Goal: Task Accomplishment & Management: Complete application form

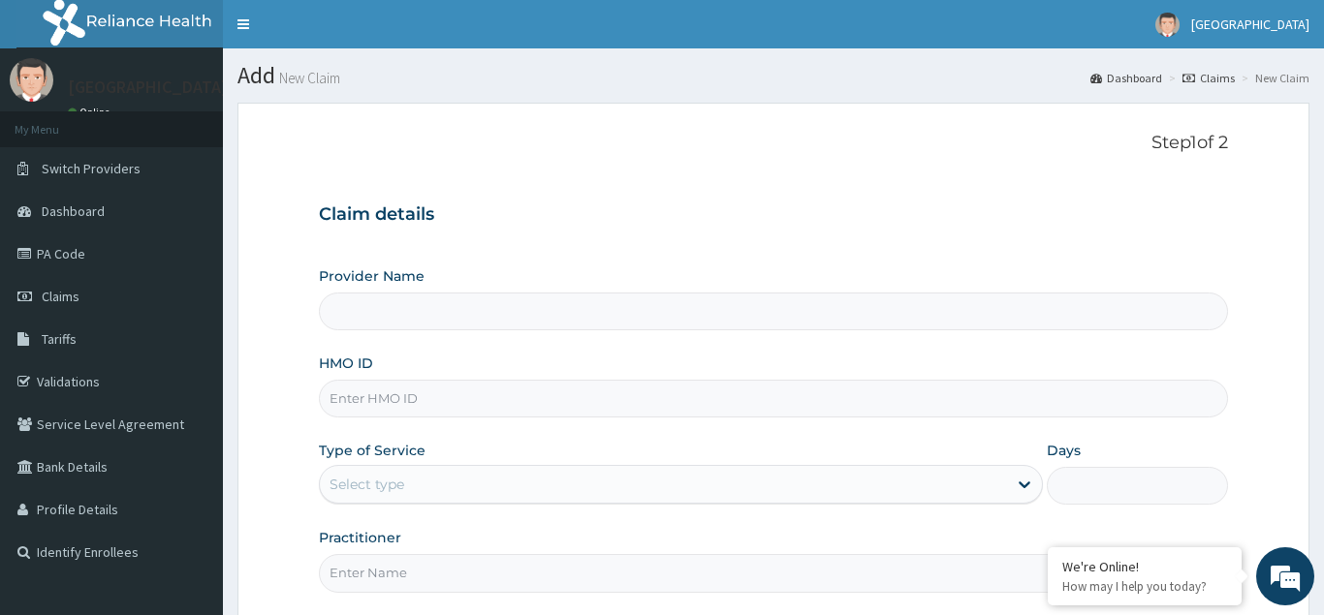
type input "Frontiers Specialist Hospital- Port Harcourt"
click at [387, 399] on input "HMO ID" at bounding box center [773, 399] width 909 height 38
type input "DRA/10058/A"
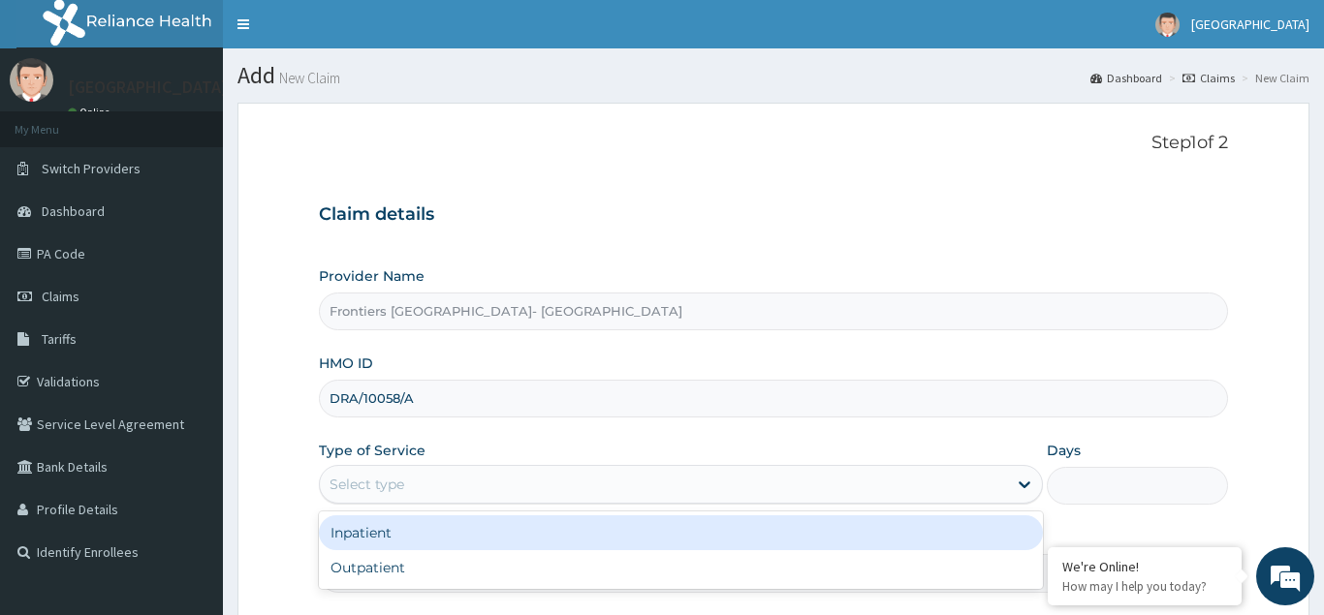
click at [395, 487] on div "Select type" at bounding box center [367, 484] width 75 height 19
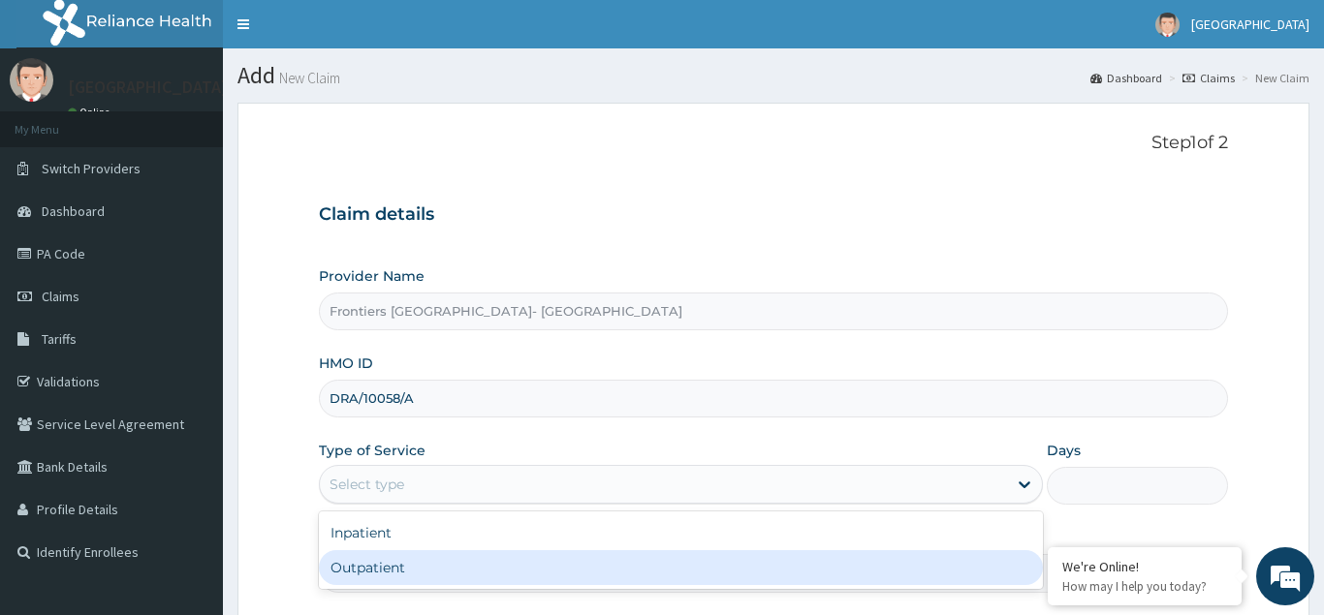
click at [369, 566] on div "Outpatient" at bounding box center [681, 568] width 725 height 35
type input "1"
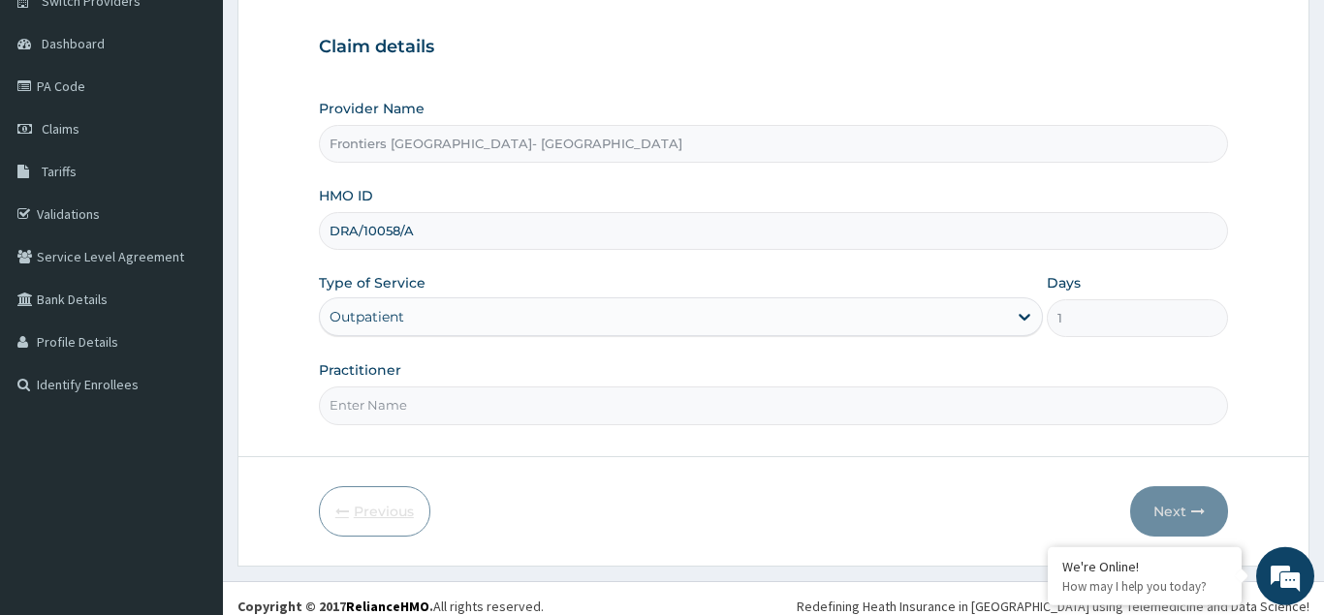
scroll to position [183, 0]
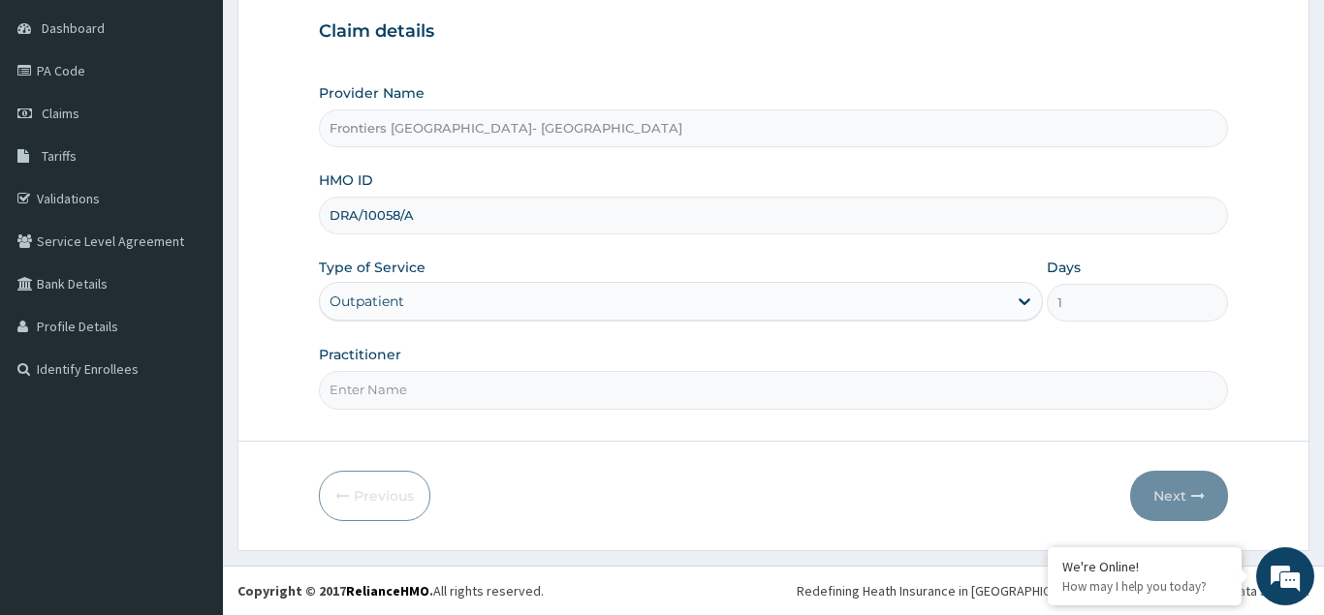
click at [383, 398] on input "Practitioner" at bounding box center [773, 390] width 909 height 38
type input "DR. MBABA"
click at [1183, 497] on button "Next" at bounding box center [1179, 496] width 98 height 50
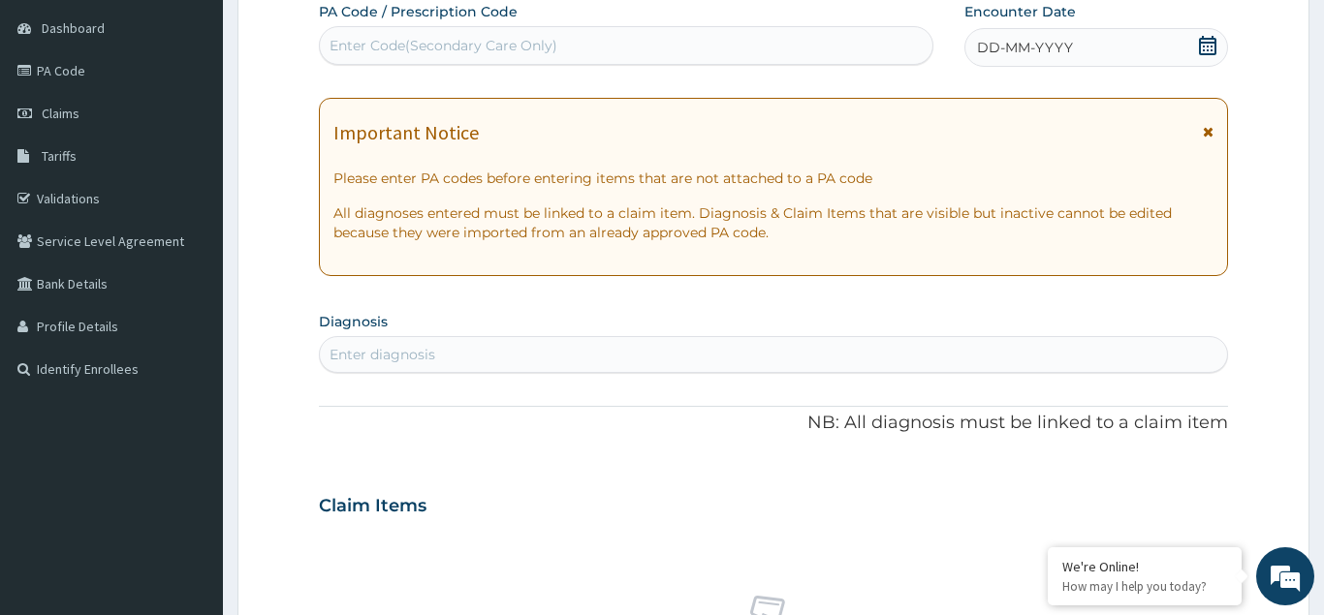
click at [1065, 44] on span "DD-MM-YYYY" at bounding box center [1025, 47] width 96 height 19
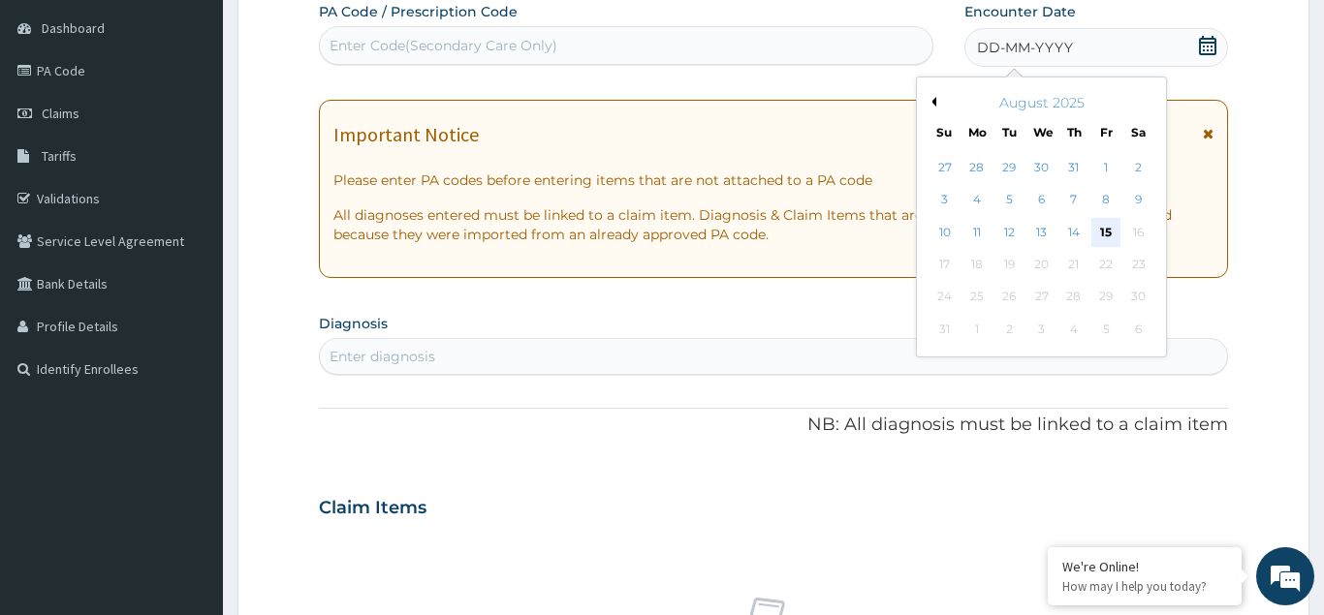
click at [1109, 226] on div "15" at bounding box center [1105, 232] width 29 height 29
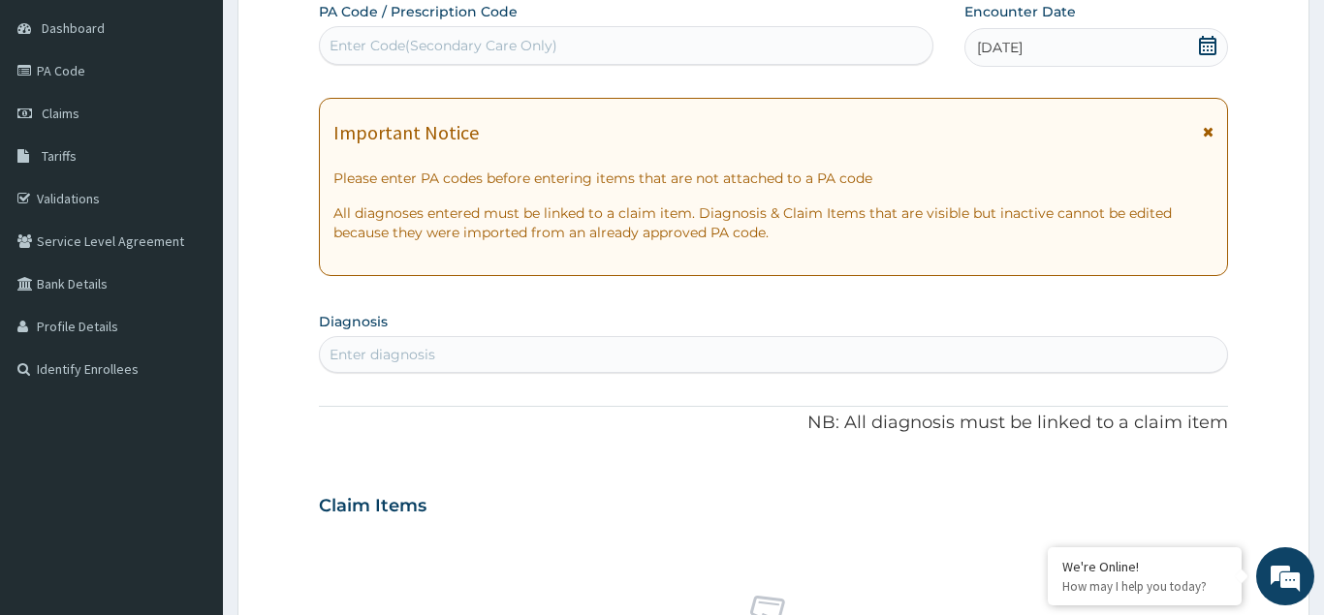
click at [447, 345] on div "Enter diagnosis" at bounding box center [773, 354] width 907 height 31
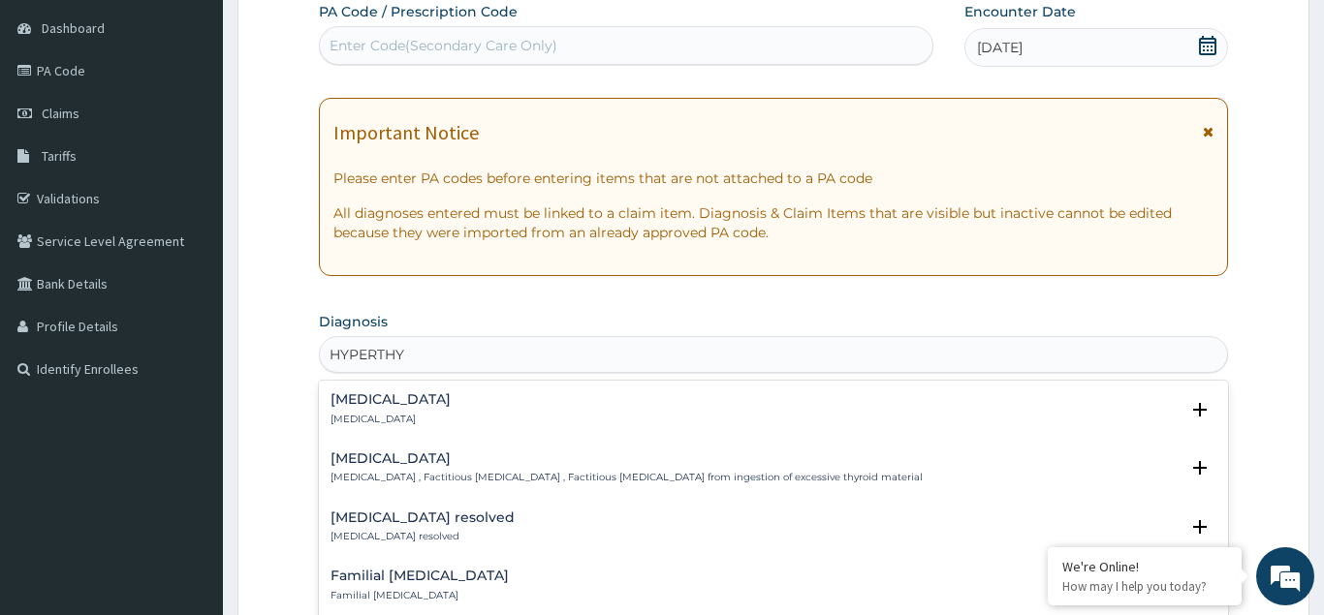
type input "HYPERTHYR"
click at [428, 401] on h4 "[MEDICAL_DATA]" at bounding box center [391, 400] width 120 height 15
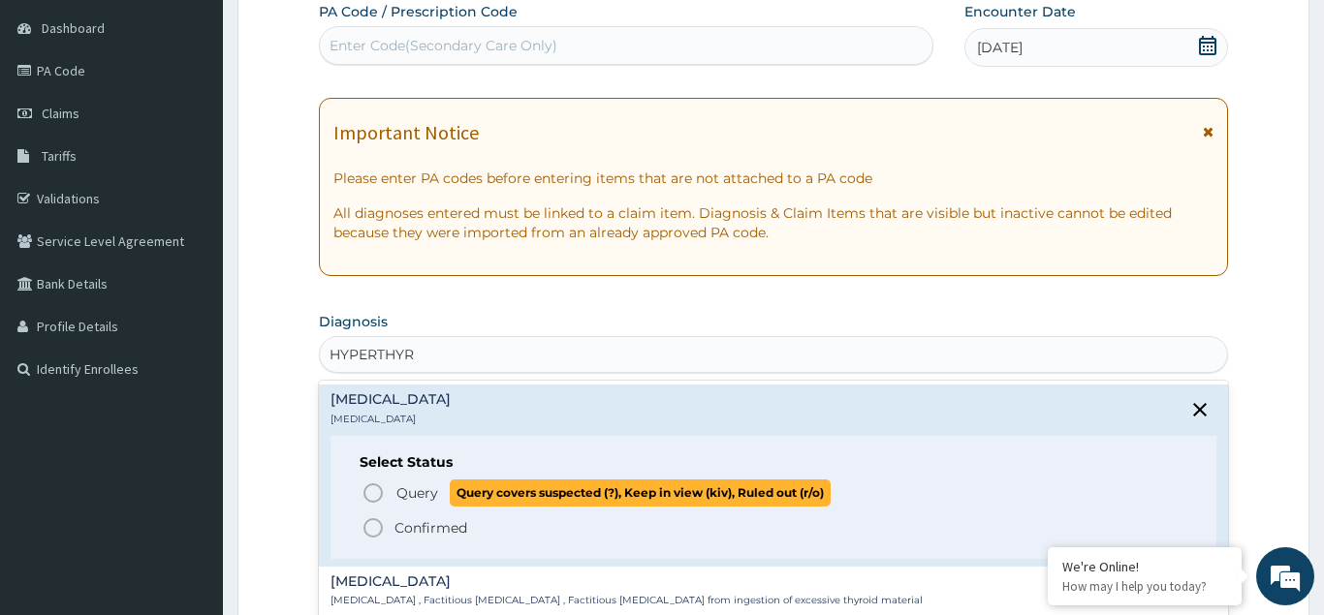
click at [374, 488] on icon "status option query" at bounding box center [373, 493] width 23 height 23
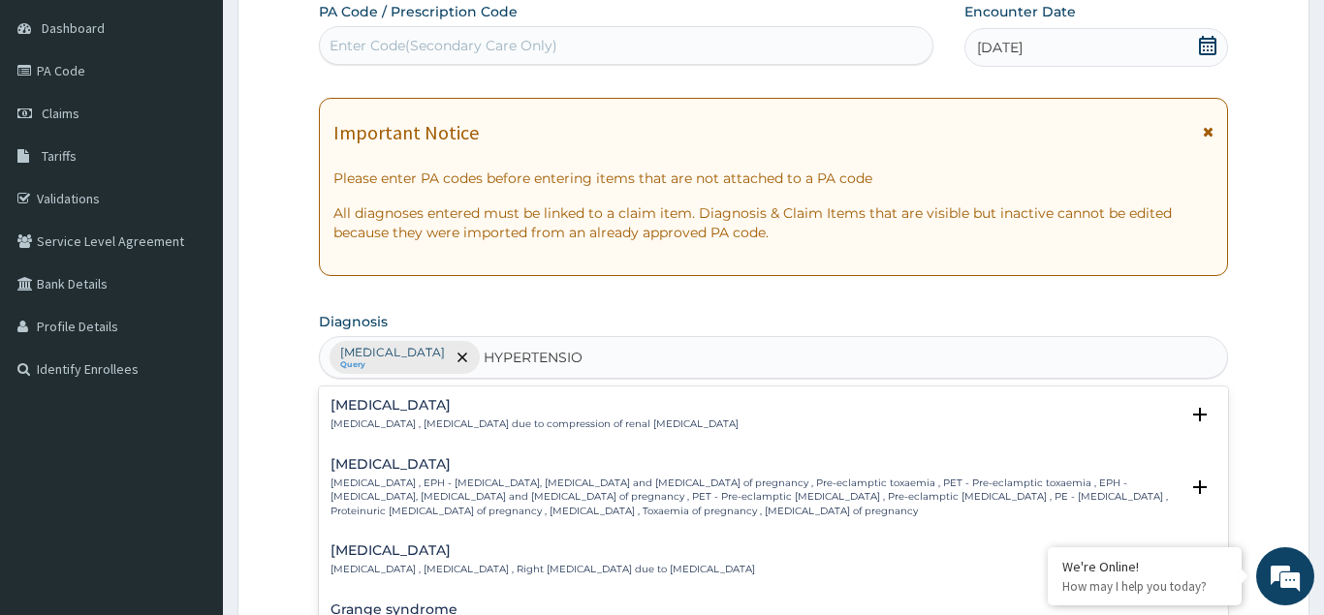
type input "HYPERTENSION"
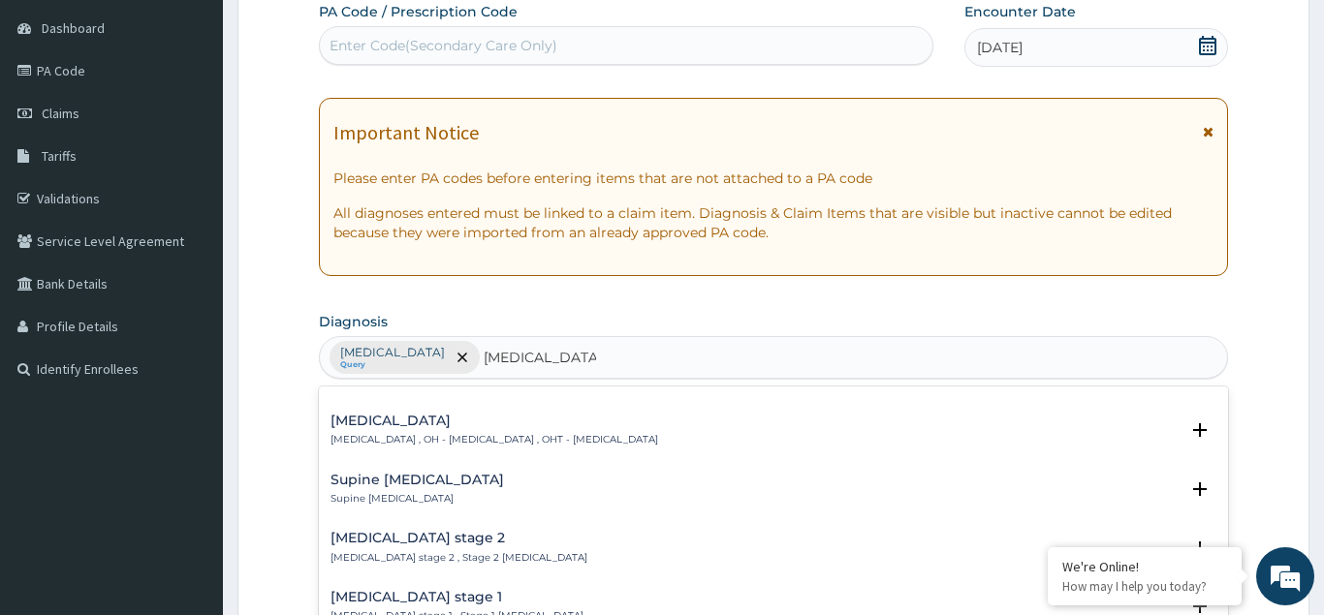
scroll to position [733, 0]
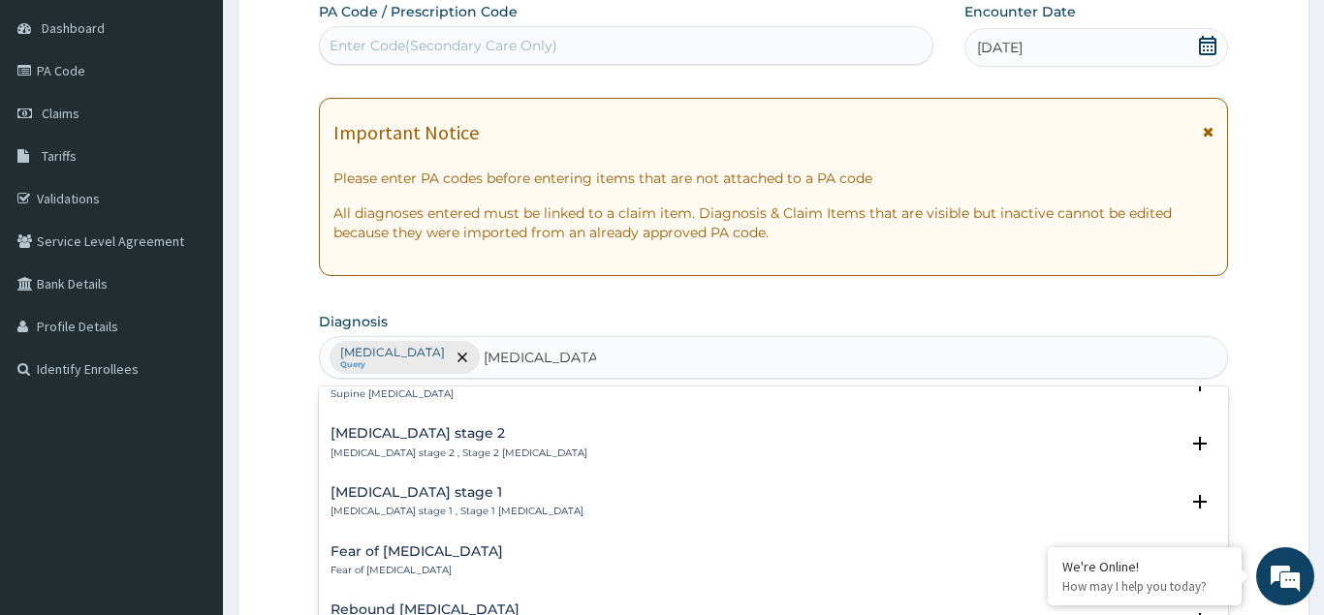
click at [430, 447] on p "Hypertension stage 2 , Stage 2 hypertension" at bounding box center [459, 454] width 257 height 14
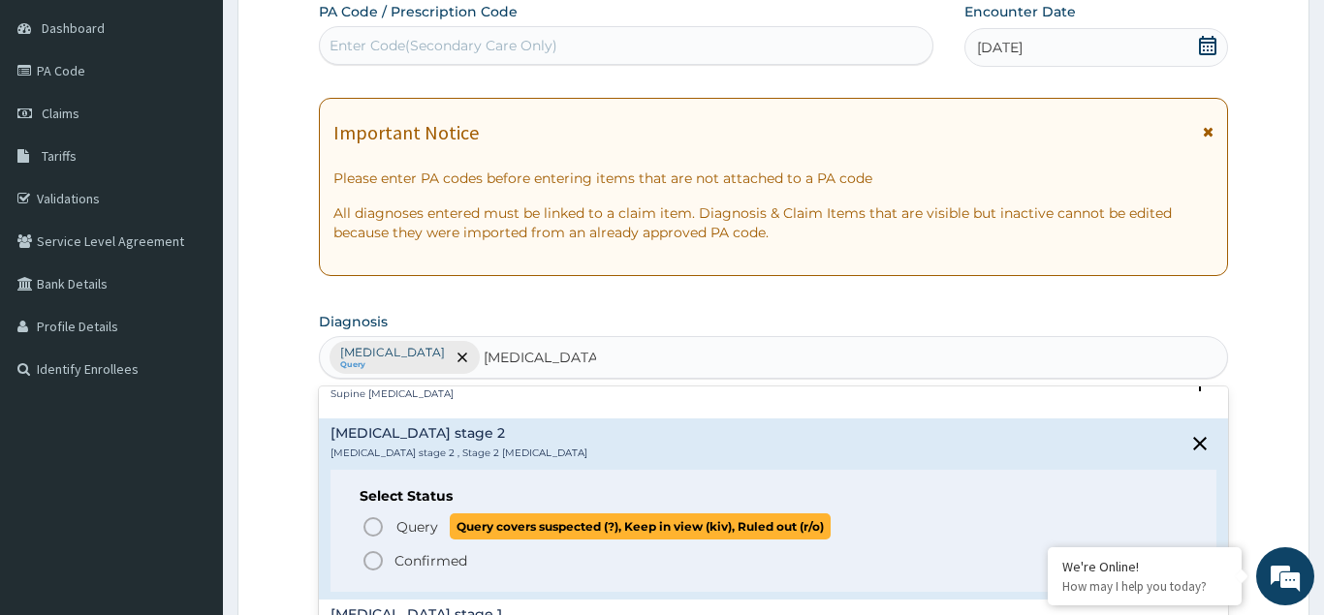
click at [373, 516] on icon "status option query" at bounding box center [373, 527] width 23 height 23
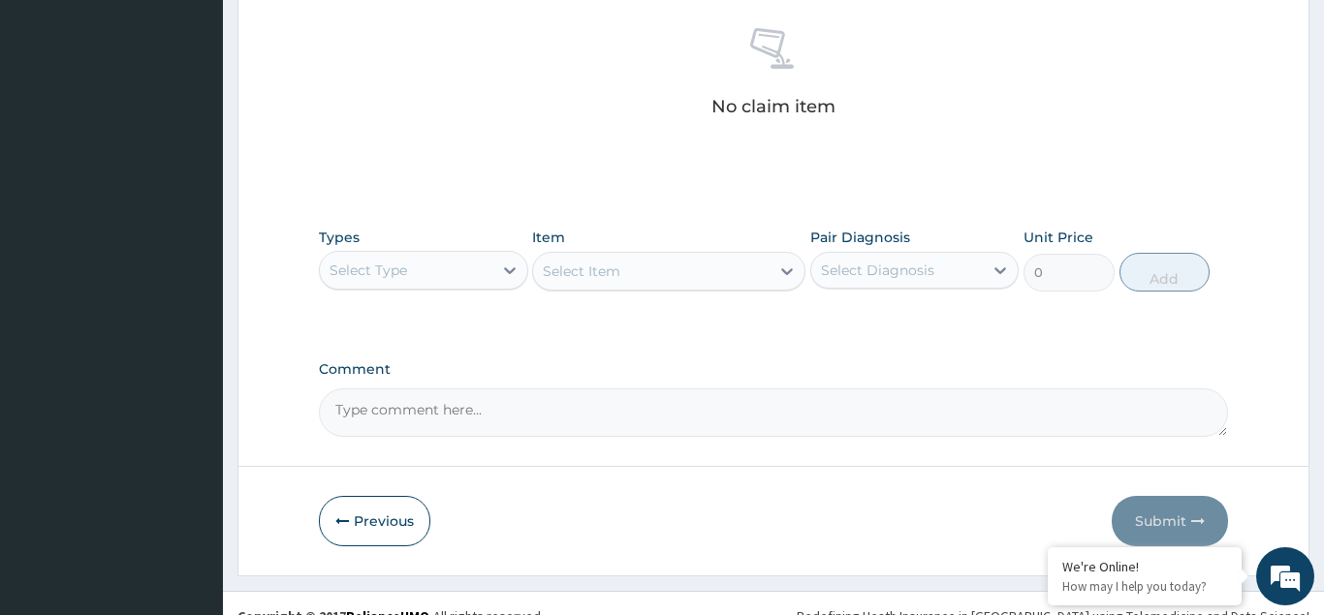
scroll to position [776, 0]
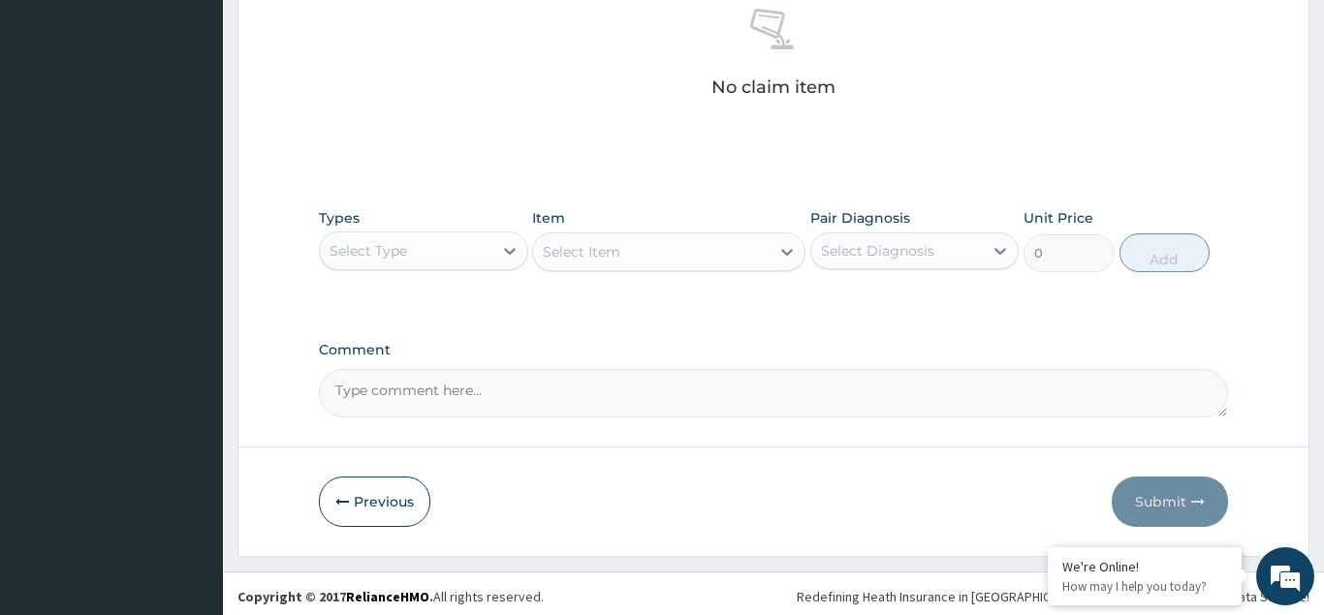
click at [475, 250] on div "Select Type" at bounding box center [406, 251] width 173 height 31
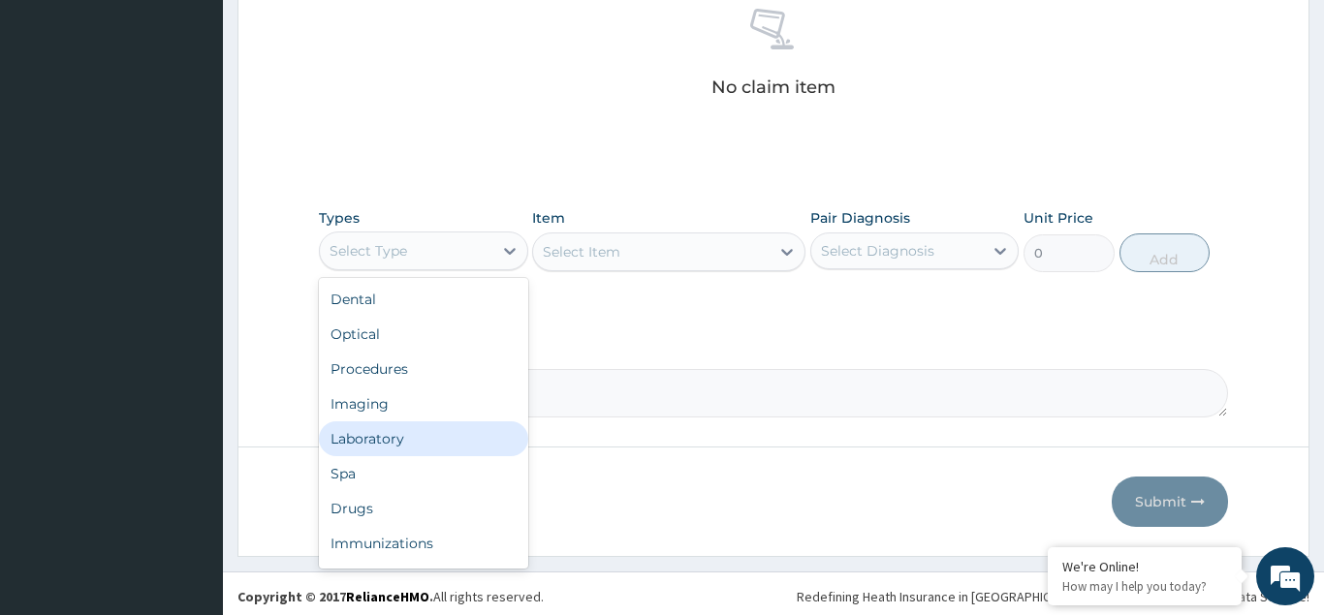
click at [407, 438] on div "Laboratory" at bounding box center [423, 439] width 209 height 35
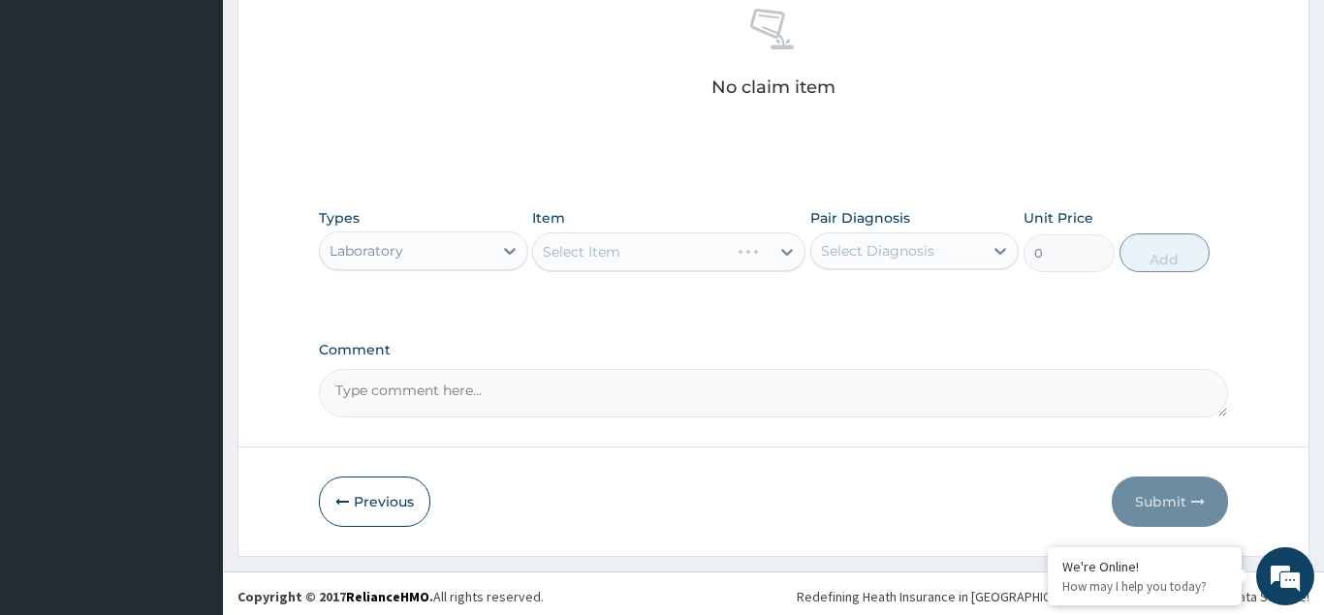
click at [679, 262] on div "Select Item" at bounding box center [668, 252] width 273 height 39
click at [685, 252] on div "Select Item" at bounding box center [651, 251] width 236 height 31
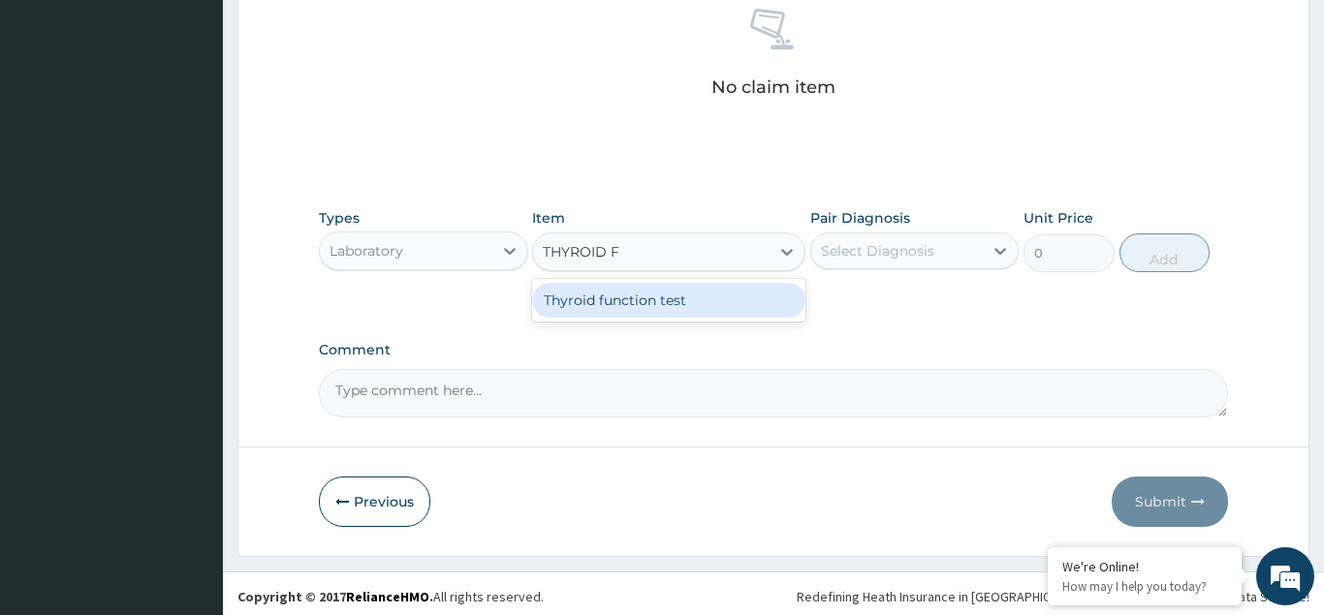
type input "THYROID FU"
click at [633, 300] on div "Thyroid function test" at bounding box center [668, 300] width 273 height 35
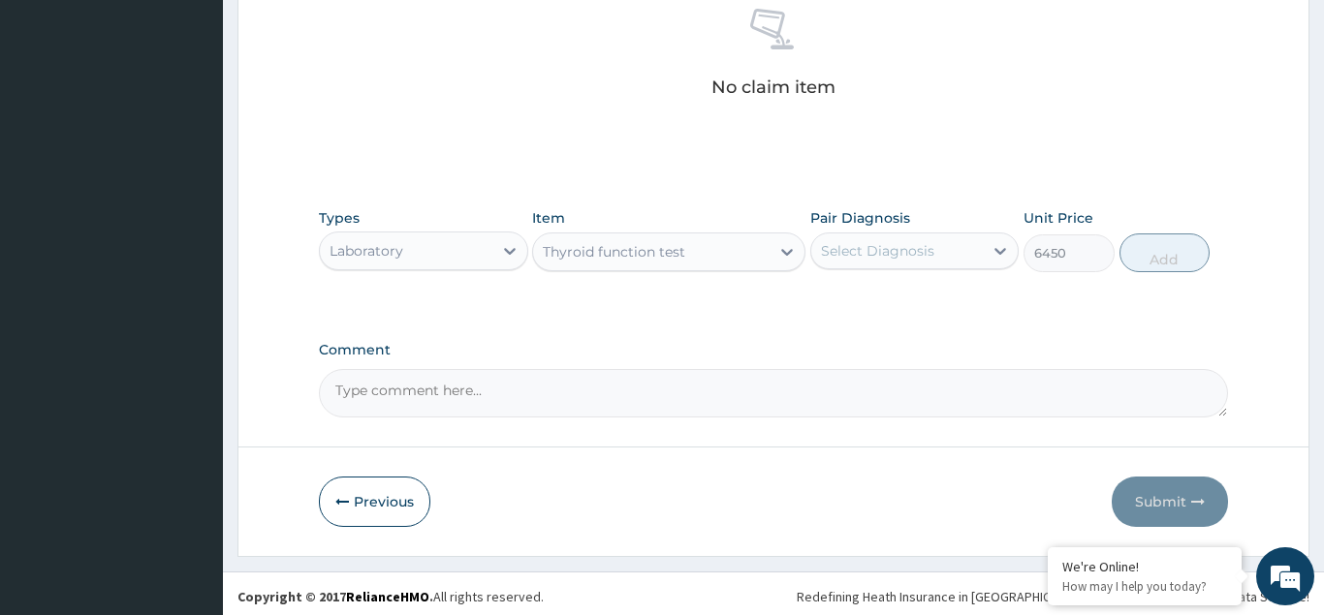
type input "6450"
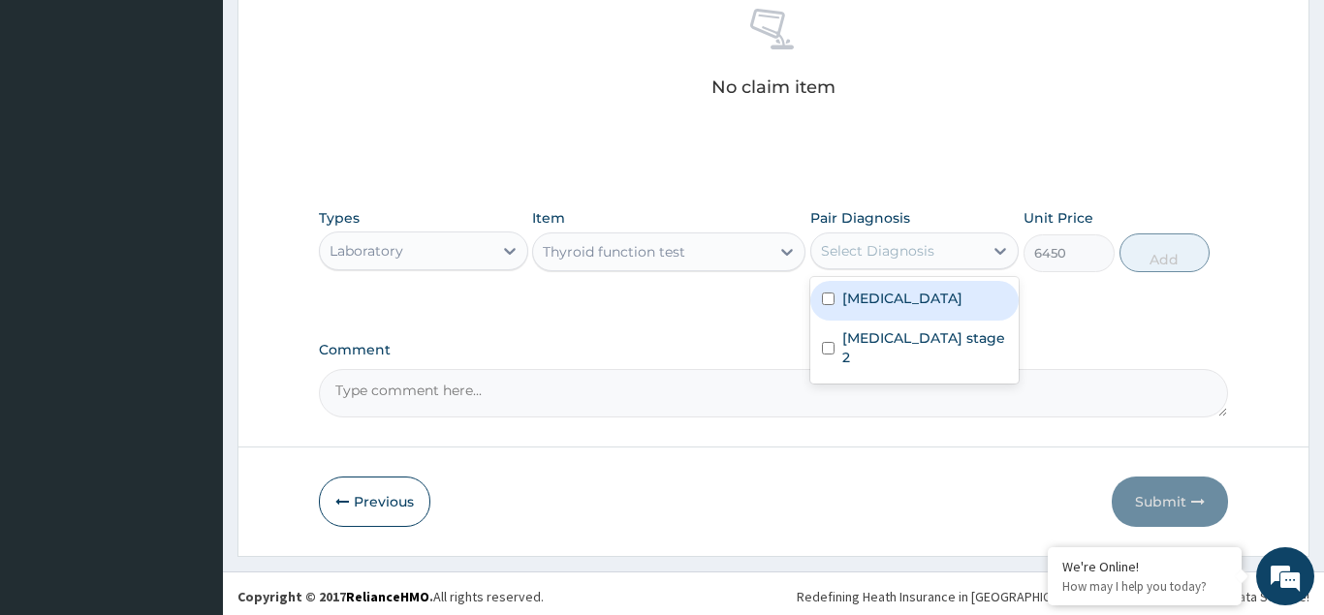
click at [932, 242] on div "Select Diagnosis" at bounding box center [897, 251] width 173 height 31
click at [829, 299] on input "checkbox" at bounding box center [828, 299] width 13 height 13
checkbox input "true"
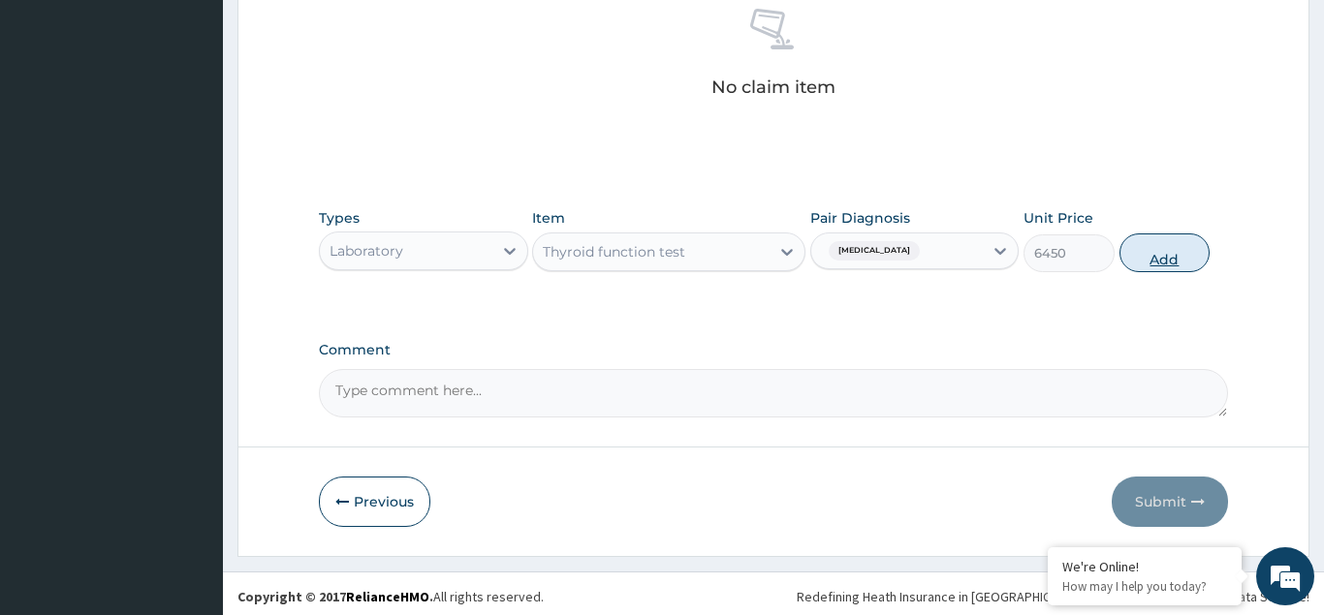
click at [1153, 246] on button "Add" at bounding box center [1164, 253] width 91 height 39
type input "0"
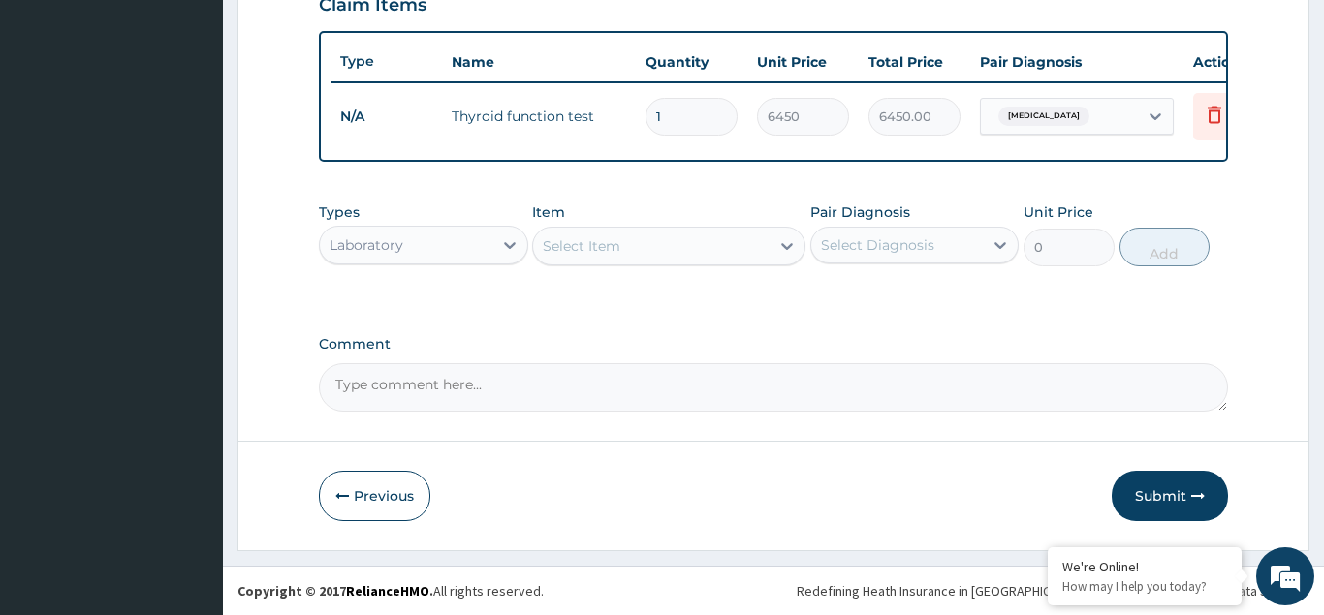
scroll to position [690, 0]
click at [664, 243] on div "Select Item" at bounding box center [651, 246] width 236 height 31
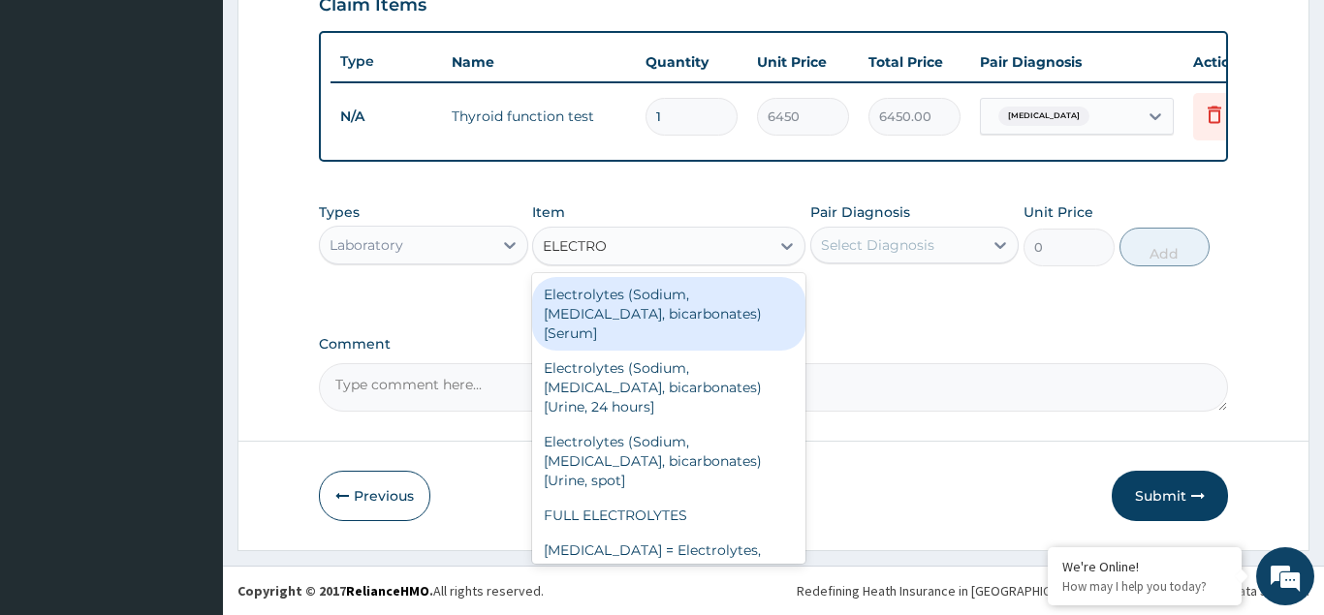
type input "ELECTROL"
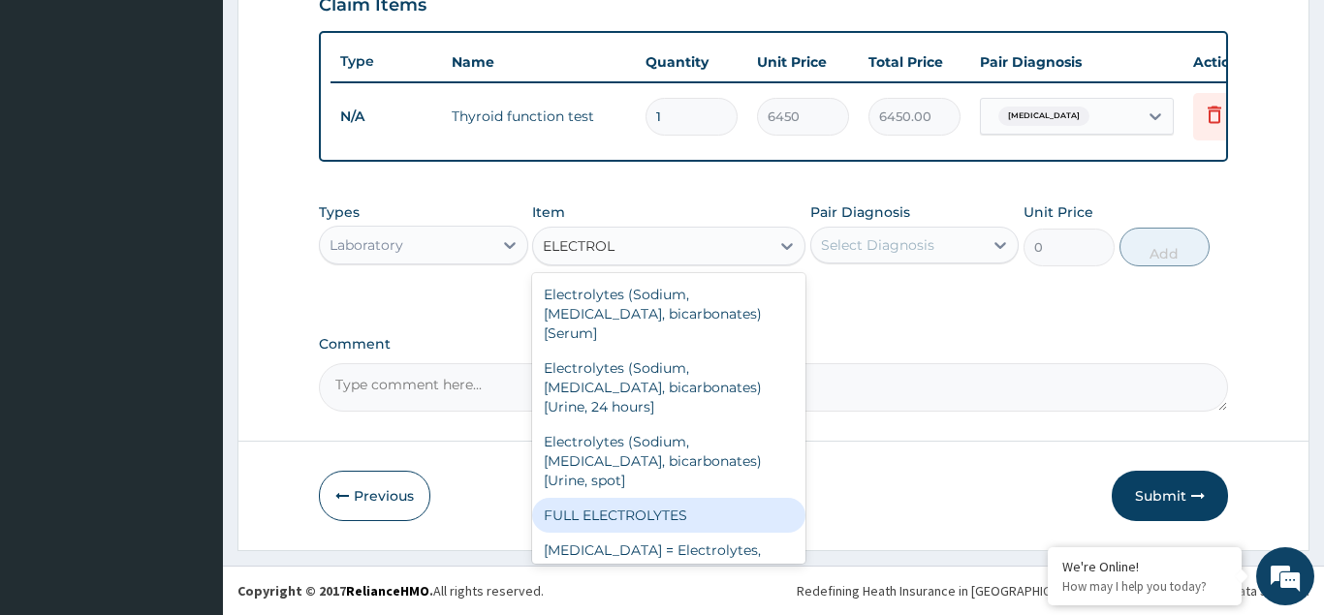
click at [629, 498] on div "FULL ELECTROLYTES" at bounding box center [668, 515] width 273 height 35
type input "3010"
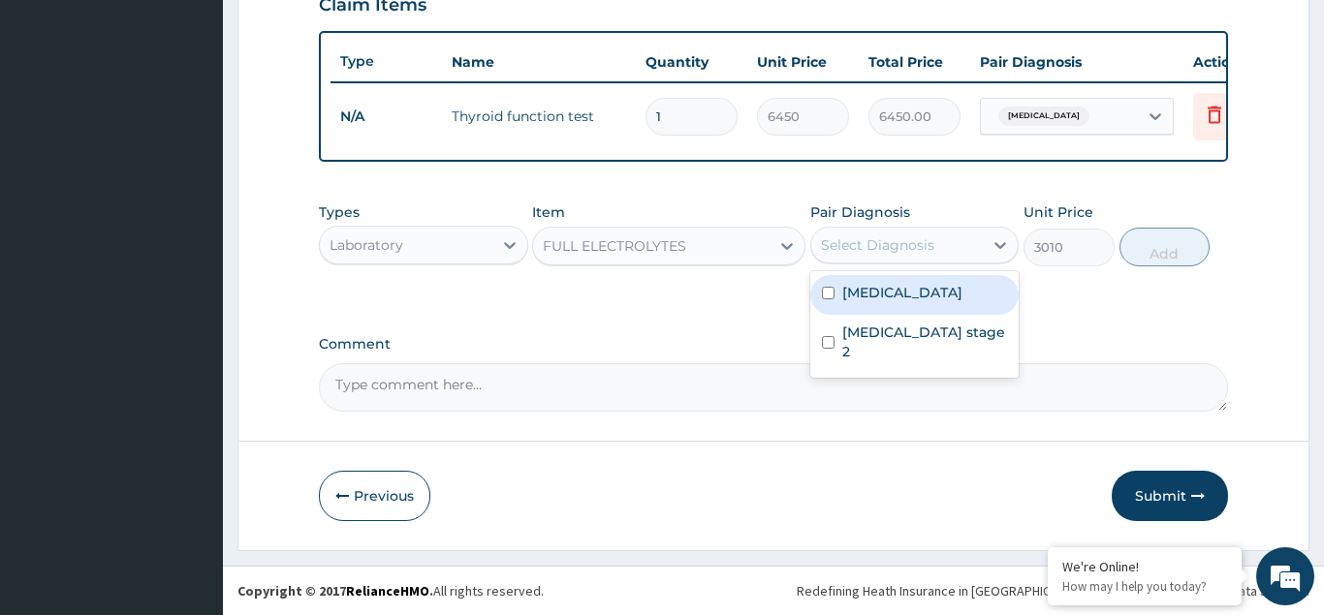
click at [867, 247] on div "Select Diagnosis" at bounding box center [877, 245] width 113 height 19
click at [832, 294] on input "checkbox" at bounding box center [828, 293] width 13 height 13
checkbox input "true"
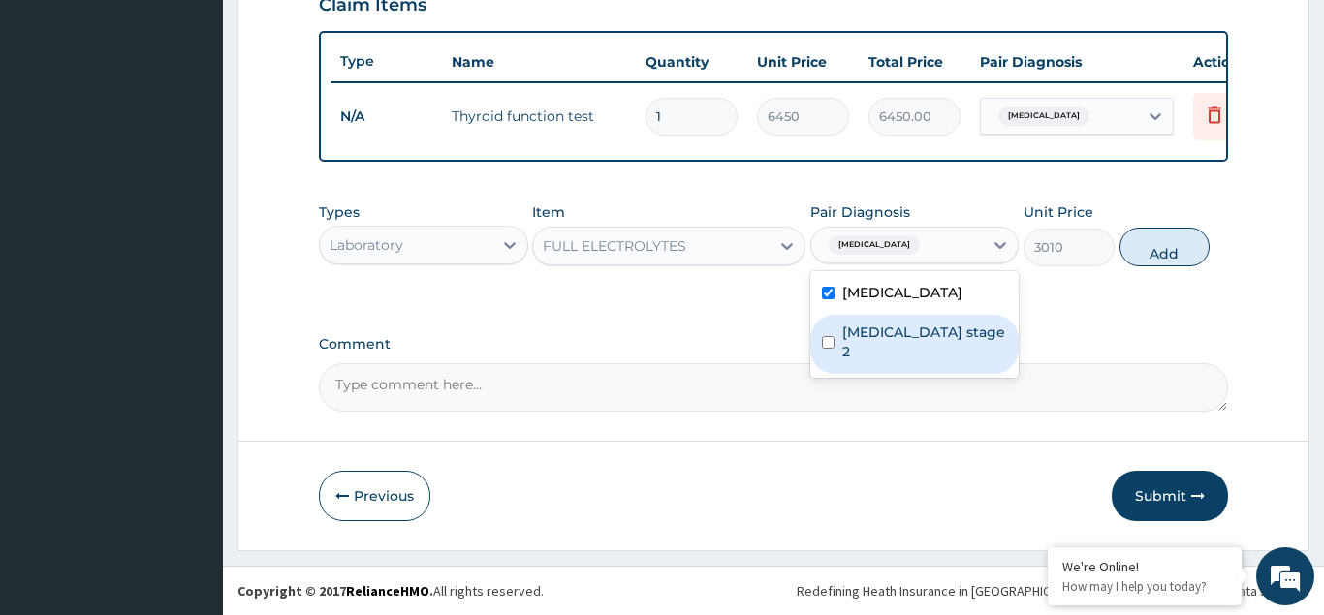
click at [830, 336] on input "checkbox" at bounding box center [828, 342] width 13 height 13
checkbox input "true"
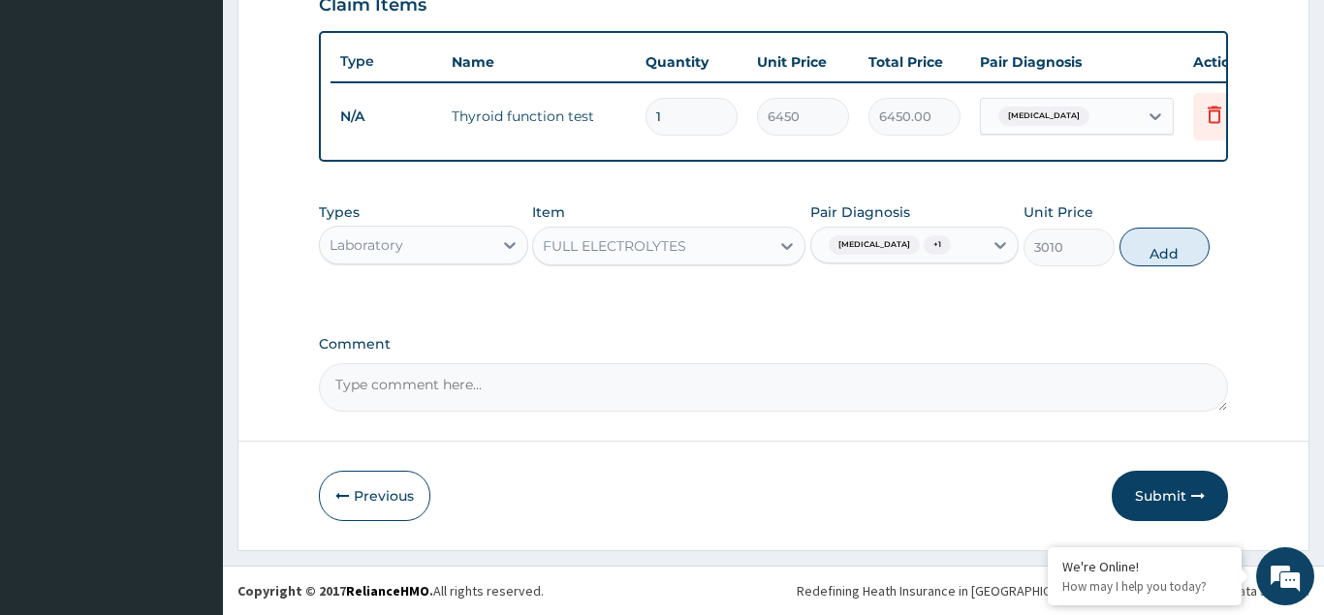
drag, startPoint x: 1158, startPoint y: 248, endPoint x: 774, endPoint y: 266, distance: 384.2
click at [1126, 254] on button "Add" at bounding box center [1164, 247] width 91 height 39
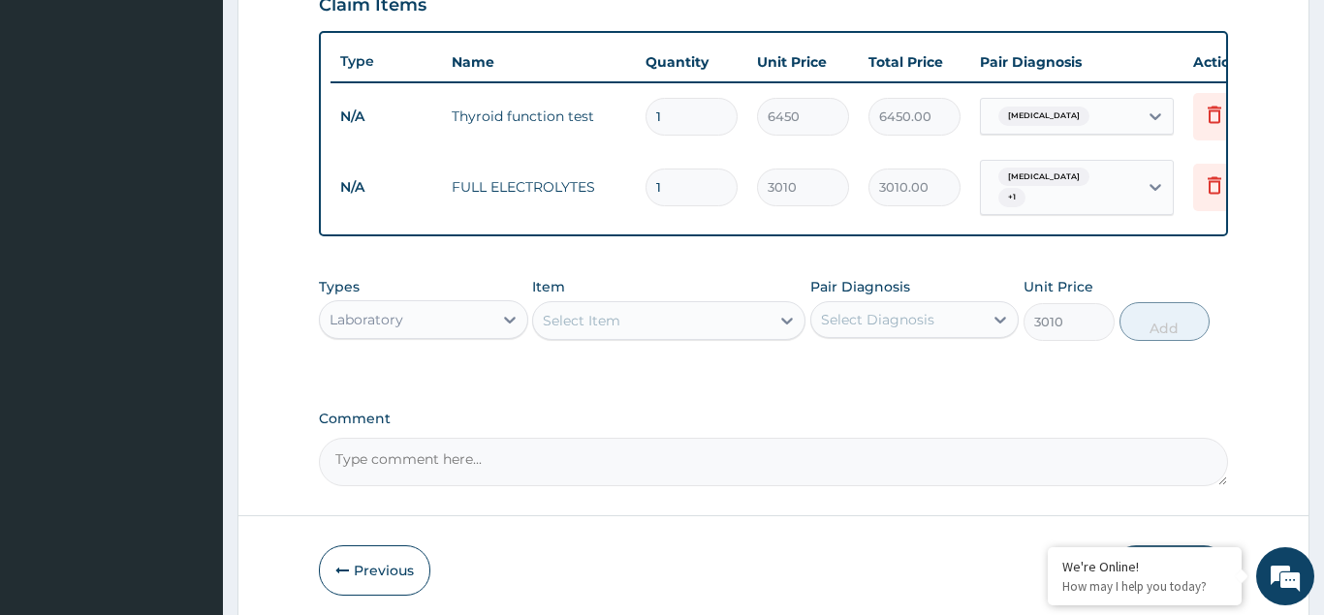
type input "0"
click at [635, 312] on div "Select Item" at bounding box center [651, 320] width 236 height 31
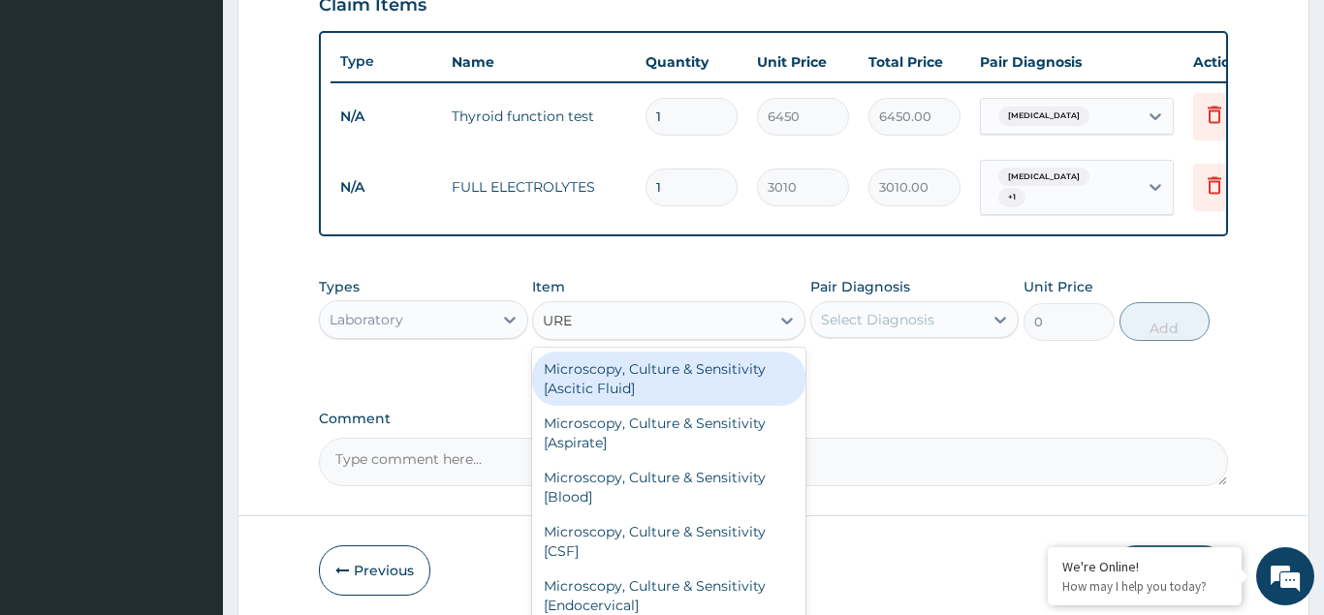
type input "UREA"
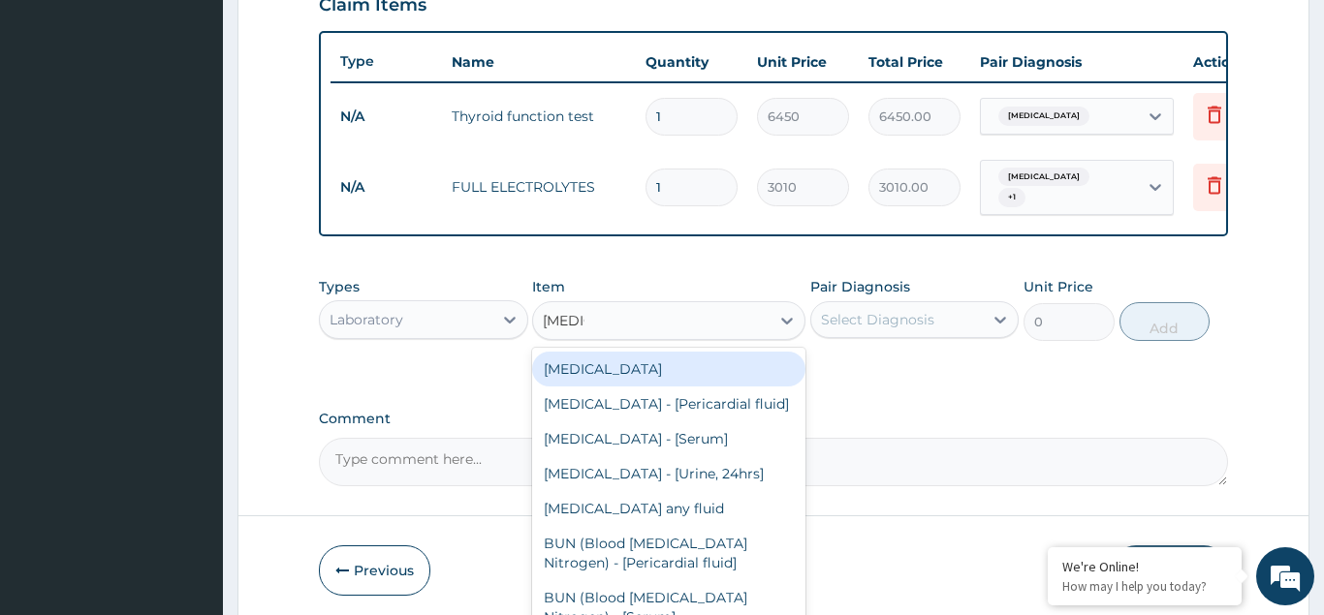
click at [671, 352] on div "UREA" at bounding box center [668, 369] width 273 height 35
type input "1290"
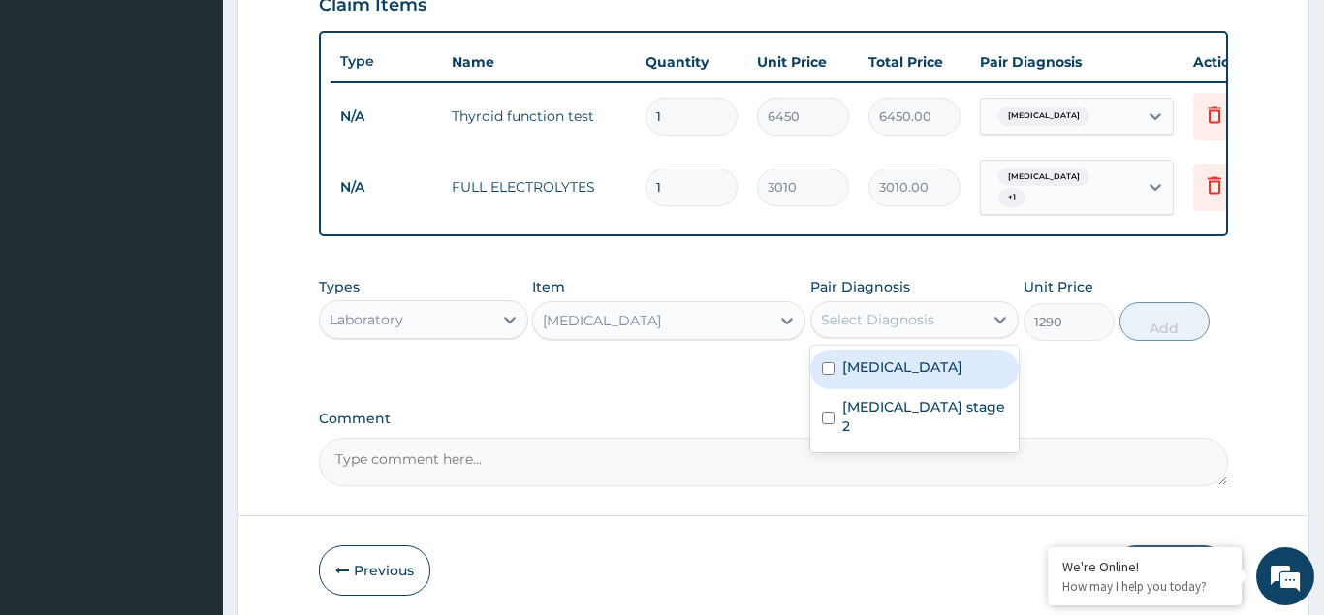
drag, startPoint x: 956, startPoint y: 308, endPoint x: 904, endPoint y: 328, distance: 54.9
click at [955, 307] on div "Select Diagnosis" at bounding box center [897, 319] width 173 height 31
click at [831, 362] on input "checkbox" at bounding box center [828, 368] width 13 height 13
checkbox input "true"
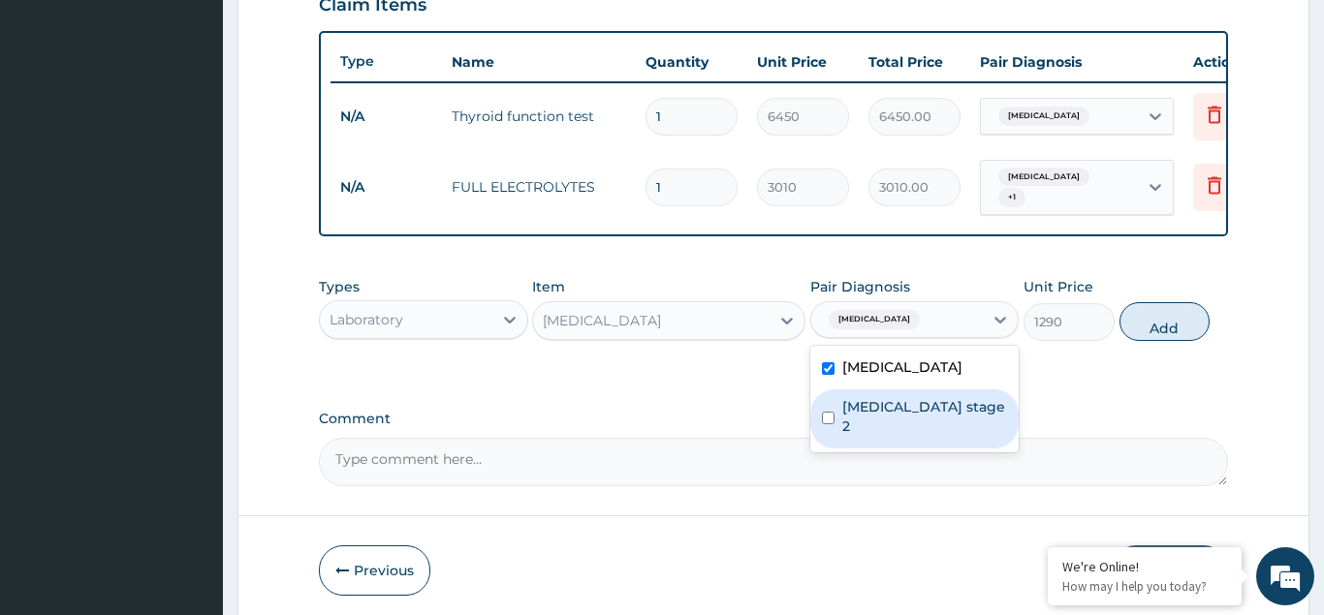
click at [833, 412] on input "checkbox" at bounding box center [828, 418] width 13 height 13
checkbox input "true"
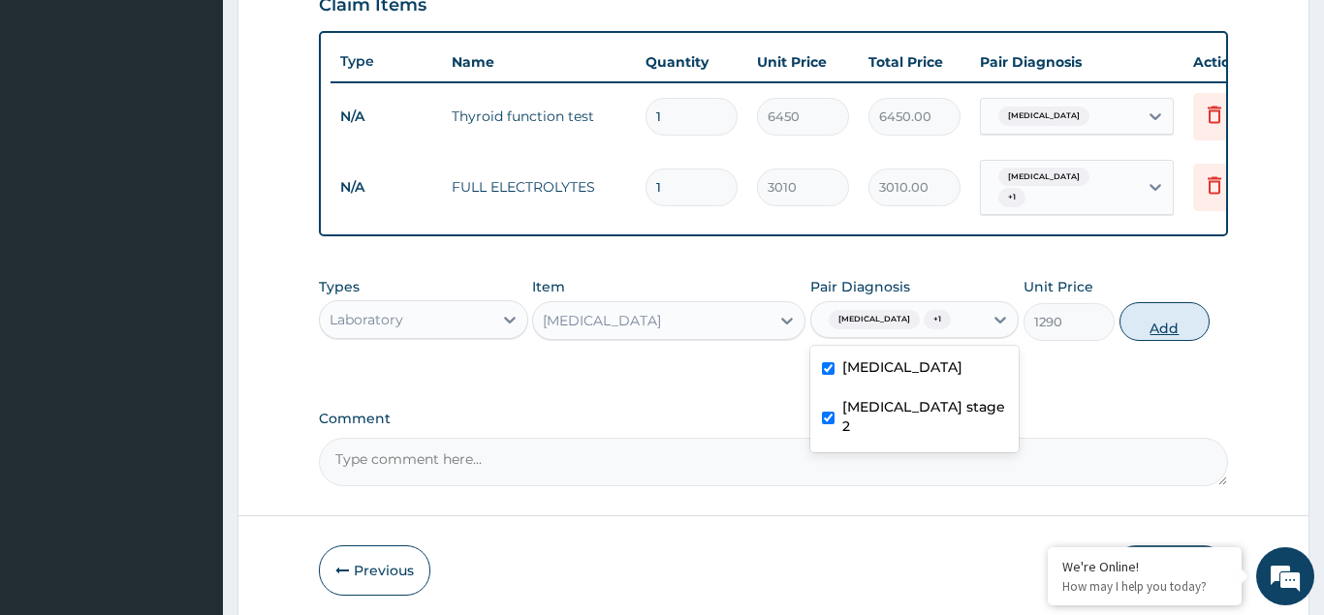
click at [1135, 310] on button "Add" at bounding box center [1164, 321] width 91 height 39
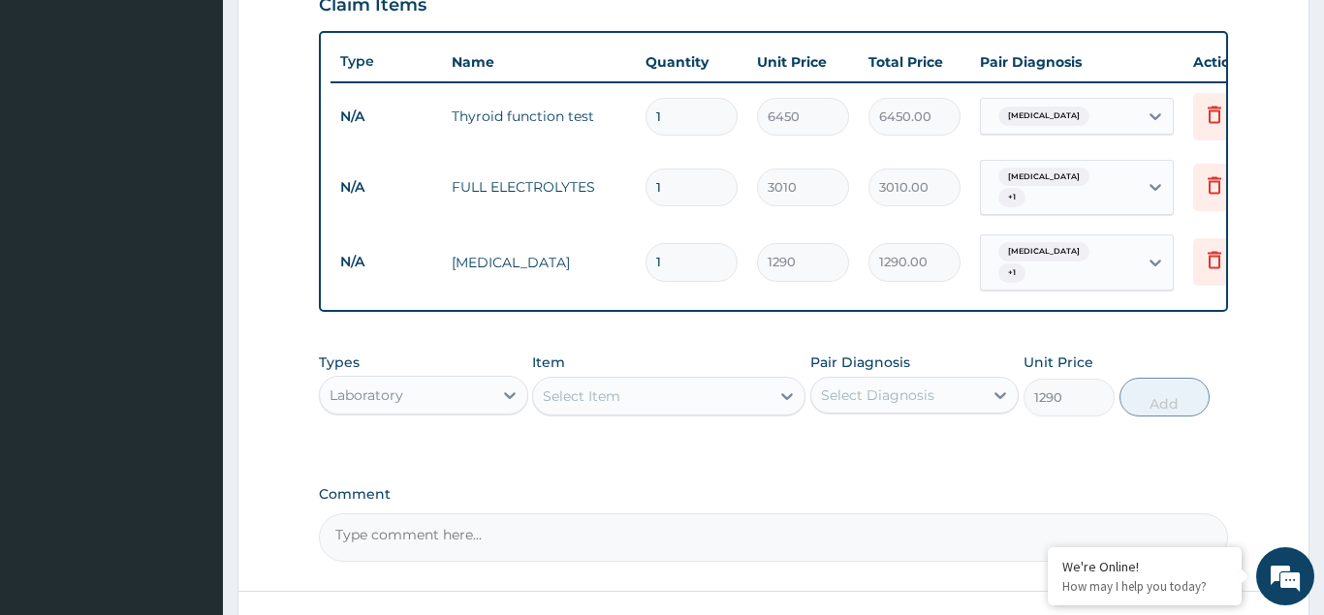
type input "0"
click at [584, 387] on div "Select Item" at bounding box center [582, 396] width 78 height 19
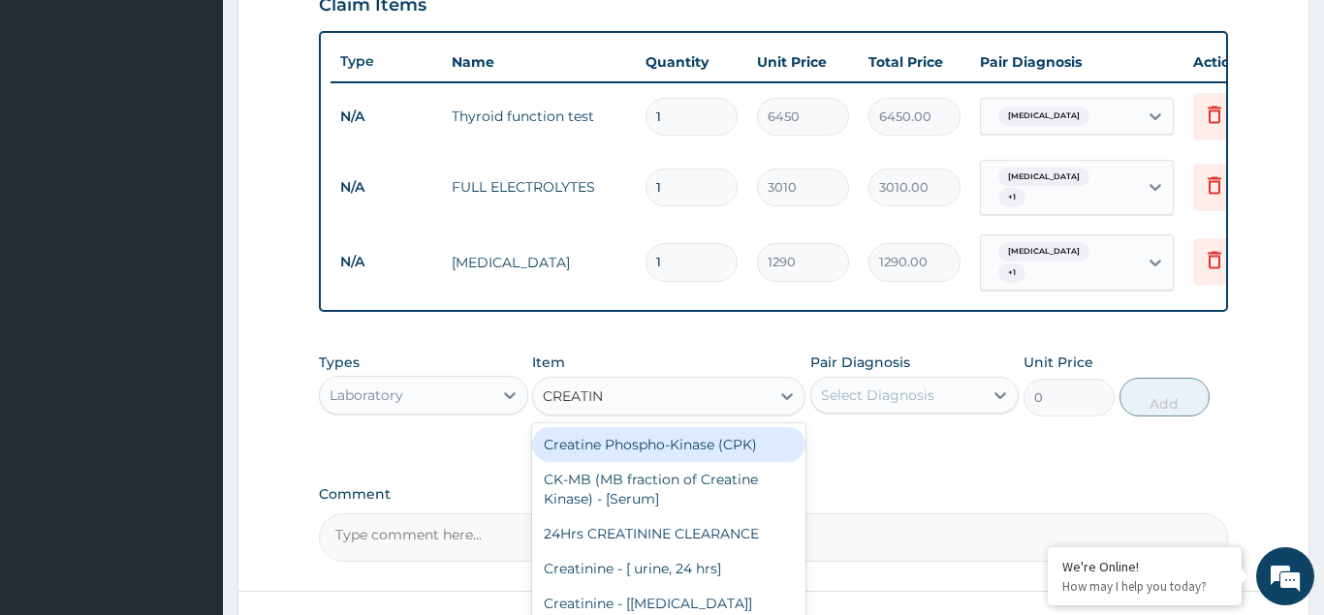
type input "CREATINI"
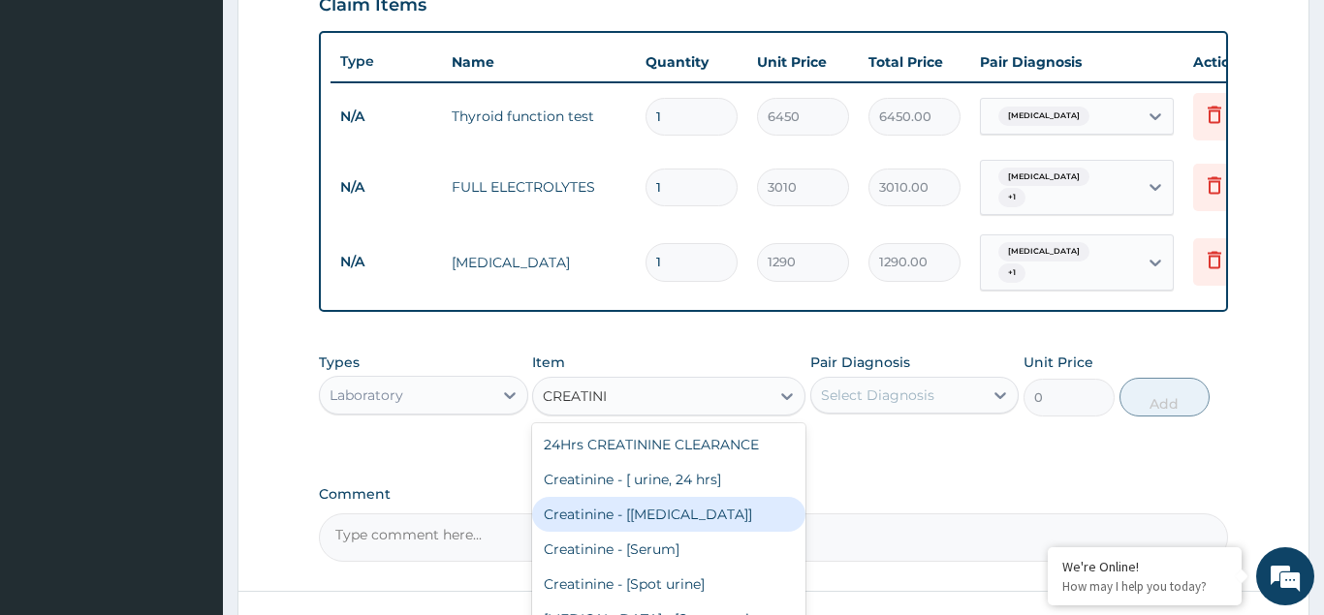
click at [675, 497] on div "Creatinine - [Body Fluid]" at bounding box center [668, 514] width 273 height 35
type input "1290"
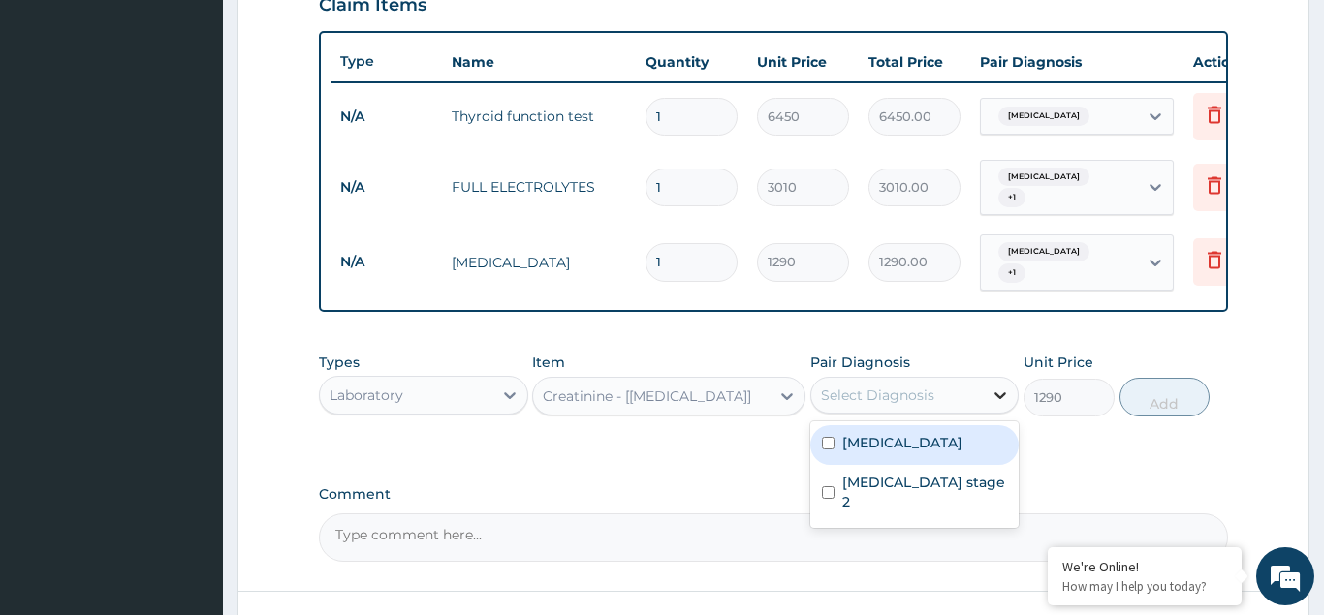
click at [996, 390] on div at bounding box center [1000, 395] width 35 height 35
drag, startPoint x: 826, startPoint y: 421, endPoint x: 829, endPoint y: 431, distance: 11.1
click at [829, 437] on input "checkbox" at bounding box center [828, 443] width 13 height 13
checkbox input "true"
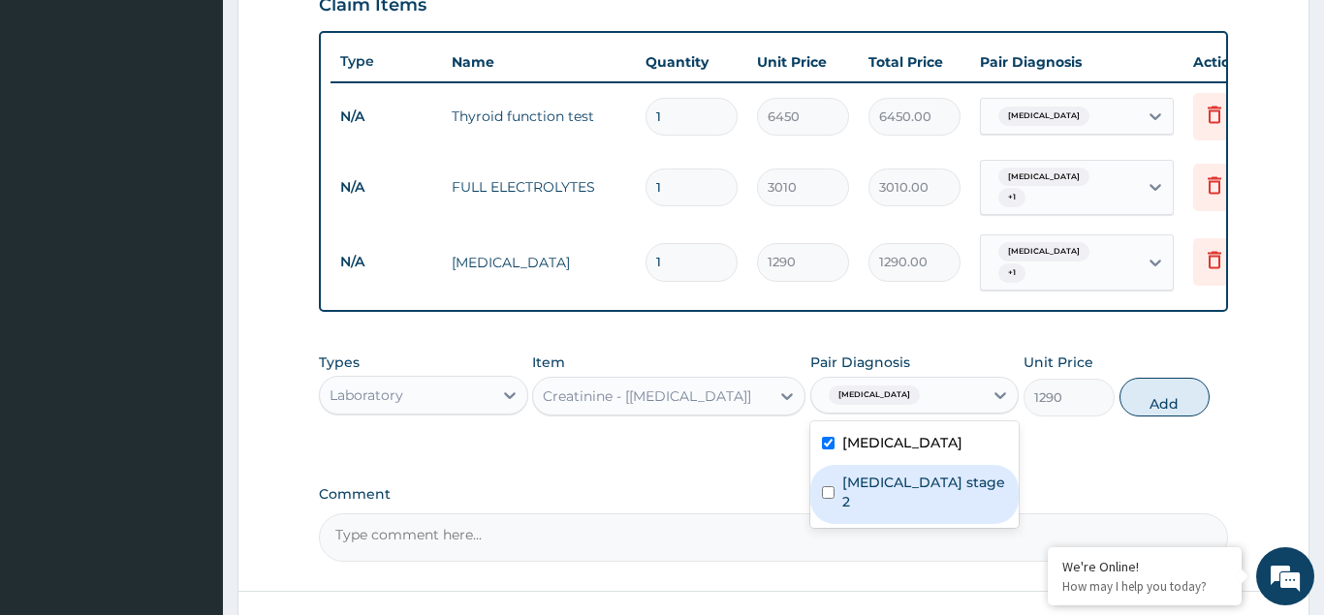
drag, startPoint x: 825, startPoint y: 462, endPoint x: 903, endPoint y: 490, distance: 83.4
click at [837, 469] on div "Hypertension stage 2" at bounding box center [914, 494] width 209 height 59
checkbox input "true"
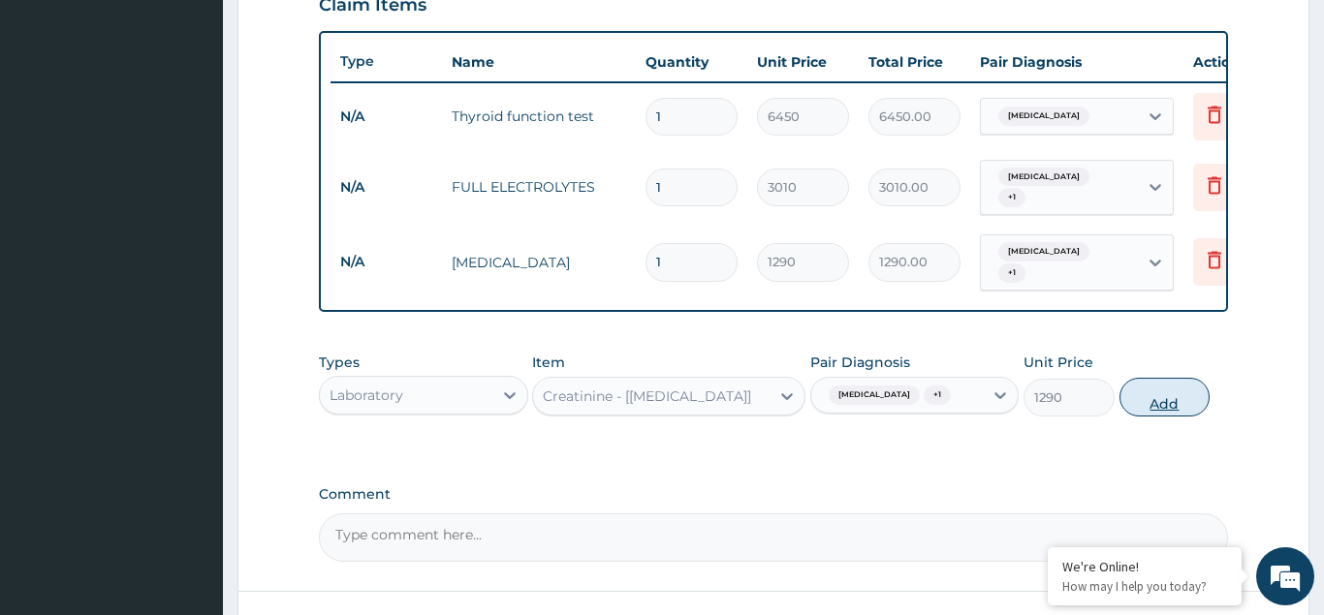
click at [1160, 386] on button "Add" at bounding box center [1164, 397] width 91 height 39
type input "0"
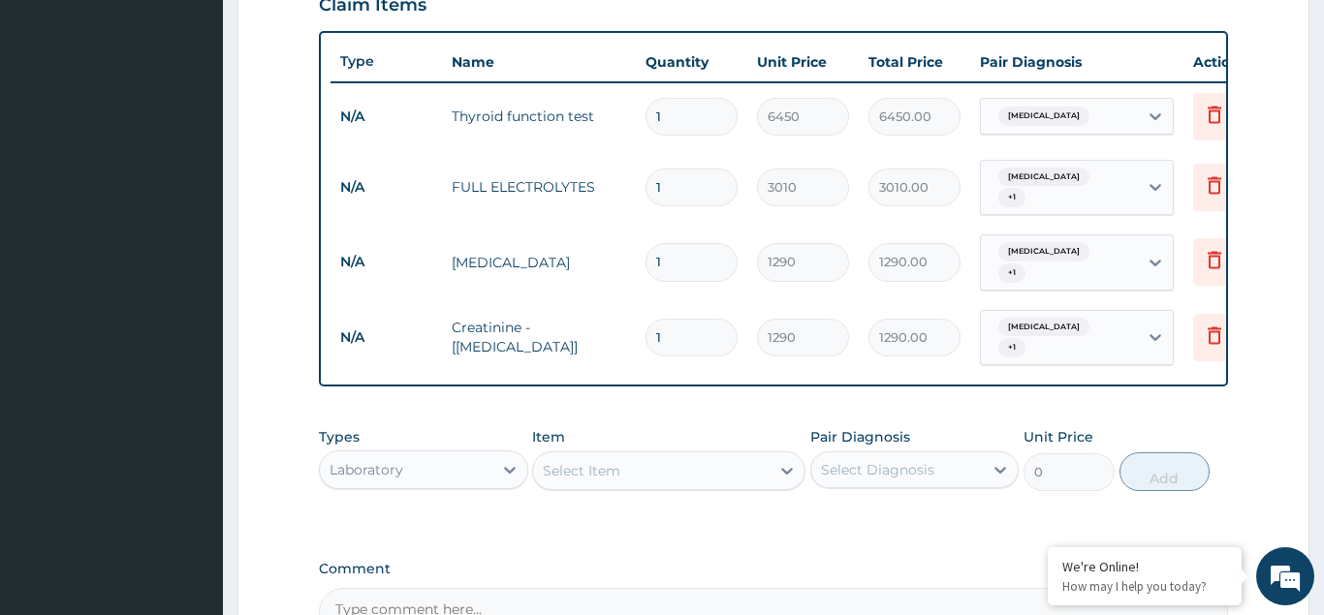
click at [659, 456] on div "Select Item" at bounding box center [651, 471] width 236 height 31
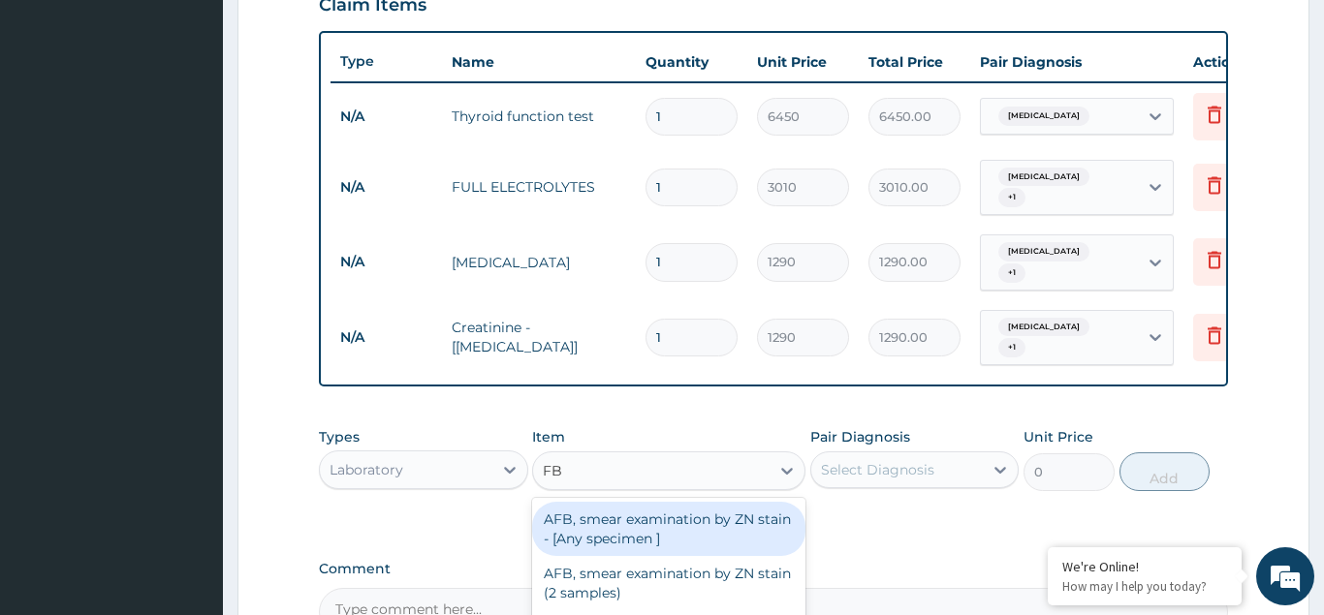
type input "FBC"
click at [631, 502] on div "FBC CBC-Complete Blood Count (Haemogram) - [Blood]" at bounding box center [668, 529] width 273 height 54
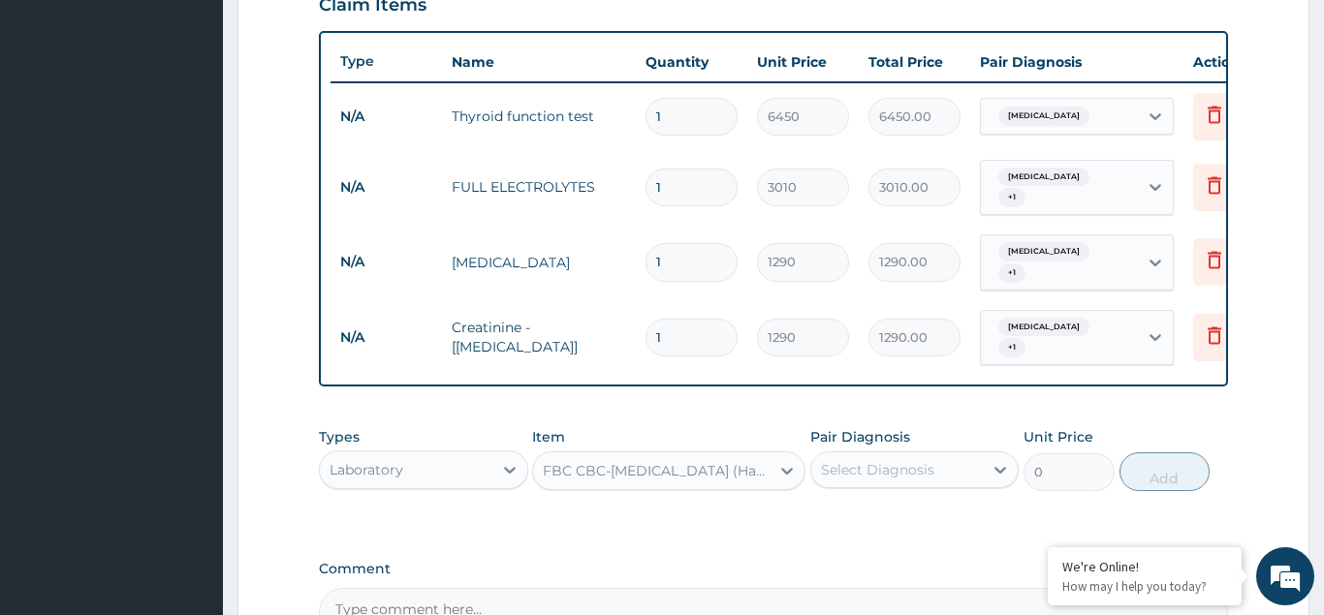
type input "4300"
click at [939, 455] on div "Select Diagnosis" at bounding box center [897, 470] width 173 height 31
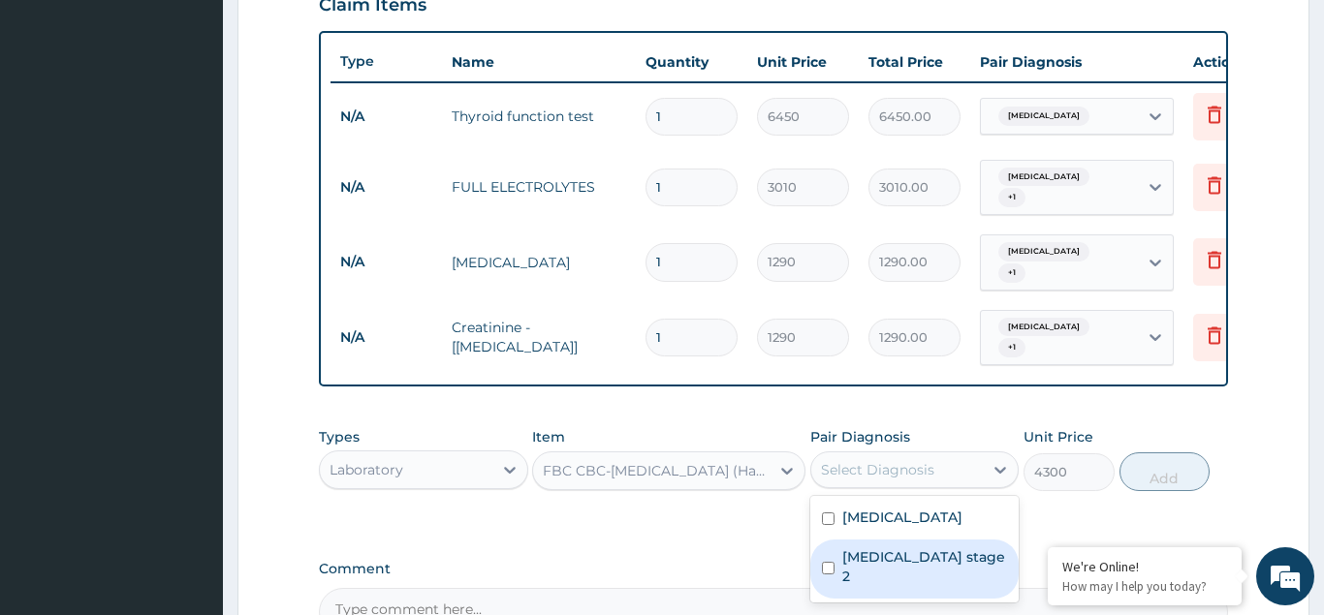
click at [827, 562] on input "checkbox" at bounding box center [828, 568] width 13 height 13
checkbox input "true"
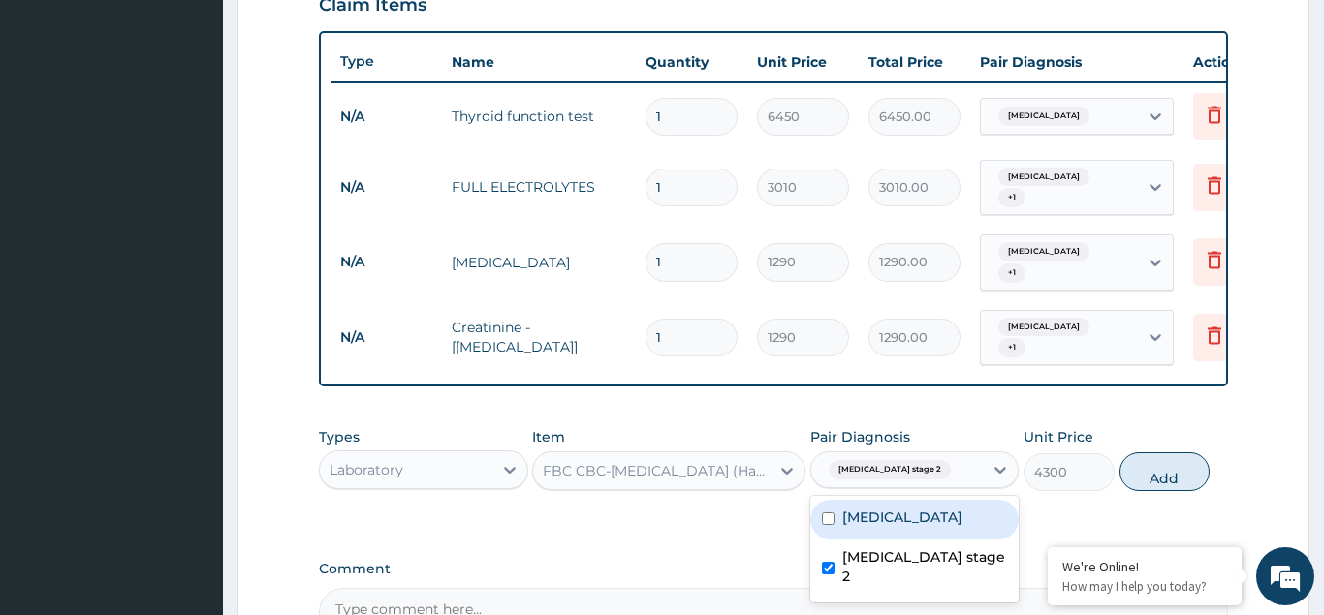
click at [830, 500] on div "Hyperthyroidism" at bounding box center [914, 520] width 209 height 40
checkbox input "true"
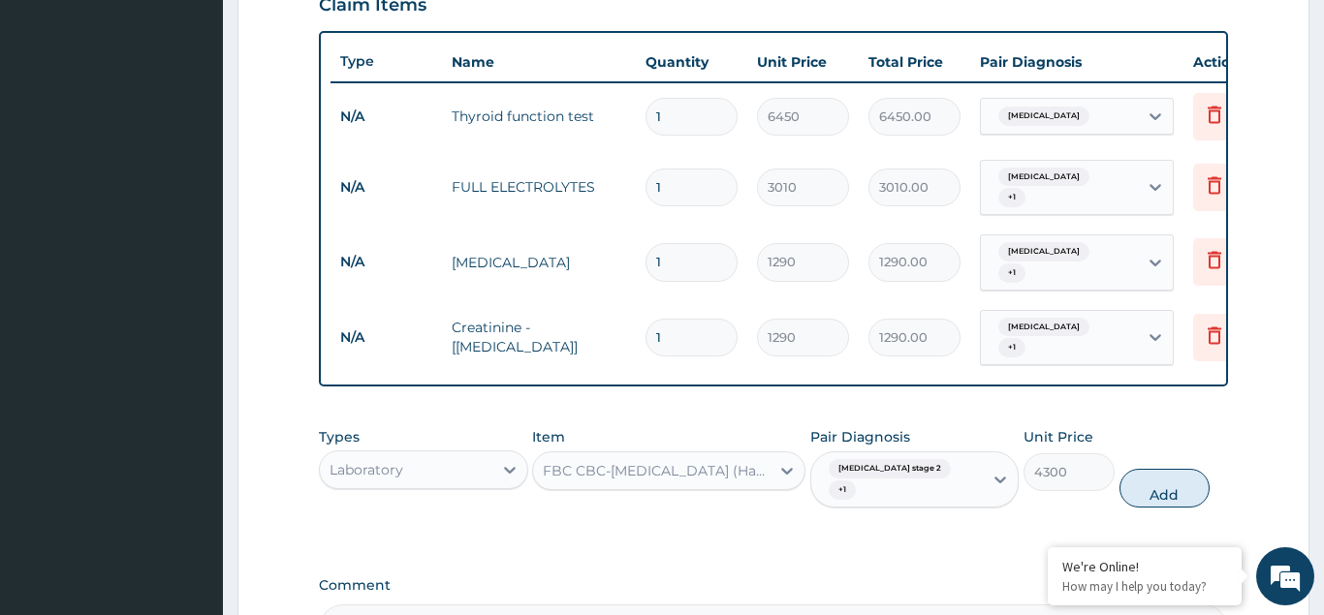
drag, startPoint x: 1154, startPoint y: 450, endPoint x: 911, endPoint y: 432, distance: 243.9
click at [1151, 469] on button "Add" at bounding box center [1164, 488] width 91 height 39
type input "0"
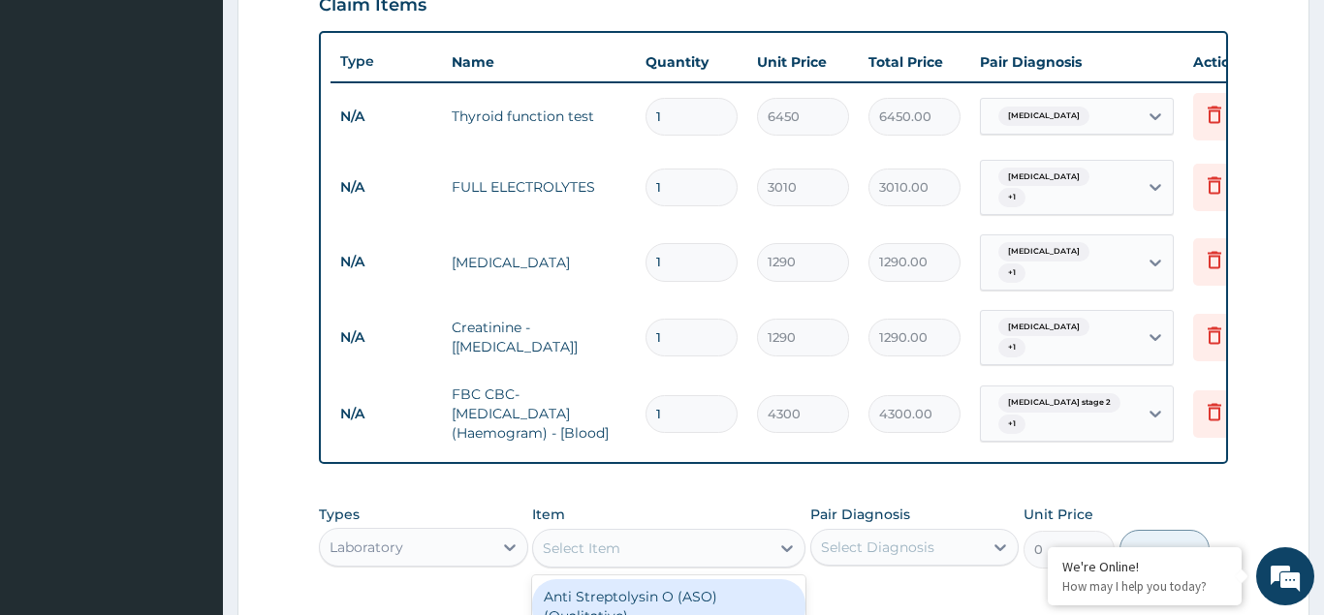
click at [592, 539] on div "Select Item" at bounding box center [582, 548] width 78 height 19
type input "RAND"
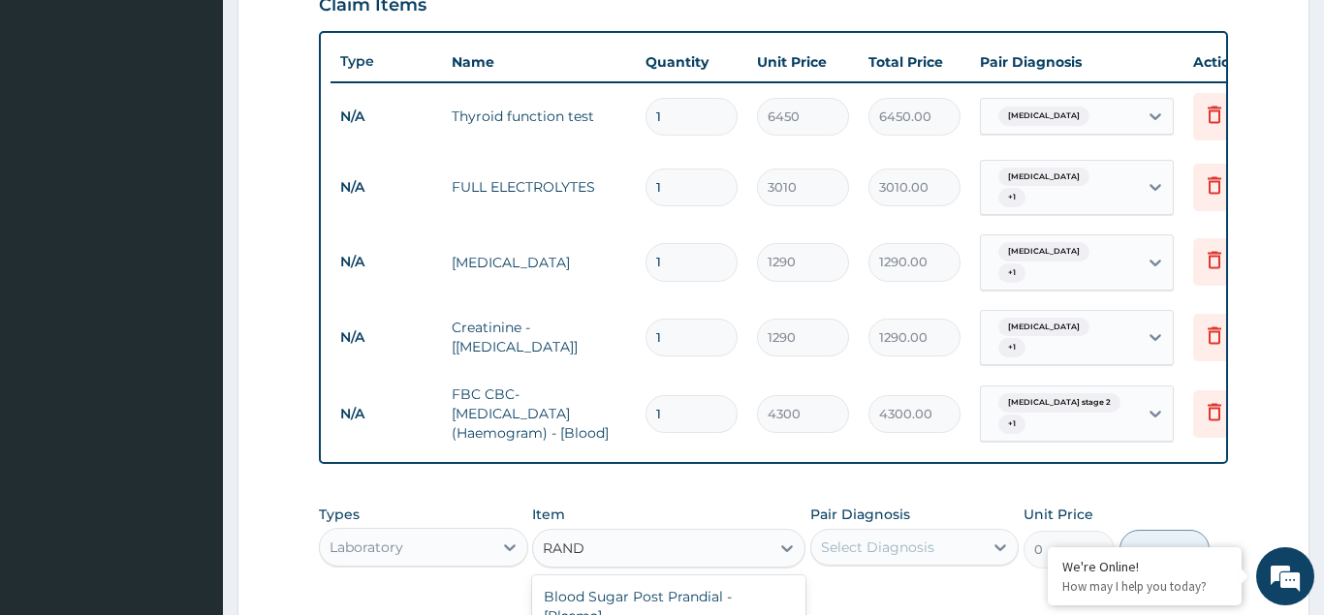
type input "1290"
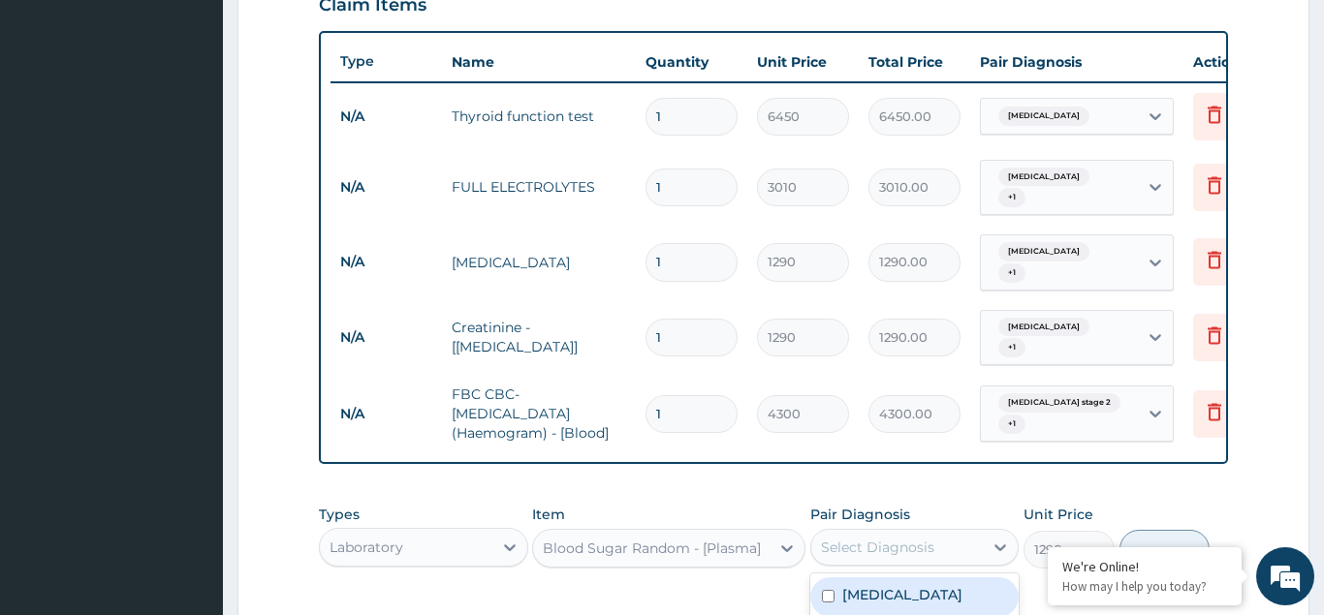
click at [975, 532] on div "Select Diagnosis" at bounding box center [897, 547] width 173 height 31
click at [834, 590] on input "checkbox" at bounding box center [828, 596] width 13 height 13
checkbox input "true"
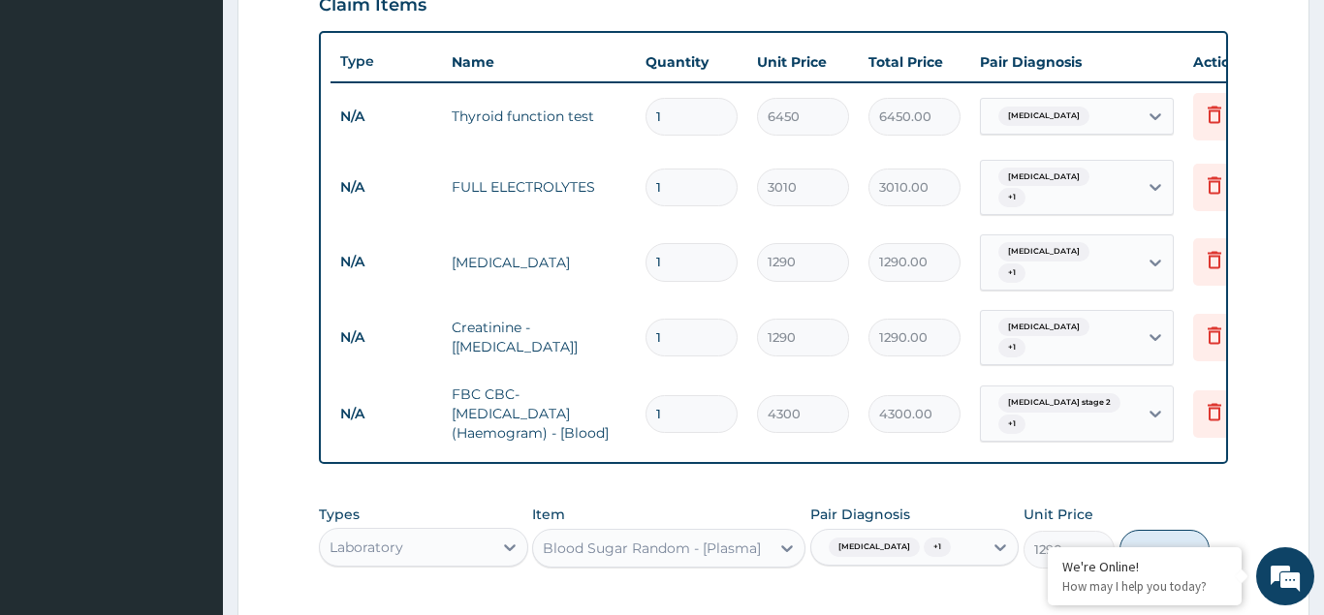
click at [1146, 530] on button "Add" at bounding box center [1164, 549] width 91 height 39
type input "0"
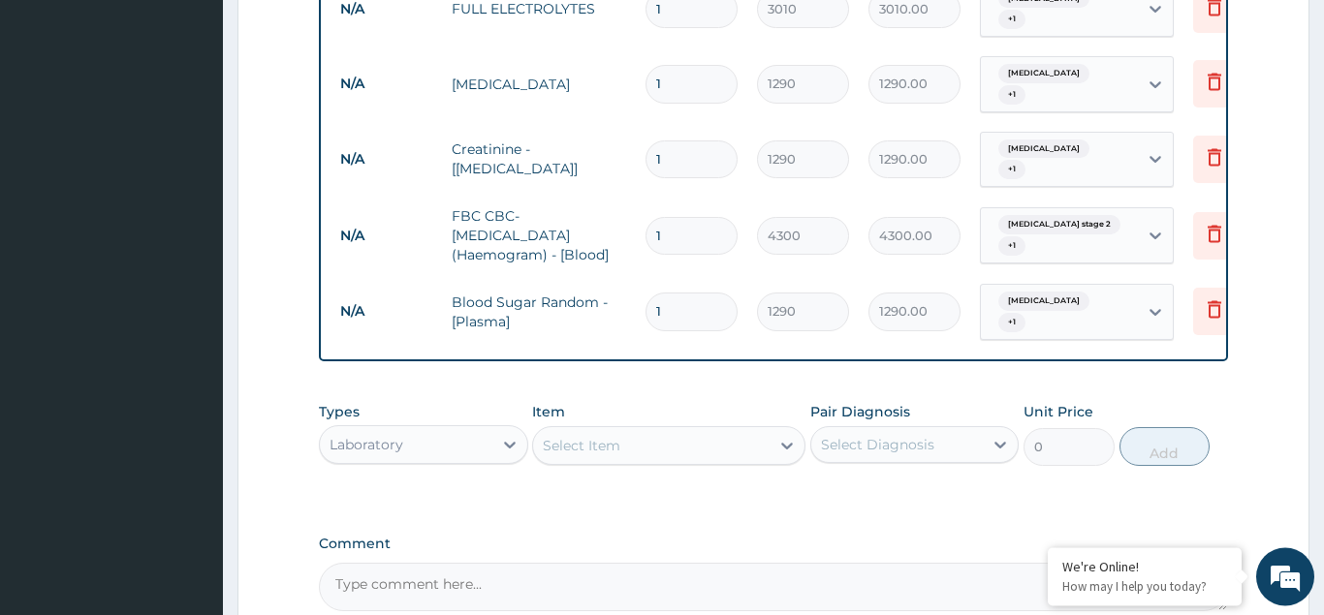
scroll to position [888, 0]
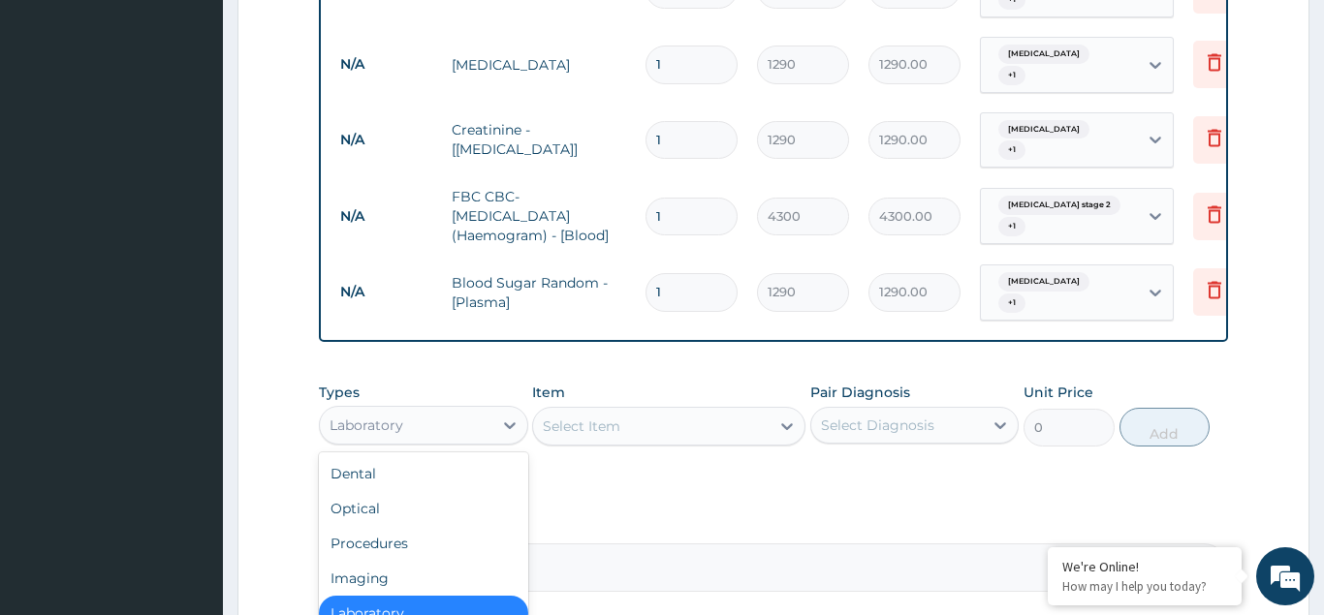
click at [480, 410] on div "Laboratory" at bounding box center [406, 425] width 173 height 31
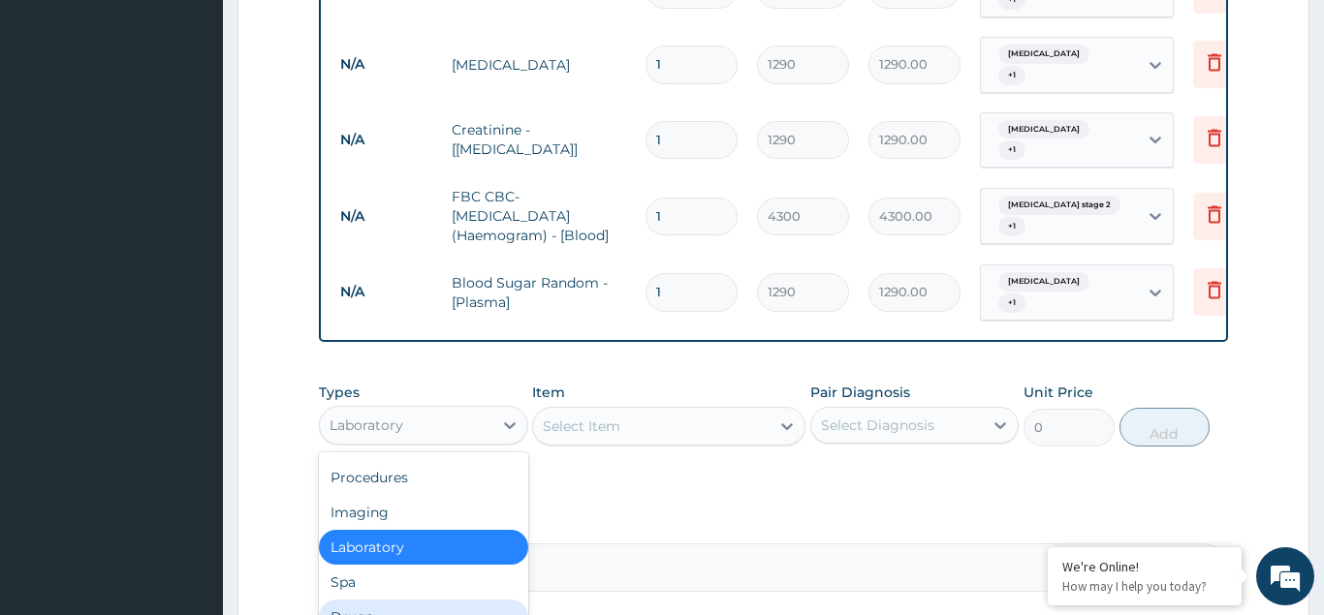
drag, startPoint x: 377, startPoint y: 586, endPoint x: 488, endPoint y: 541, distance: 120.4
click at [378, 600] on div "Drugs" at bounding box center [423, 617] width 209 height 35
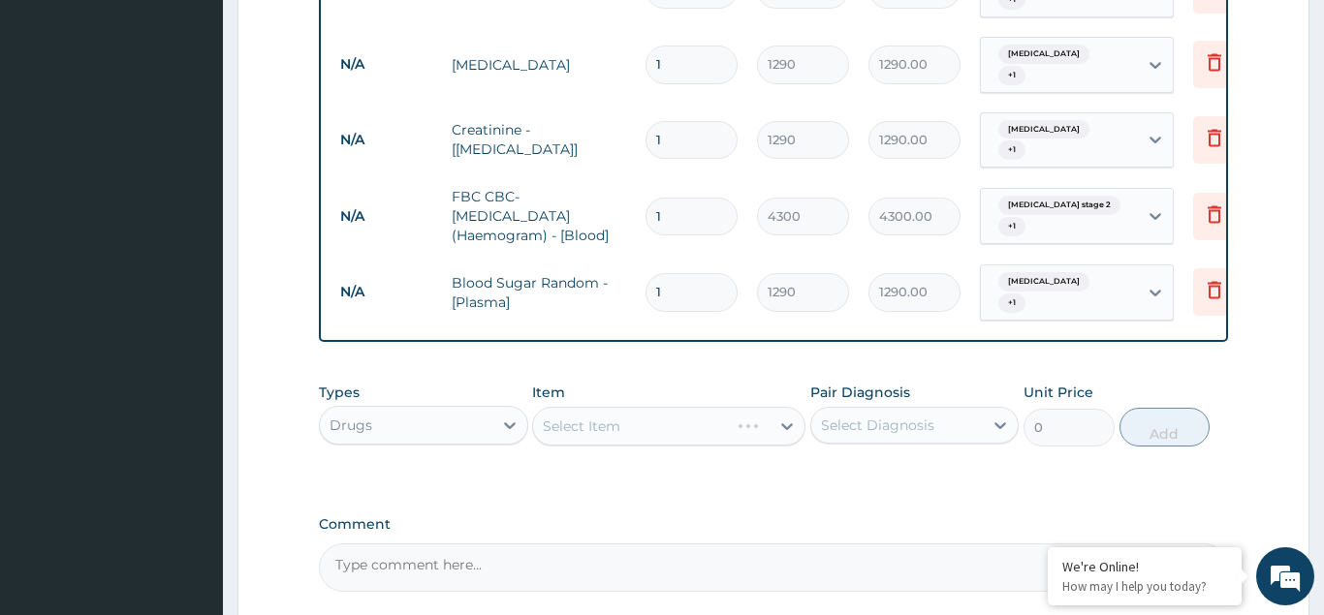
click at [585, 407] on div "Select Item" at bounding box center [668, 426] width 273 height 39
click at [591, 417] on div "Select Item" at bounding box center [582, 426] width 78 height 19
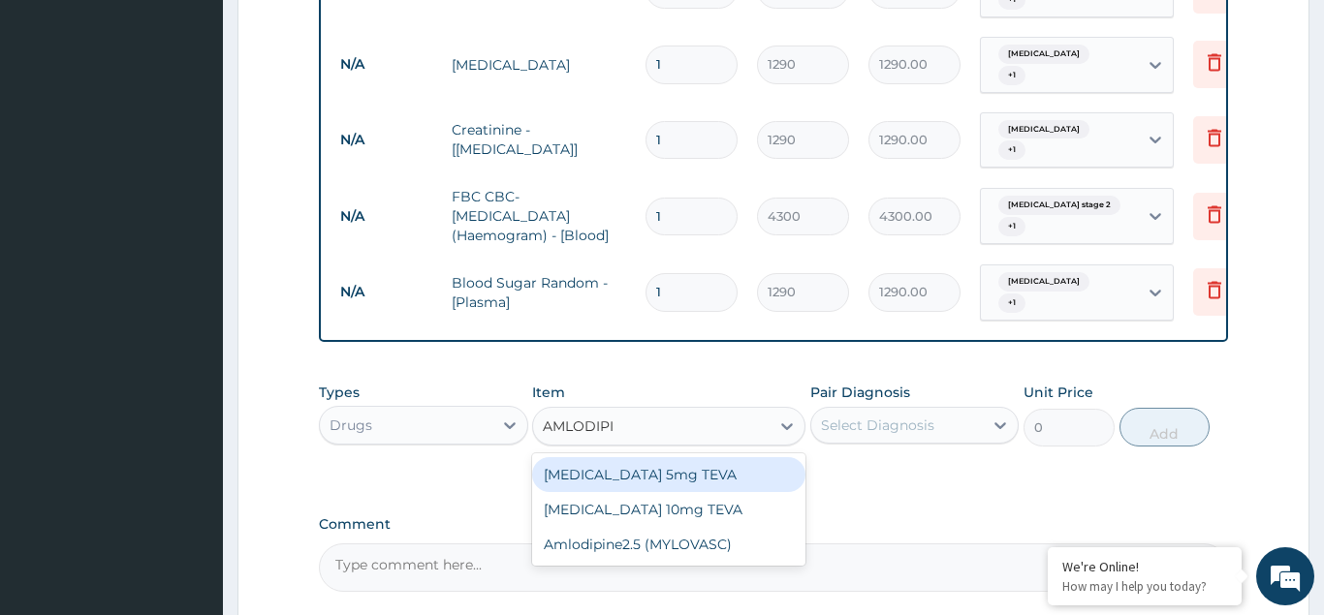
type input "AMLODIPIN"
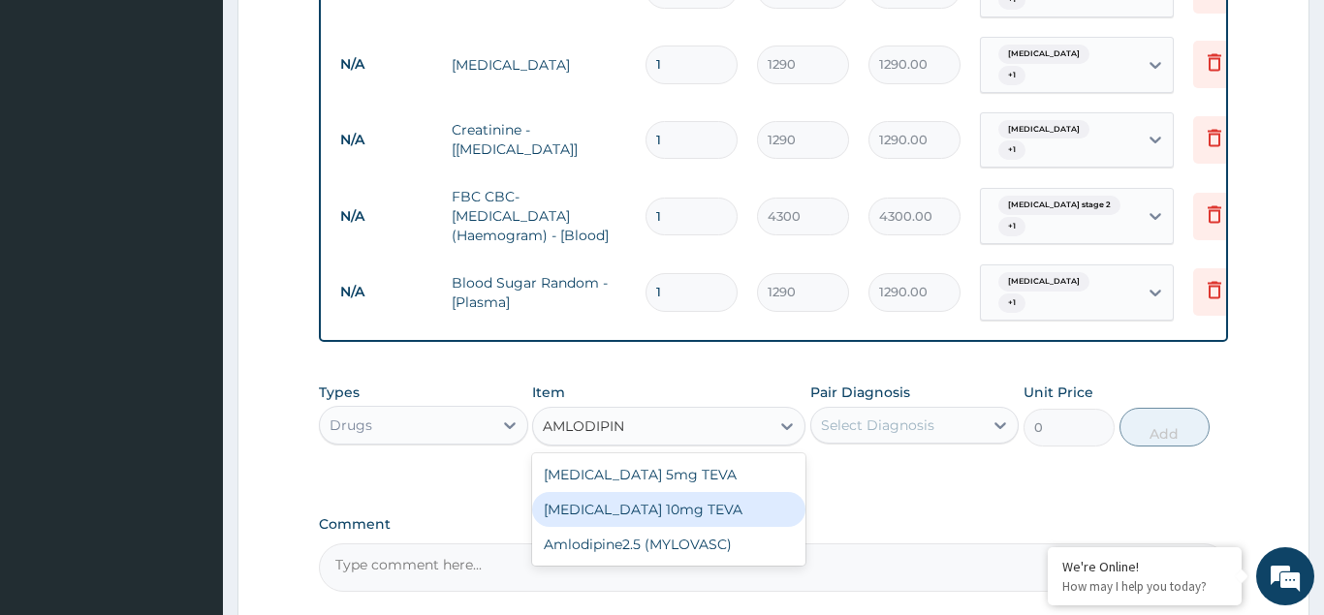
click at [635, 492] on div "Amlodipine 10mg TEVA" at bounding box center [668, 509] width 273 height 35
type input "100.5125"
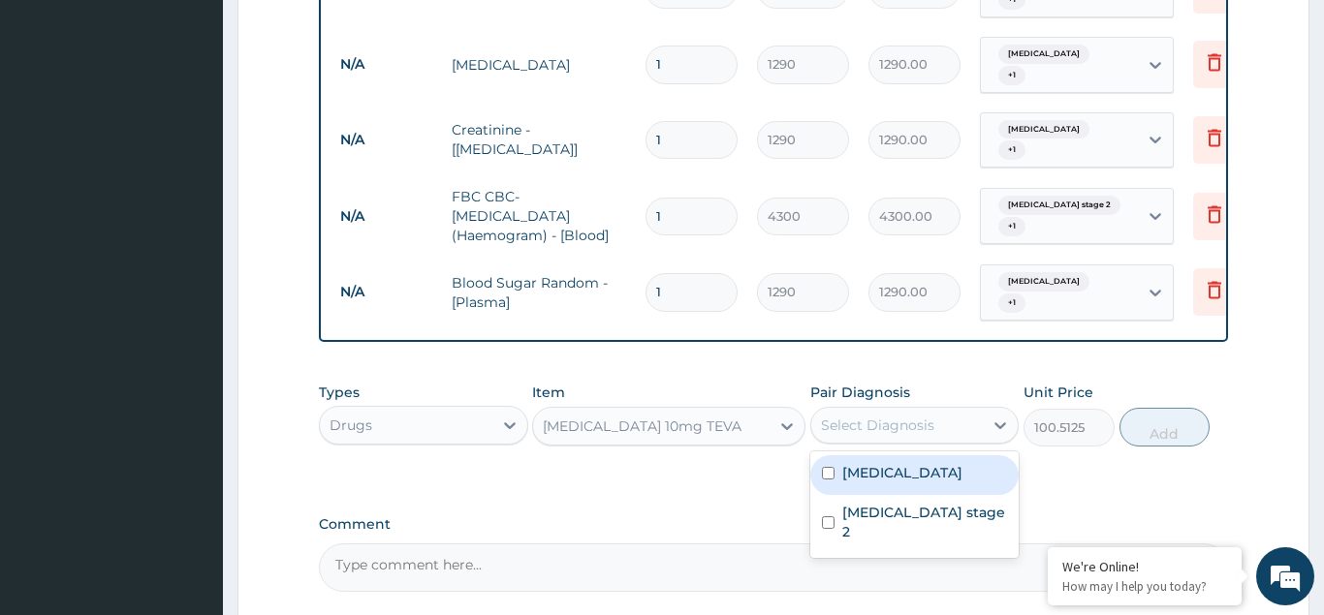
click at [916, 416] on div "Select Diagnosis" at bounding box center [877, 425] width 113 height 19
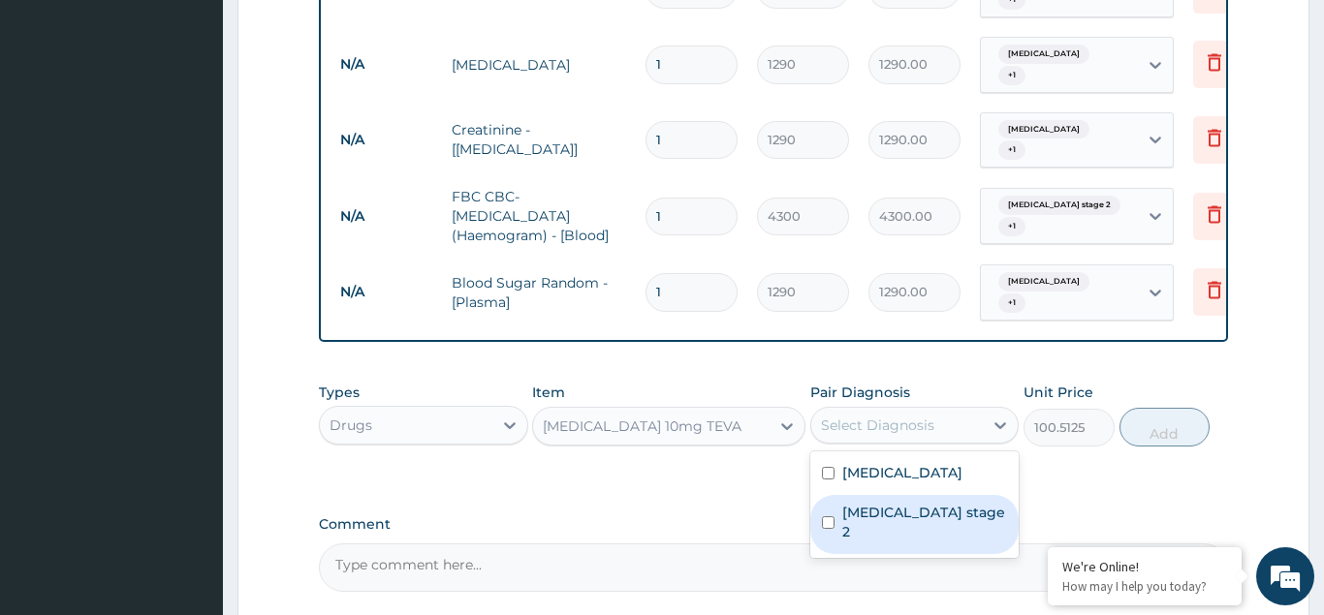
click at [830, 517] on input "checkbox" at bounding box center [828, 523] width 13 height 13
checkbox input "true"
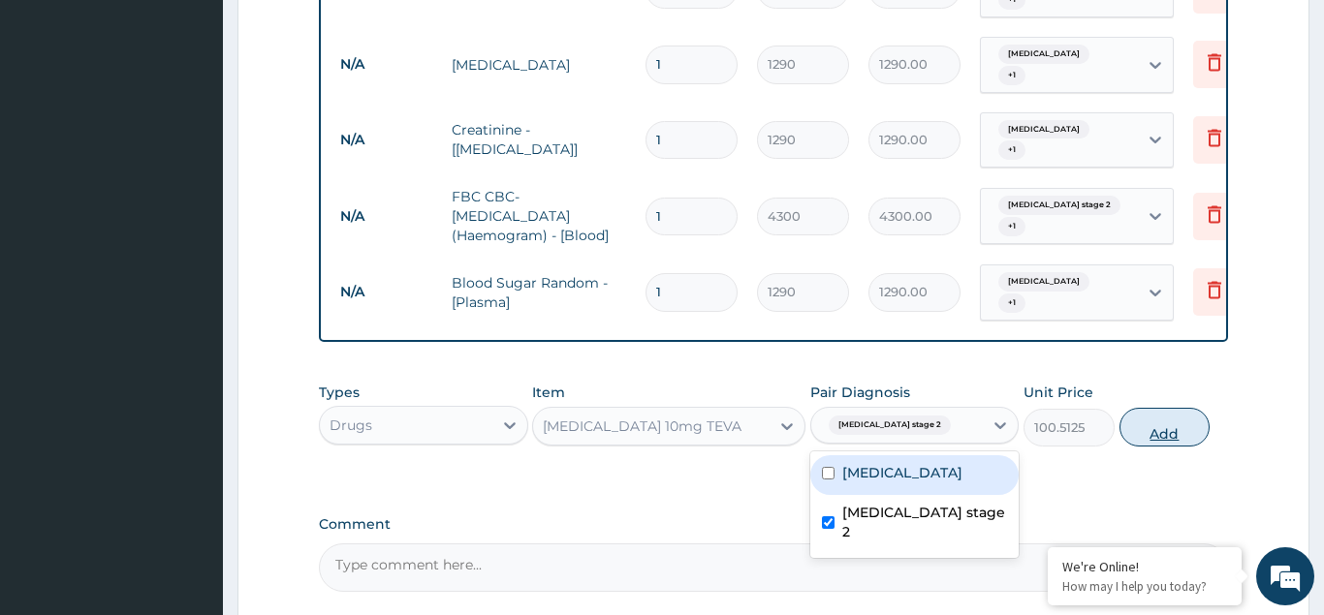
click at [1177, 408] on button "Add" at bounding box center [1164, 427] width 91 height 39
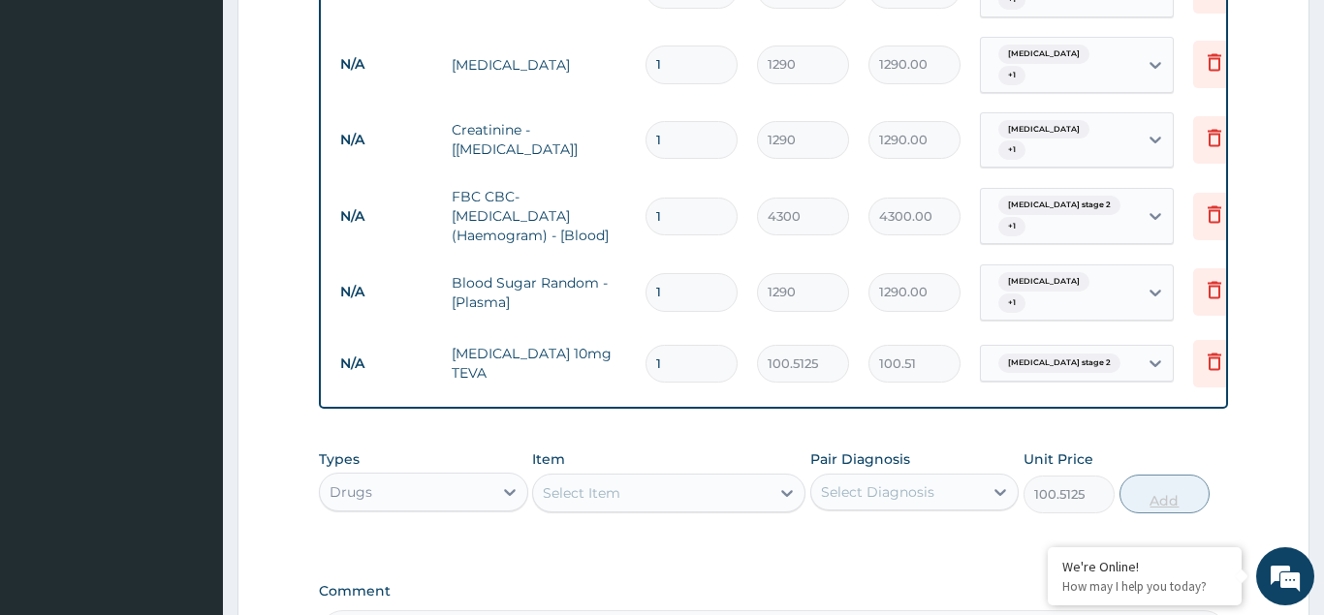
type input "0"
type input "0.00"
type input "5"
type input "502.56"
type input "0.00"
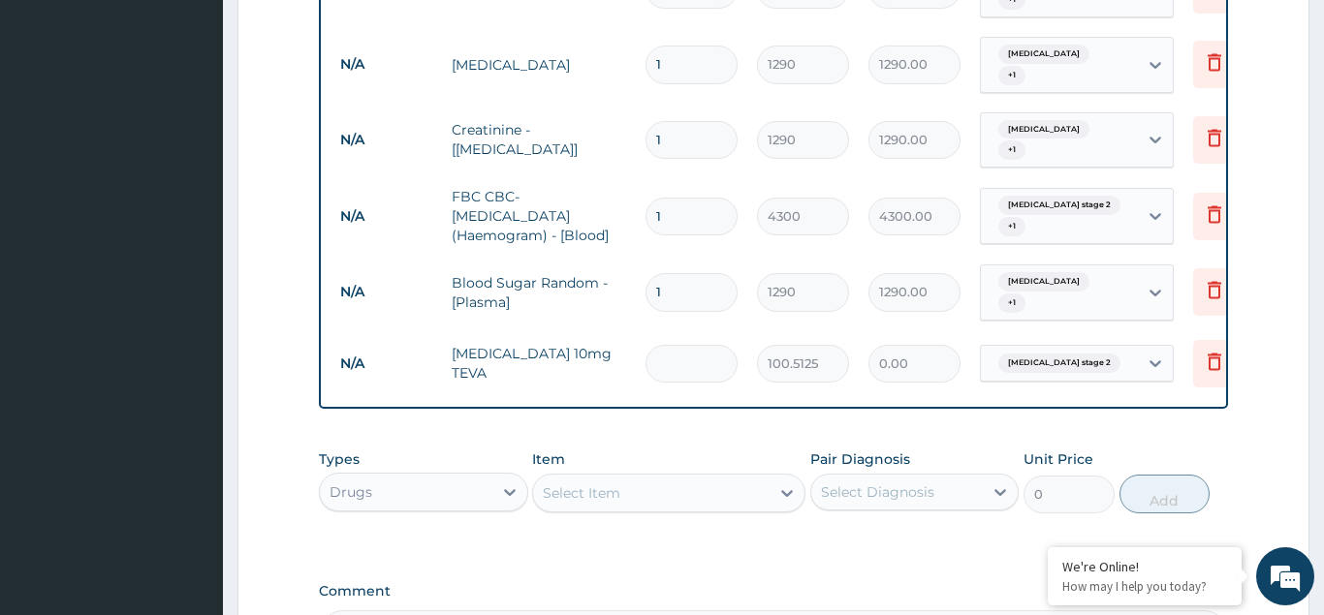
type input "1"
type input "100.51"
type input "0.00"
type input "5"
type input "502.56"
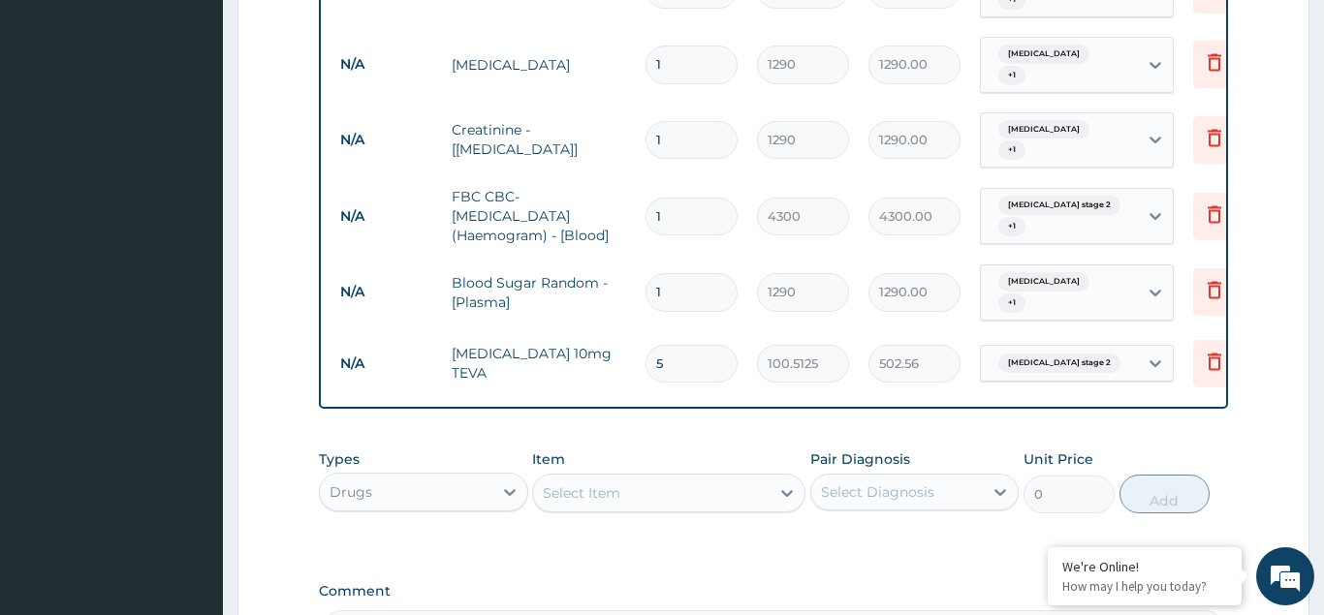
type input "5"
click at [643, 478] on div "Select Item" at bounding box center [651, 493] width 236 height 31
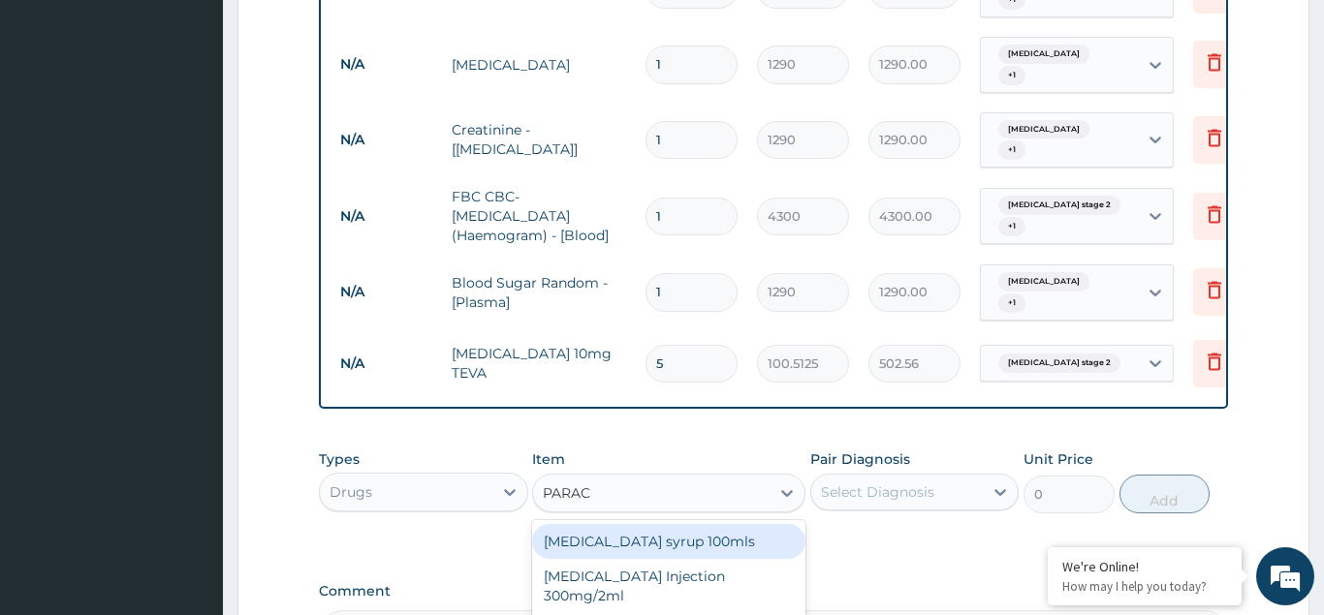
scroll to position [0, 0]
type input "PARACETAMOL"
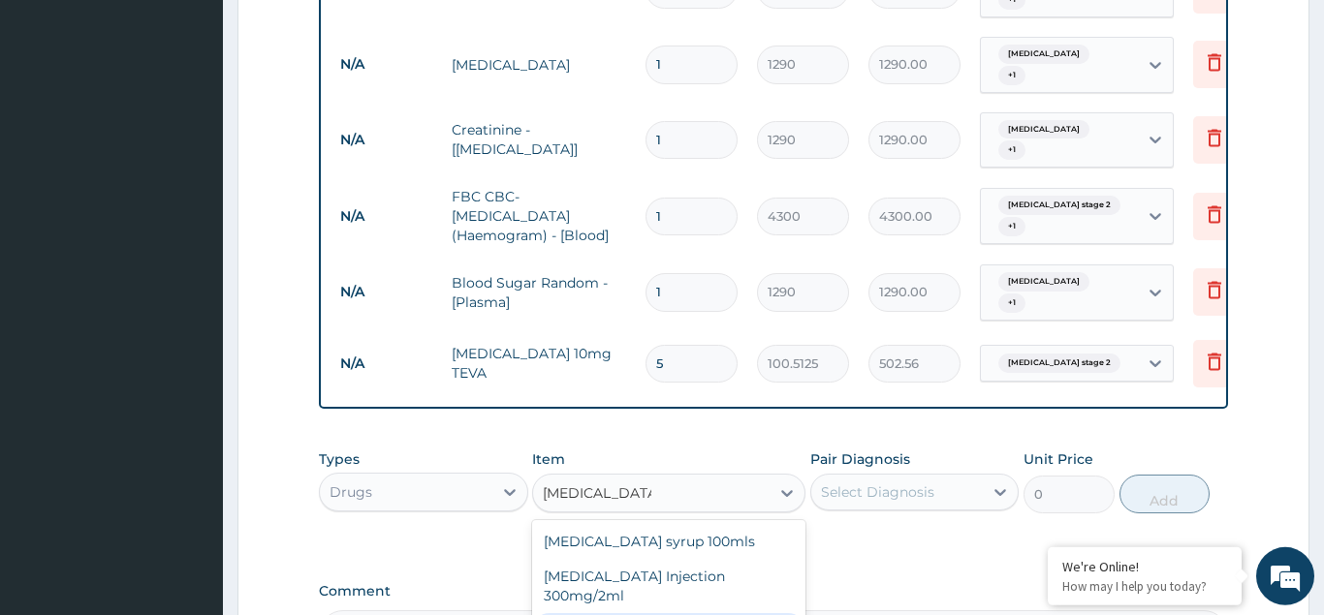
scroll to position [1102, 0]
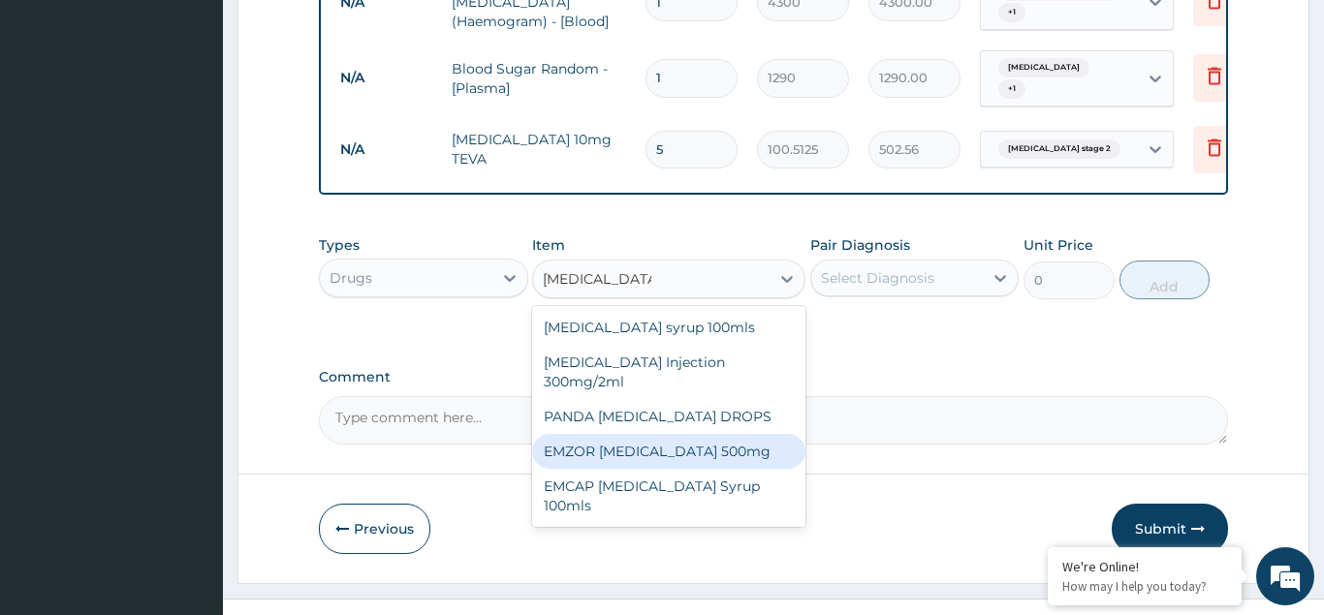
click at [721, 434] on div "EMZOR PARACETAMOL 500mg" at bounding box center [668, 451] width 273 height 35
type input "23.65"
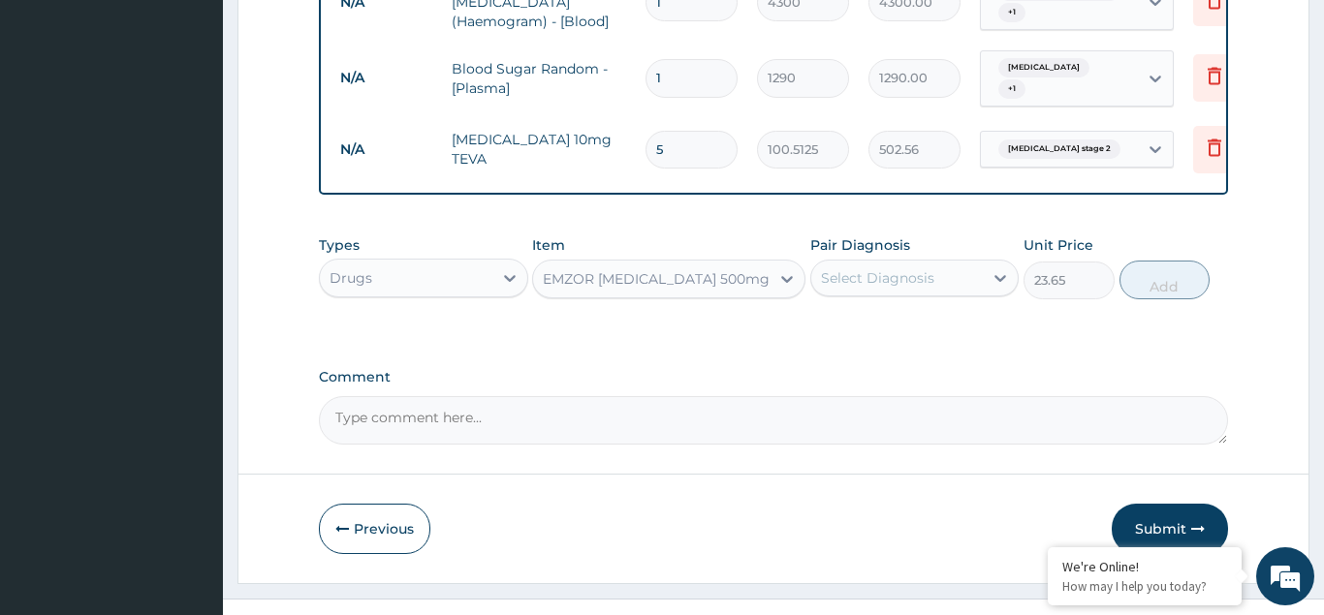
click at [936, 263] on div "Select Diagnosis" at bounding box center [897, 278] width 173 height 31
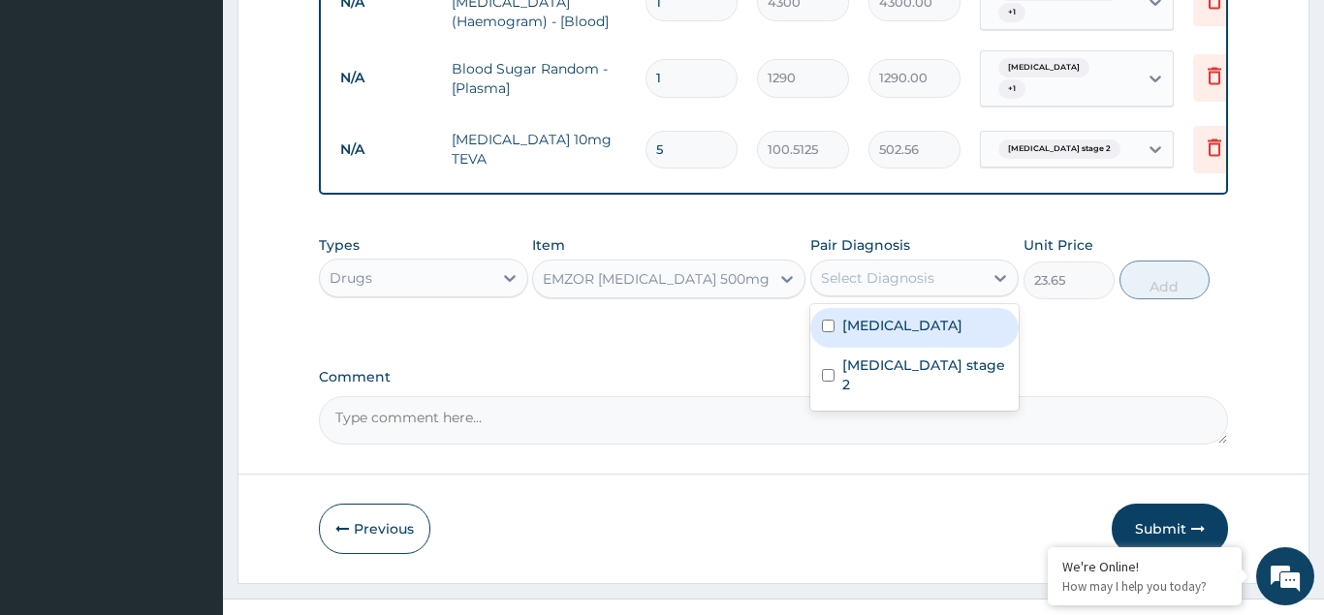
click at [829, 320] on input "checkbox" at bounding box center [828, 326] width 13 height 13
checkbox input "true"
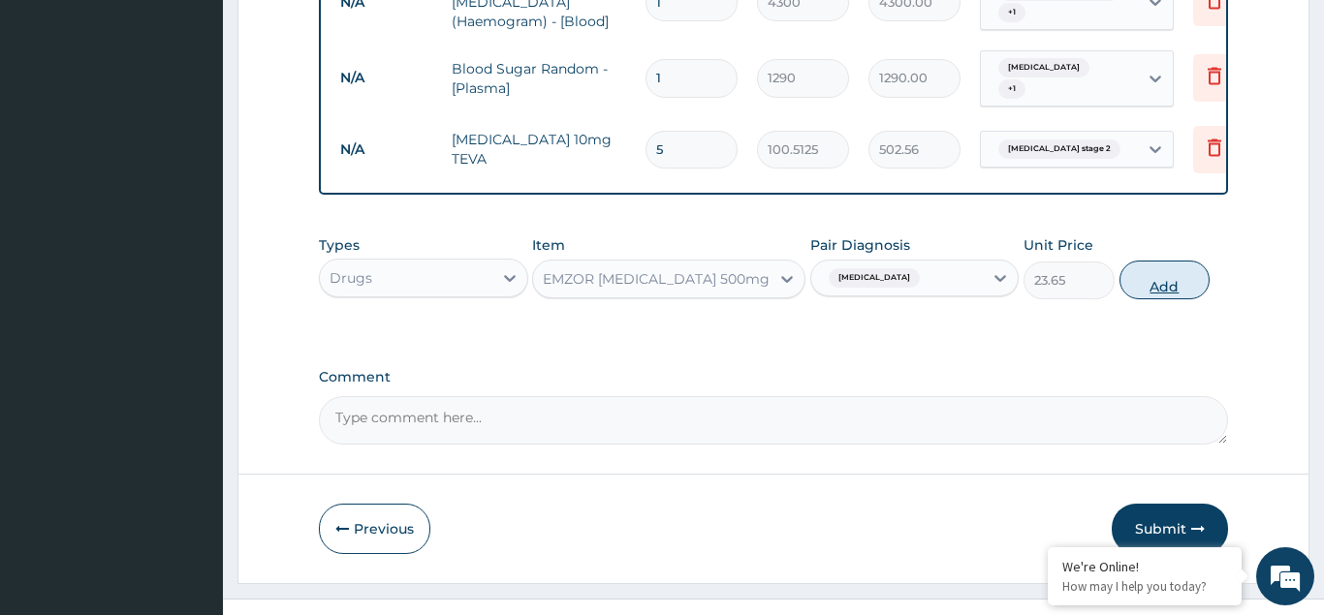
click at [1165, 261] on button "Add" at bounding box center [1164, 280] width 91 height 39
type input "0"
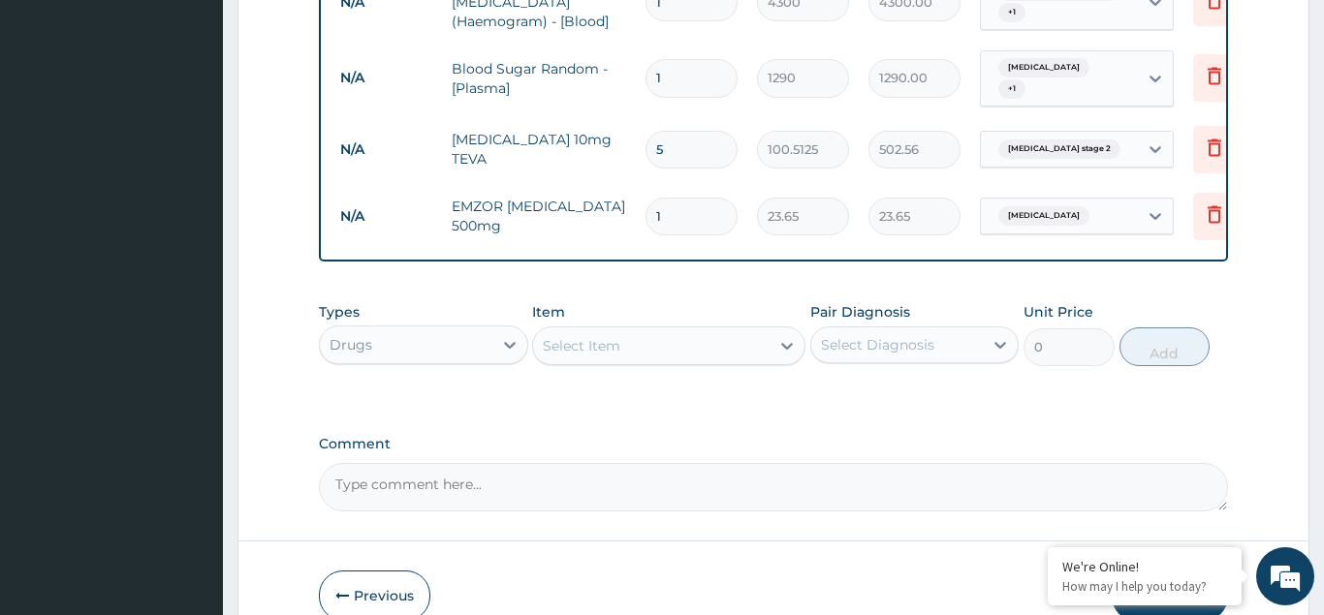
type input "18"
type input "425.70"
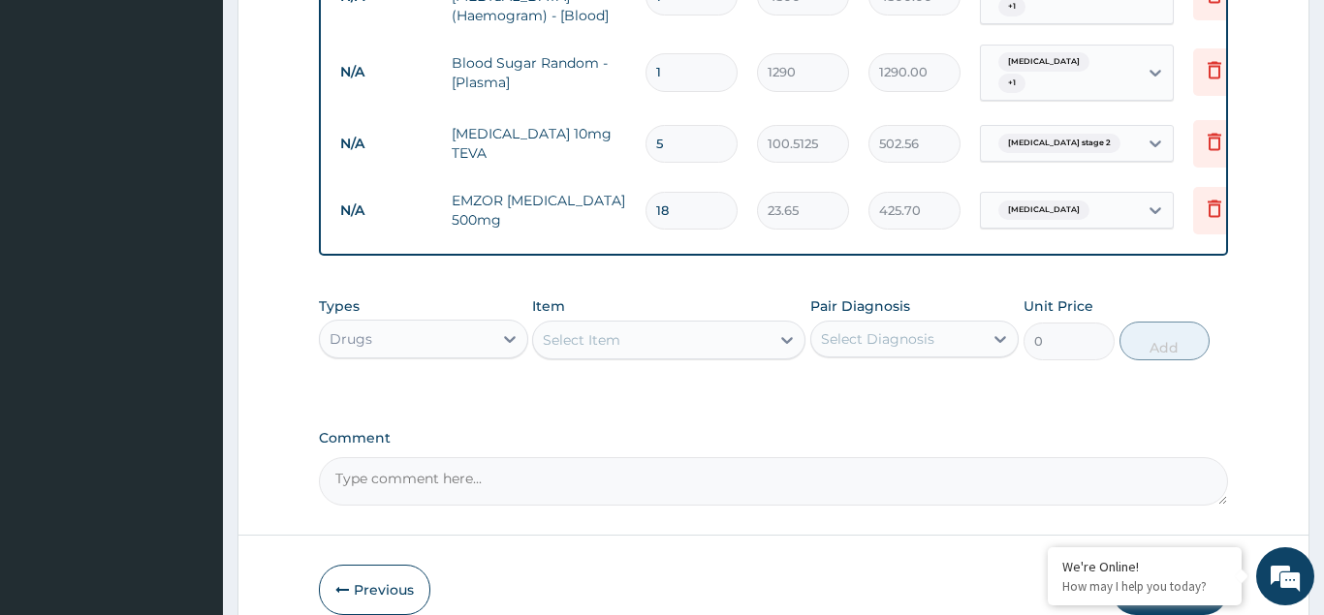
scroll to position [1169, 0]
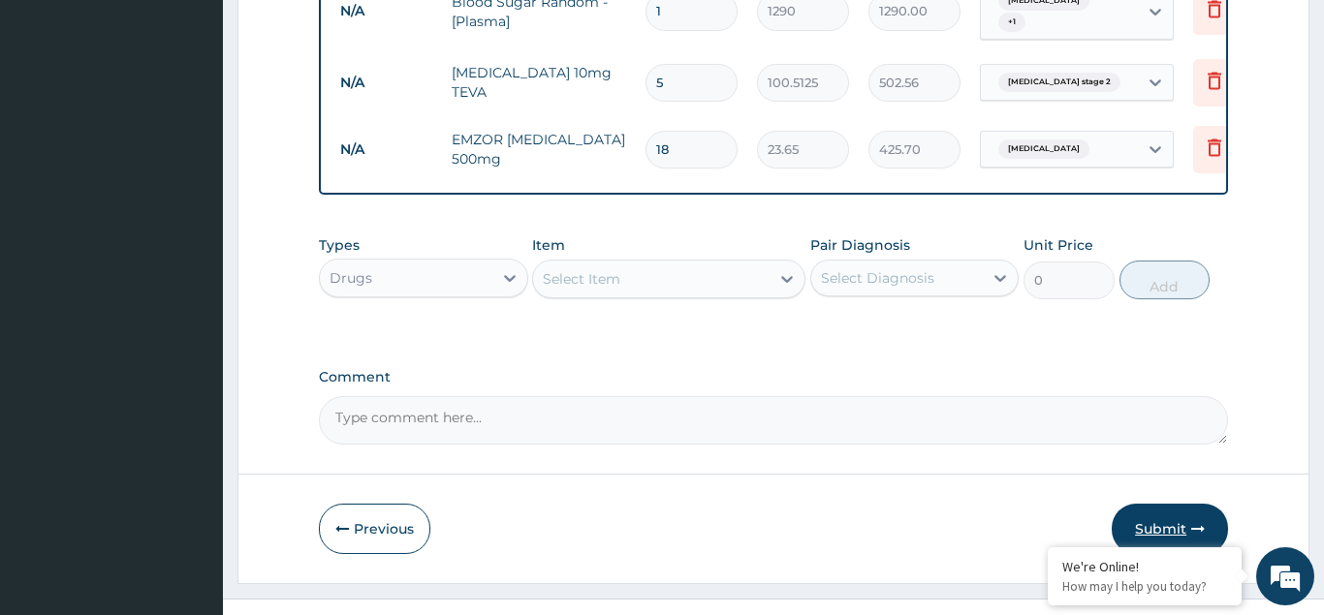
type input "18"
click at [1132, 504] on button "Submit" at bounding box center [1170, 529] width 116 height 50
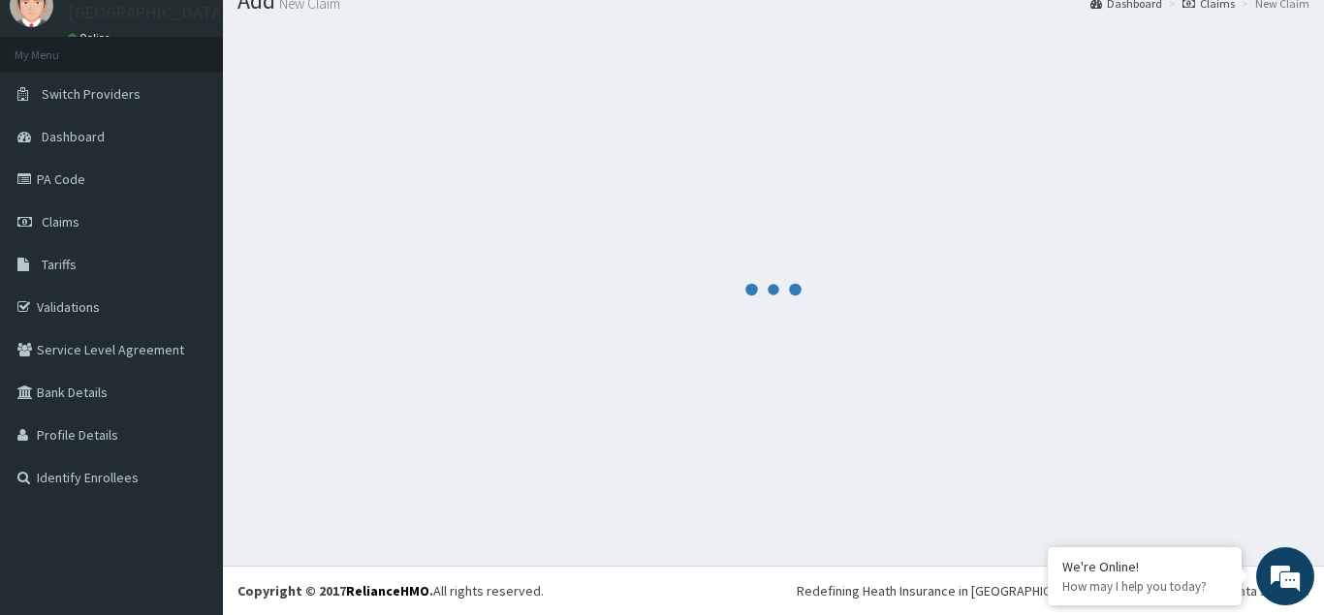
scroll to position [75, 0]
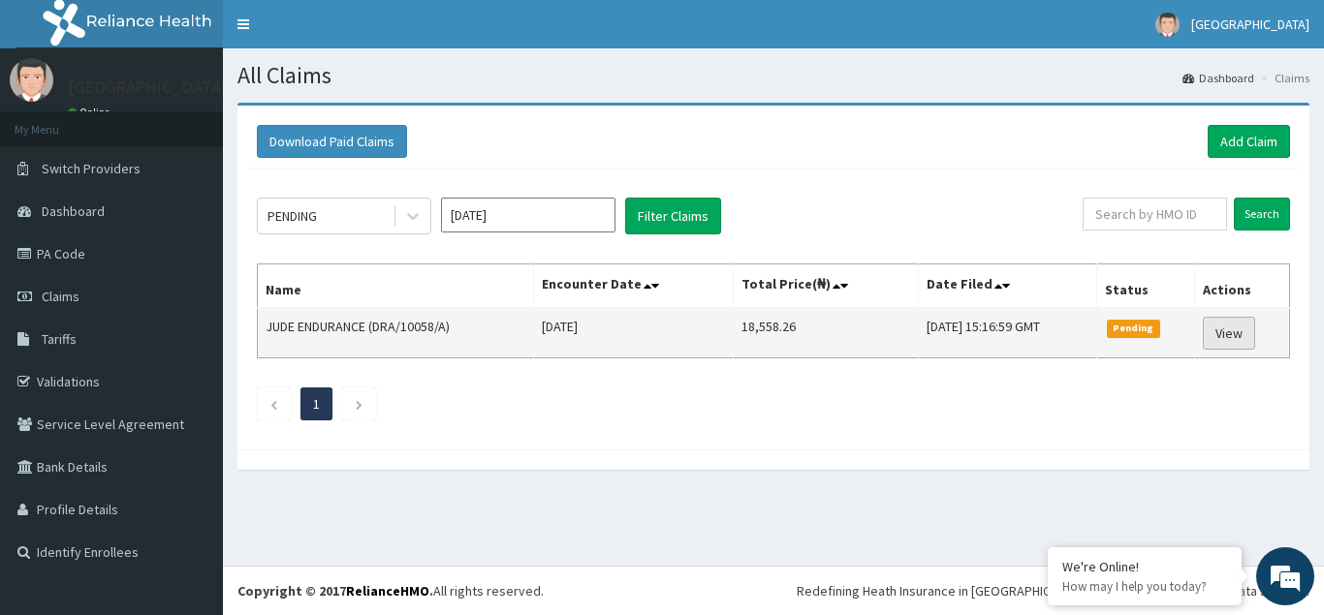
click at [1223, 329] on link "View" at bounding box center [1229, 333] width 52 height 33
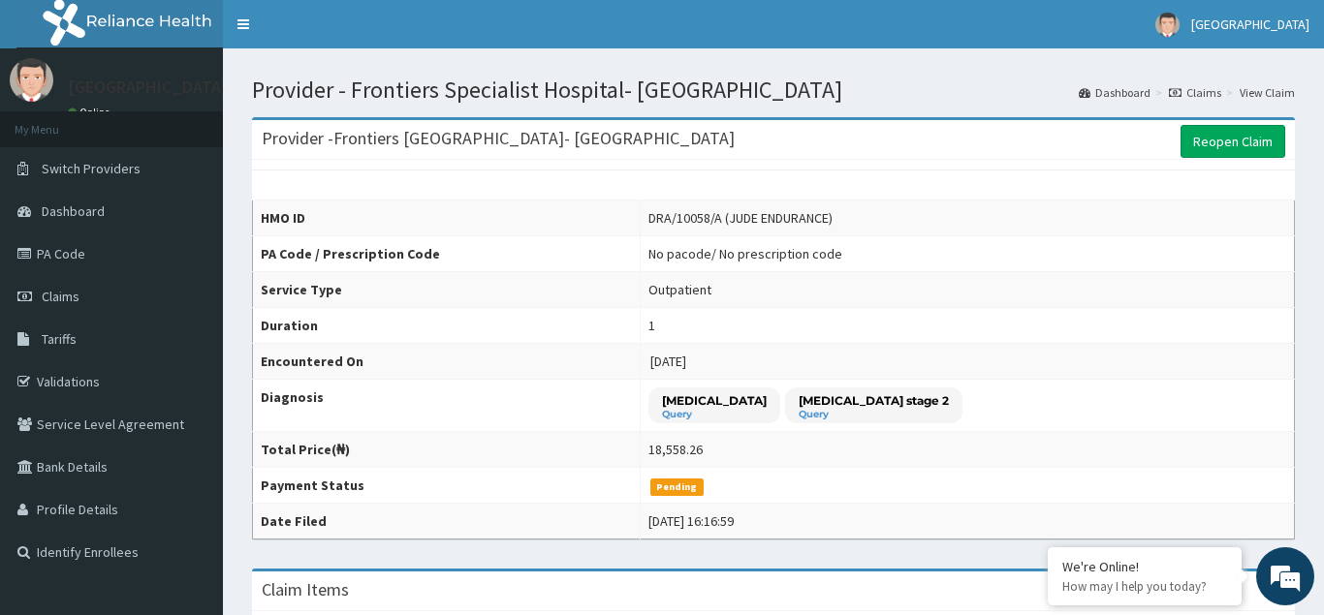
click at [757, 253] on div "No pacode / No prescription code" at bounding box center [745, 253] width 194 height 19
click at [674, 253] on div "No pacode / No prescription code" at bounding box center [745, 253] width 194 height 19
drag, startPoint x: 1228, startPoint y: 142, endPoint x: 1210, endPoint y: 143, distance: 18.4
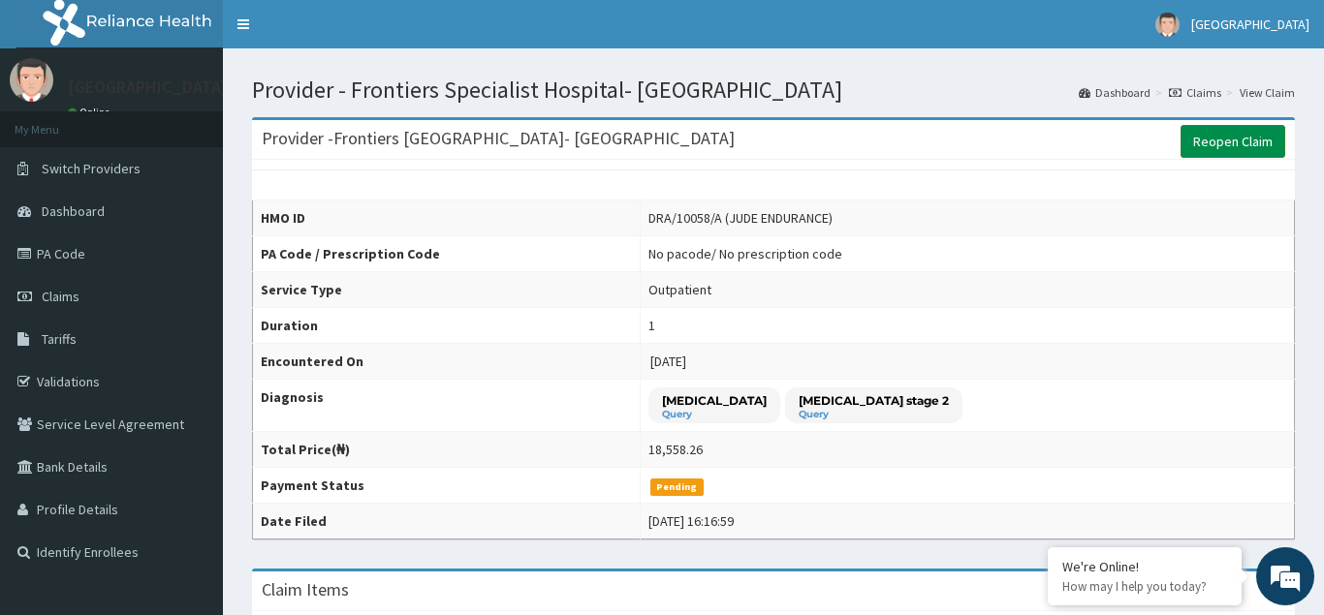
click at [1224, 142] on link "Reopen Claim" at bounding box center [1233, 141] width 105 height 33
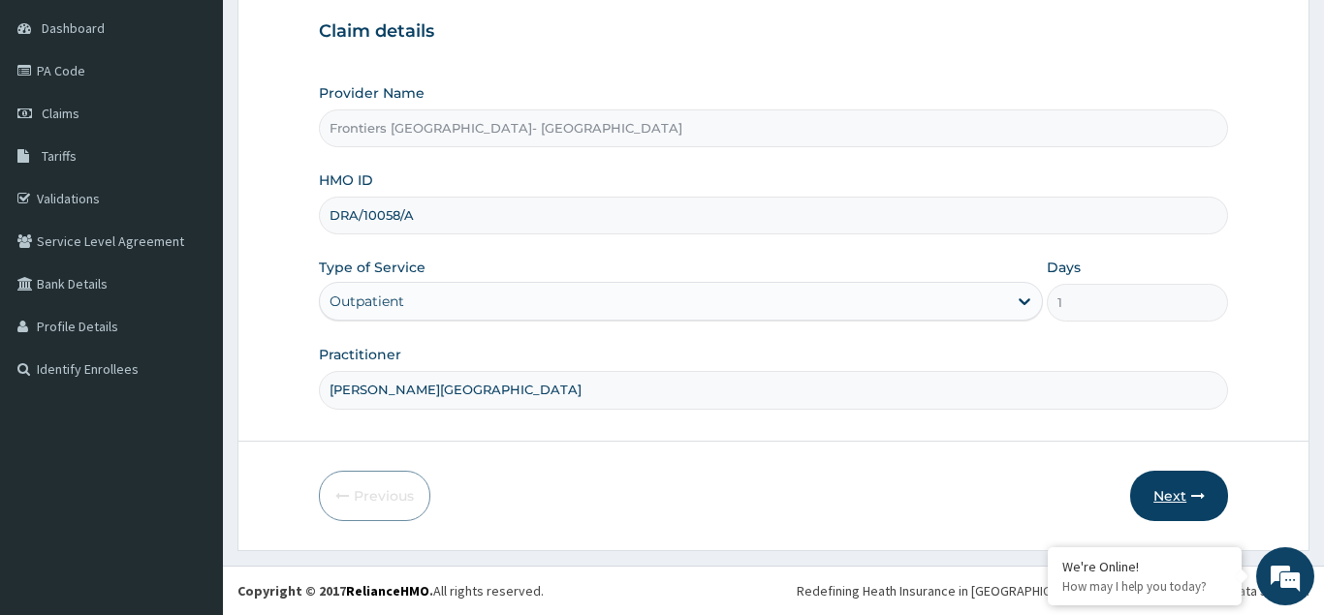
click at [1158, 488] on button "Next" at bounding box center [1179, 496] width 98 height 50
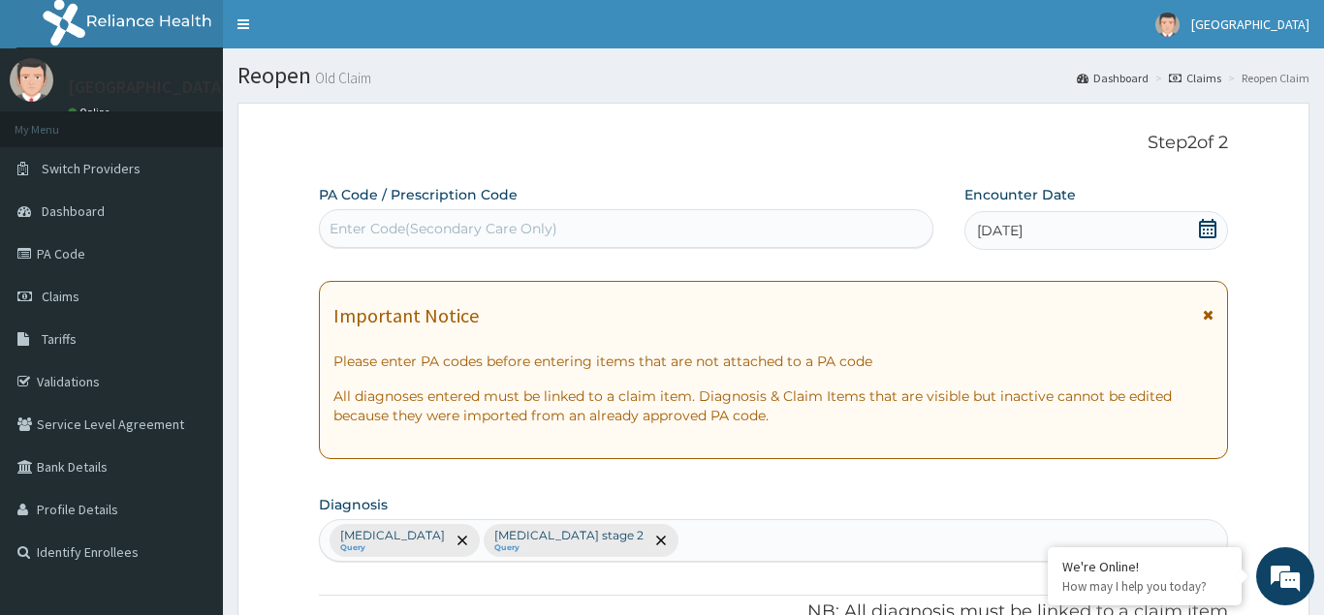
click at [442, 223] on div "Enter Code(Secondary Care Only)" at bounding box center [444, 228] width 228 height 19
click at [119, 292] on link "Claims" at bounding box center [111, 296] width 223 height 43
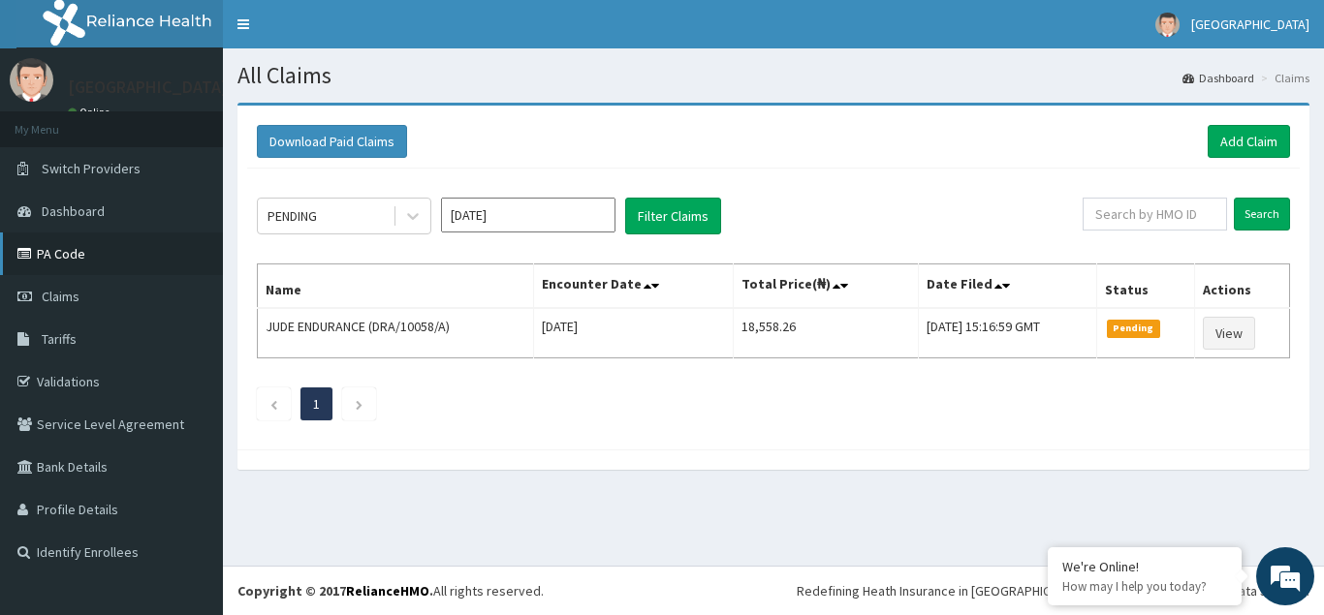
click at [102, 254] on link "PA Code" at bounding box center [111, 254] width 223 height 43
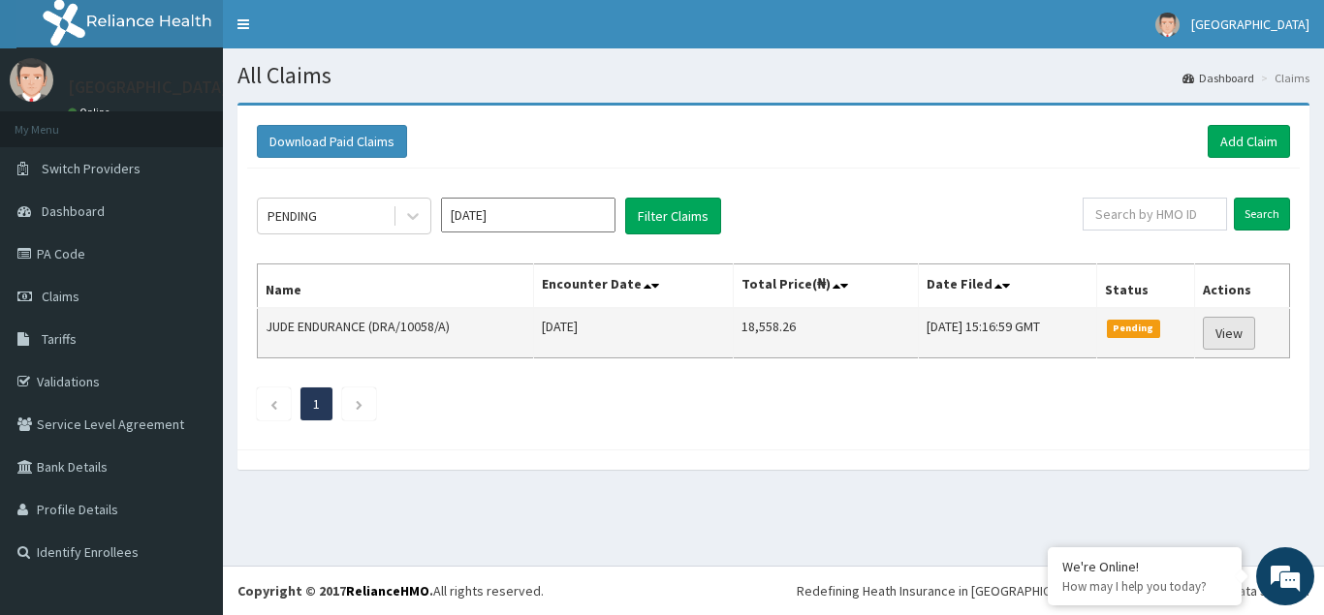
click at [1227, 335] on link "View" at bounding box center [1229, 333] width 52 height 33
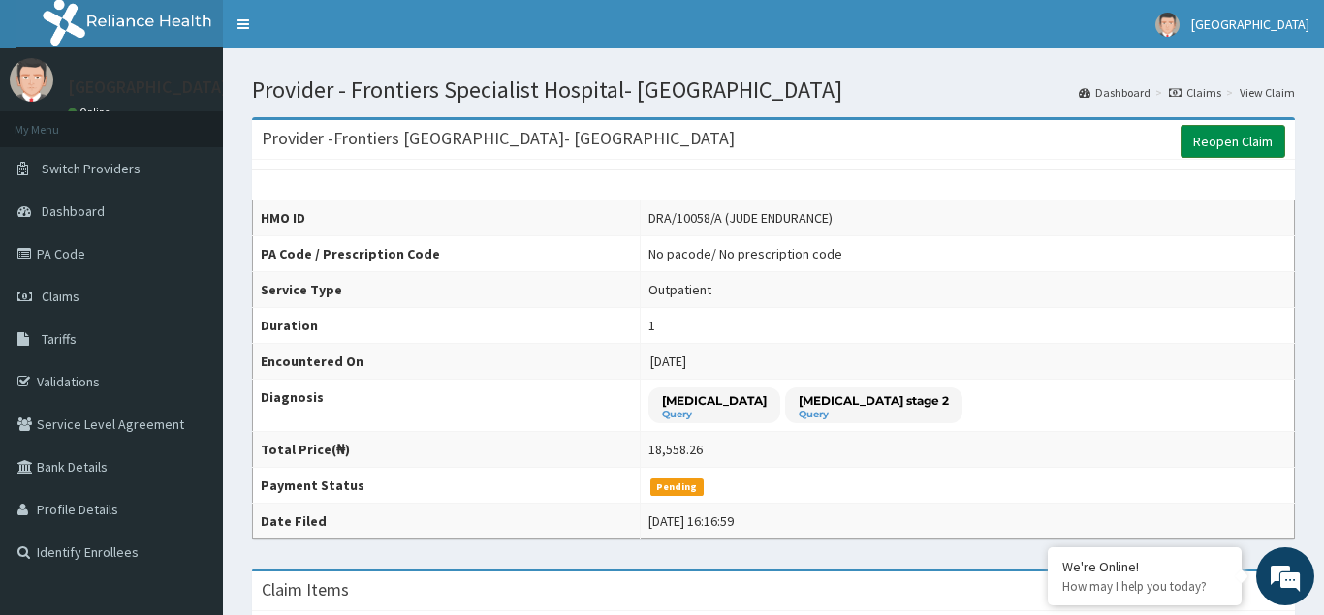
click at [1209, 151] on link "Reopen Claim" at bounding box center [1233, 141] width 105 height 33
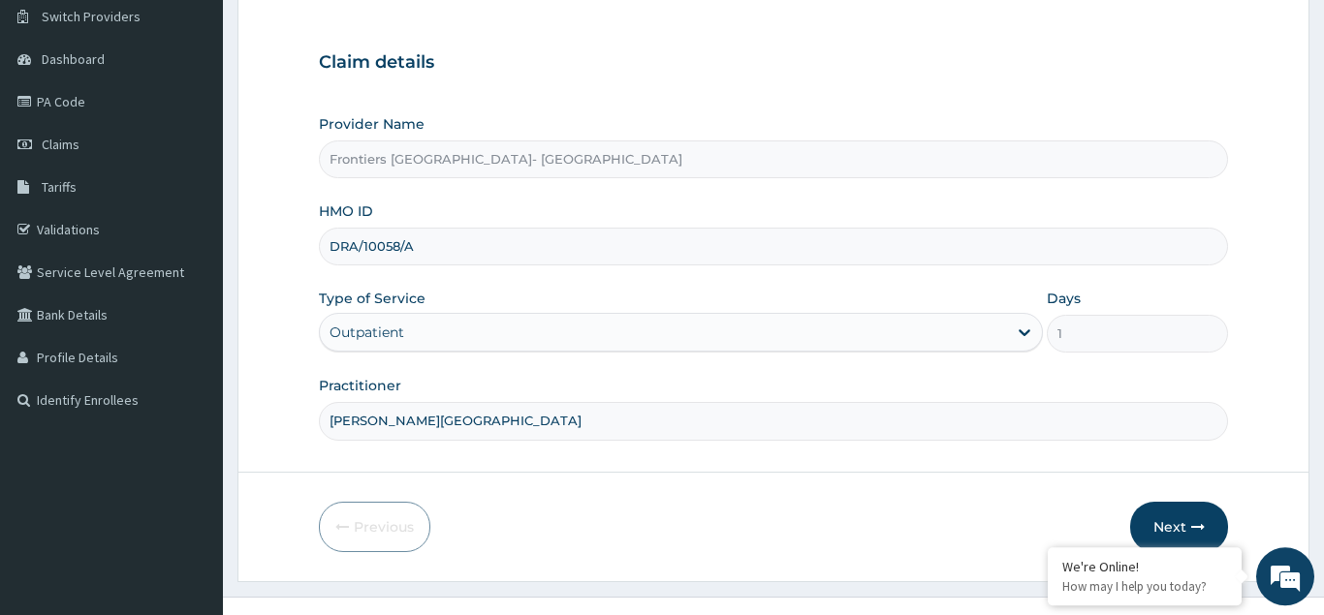
scroll to position [183, 0]
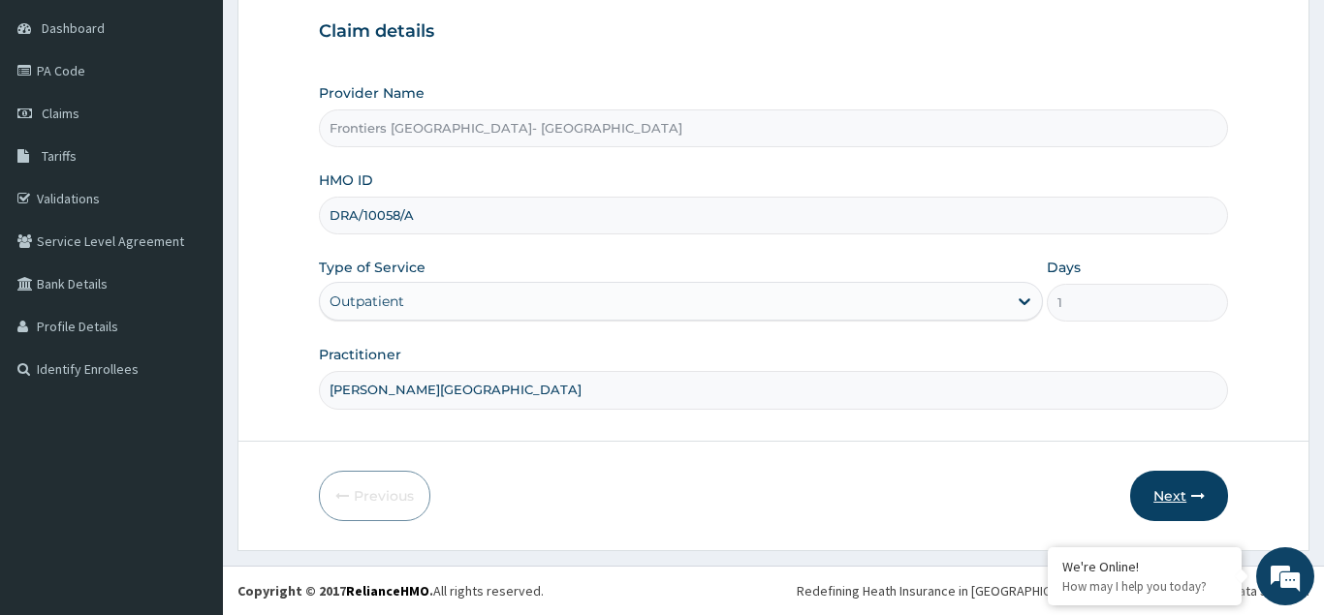
click at [1171, 494] on button "Next" at bounding box center [1179, 496] width 98 height 50
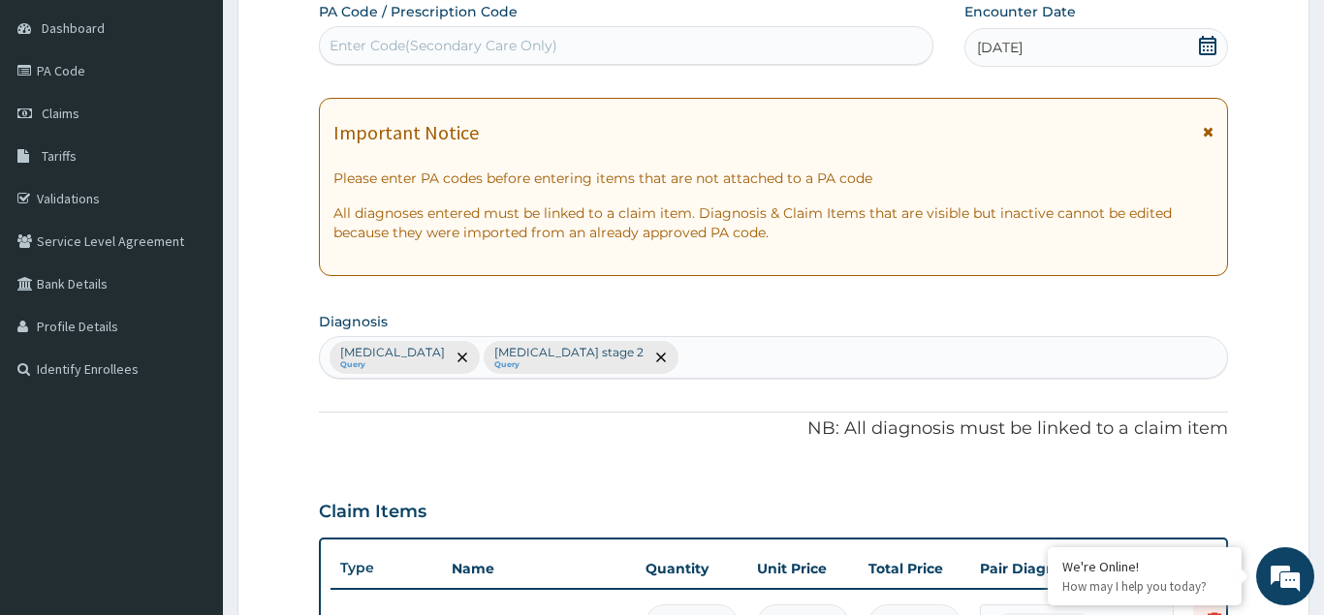
click at [362, 38] on div "Enter Code(Secondary Care Only)" at bounding box center [444, 45] width 228 height 19
type input "PA/F5D5FE"
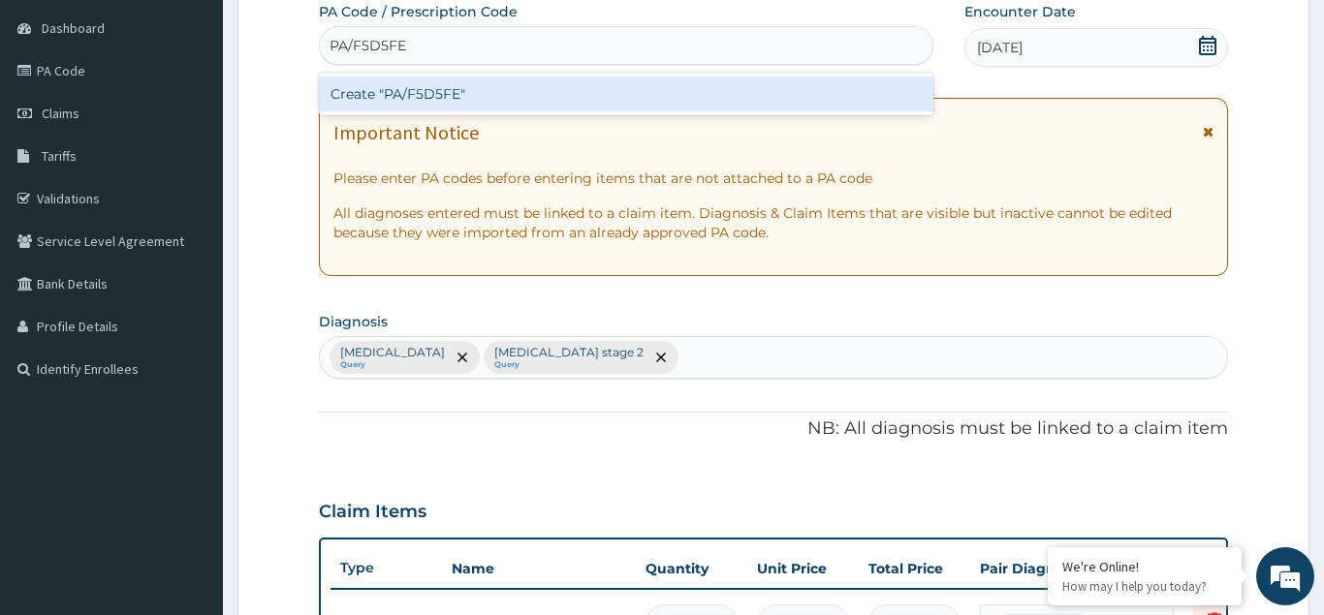
click at [433, 89] on div "Create "PA/F5D5FE"" at bounding box center [626, 94] width 614 height 35
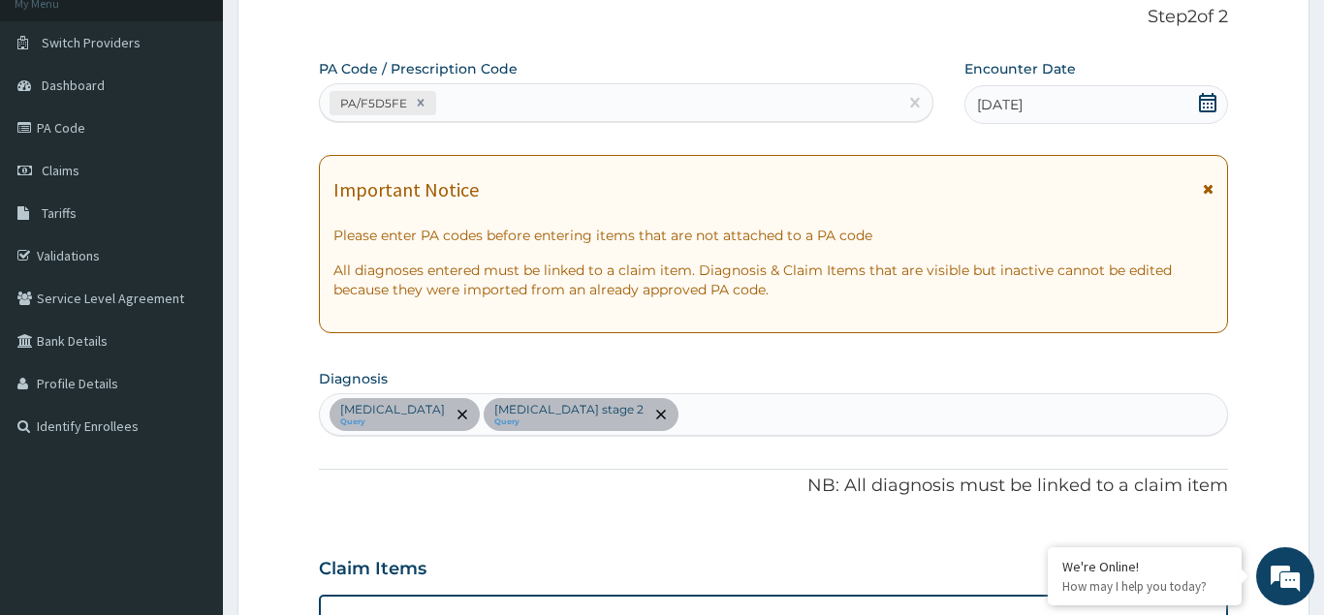
scroll to position [30, 0]
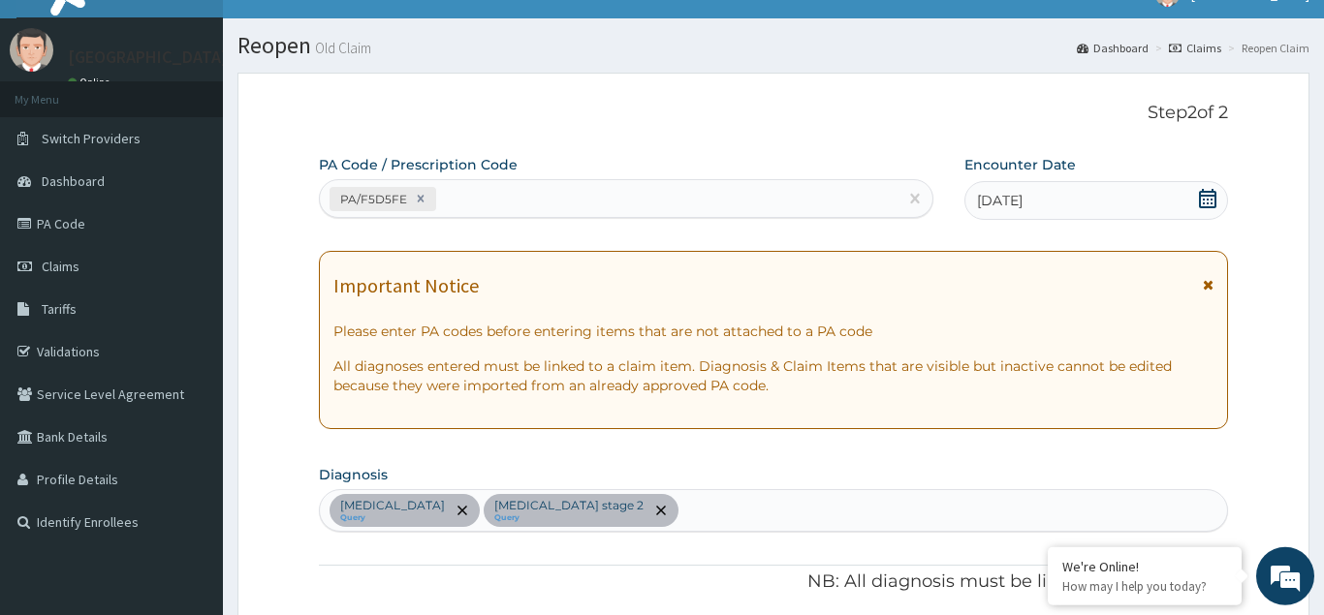
click at [475, 195] on div "PA/F5D5FE" at bounding box center [609, 199] width 578 height 32
type input "PA/2E6C6F"
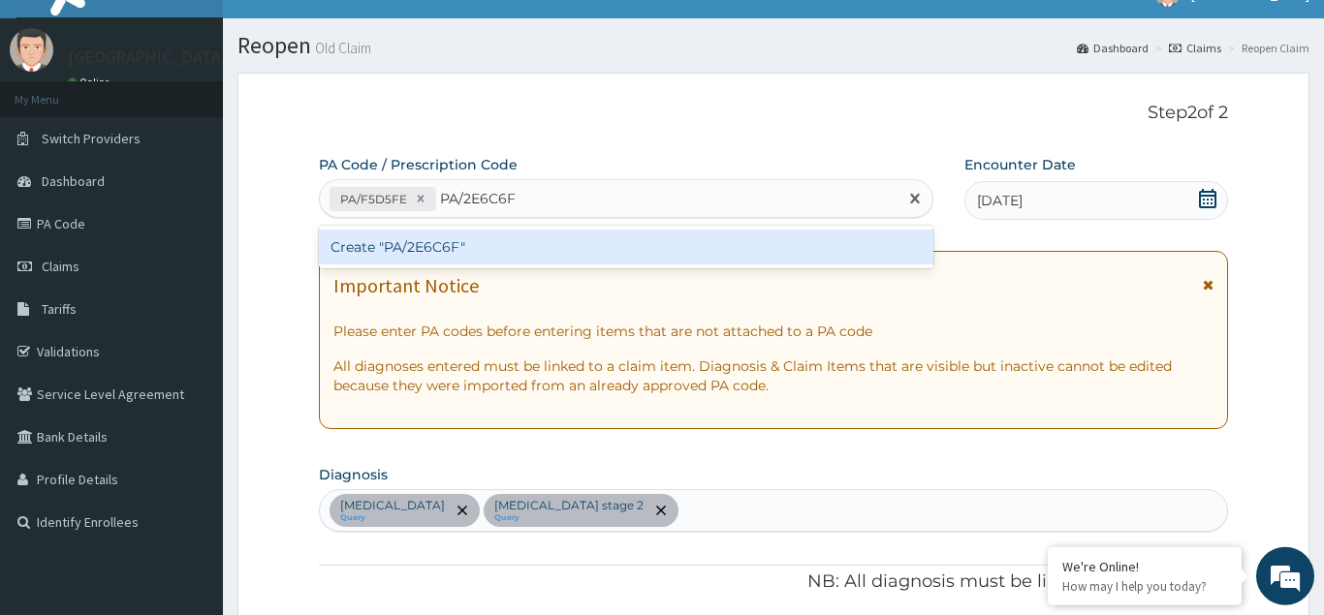
click at [401, 243] on div "Create "PA/2E6C6F"" at bounding box center [626, 247] width 614 height 35
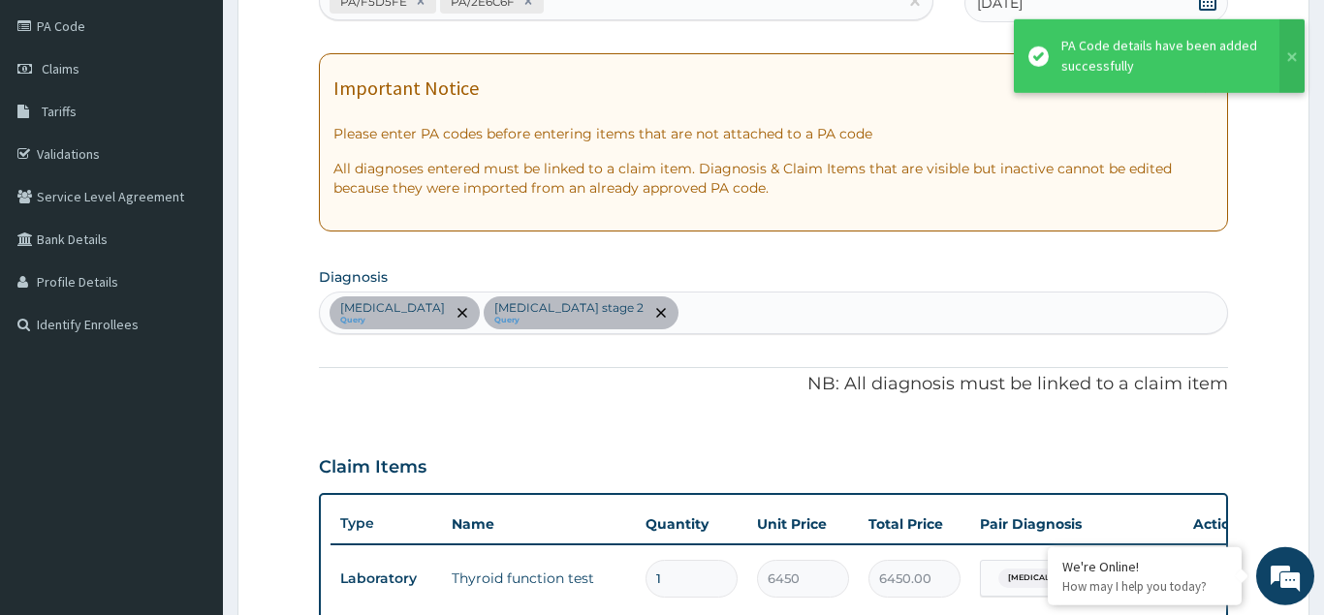
scroll to position [0, 0]
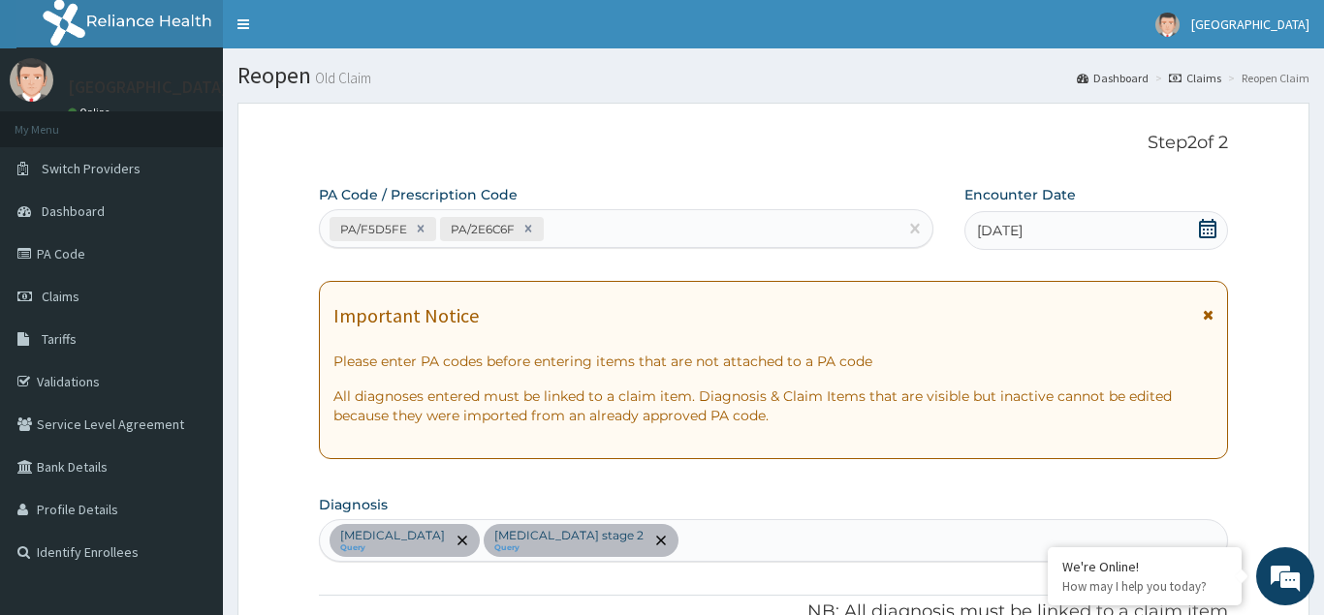
click at [587, 231] on div "PA/F5D5FE PA/2E6C6F" at bounding box center [609, 229] width 578 height 32
type input "PA/A85C33"
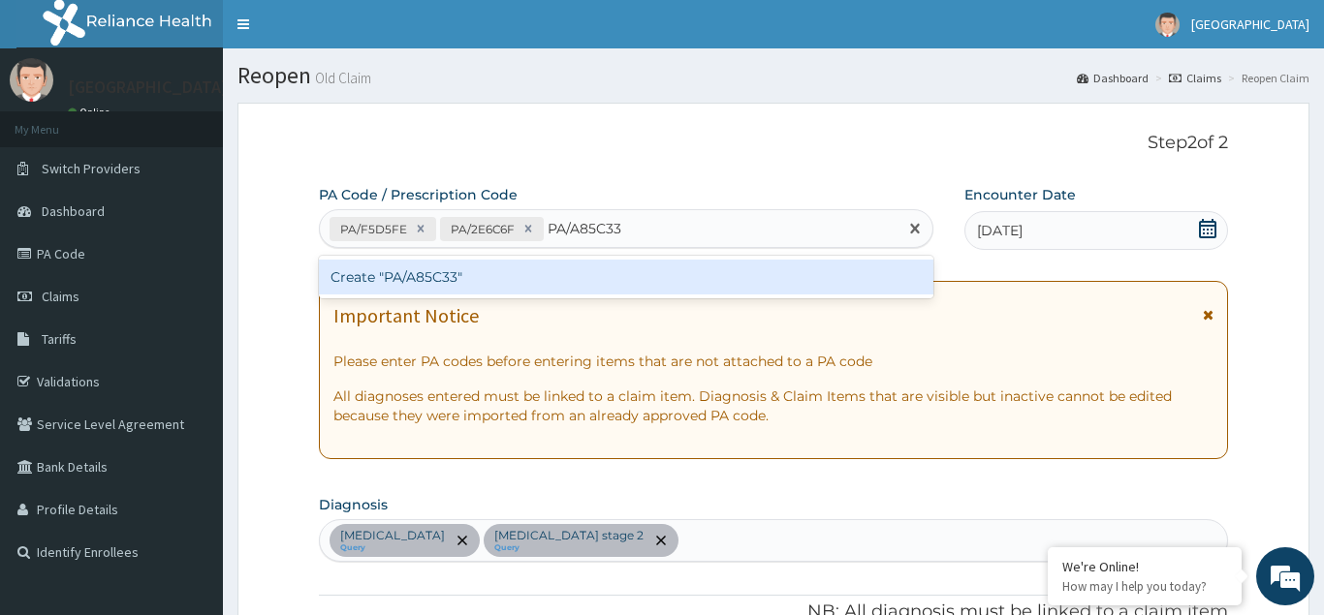
click at [513, 276] on div "Create "PA/A85C33"" at bounding box center [626, 277] width 614 height 35
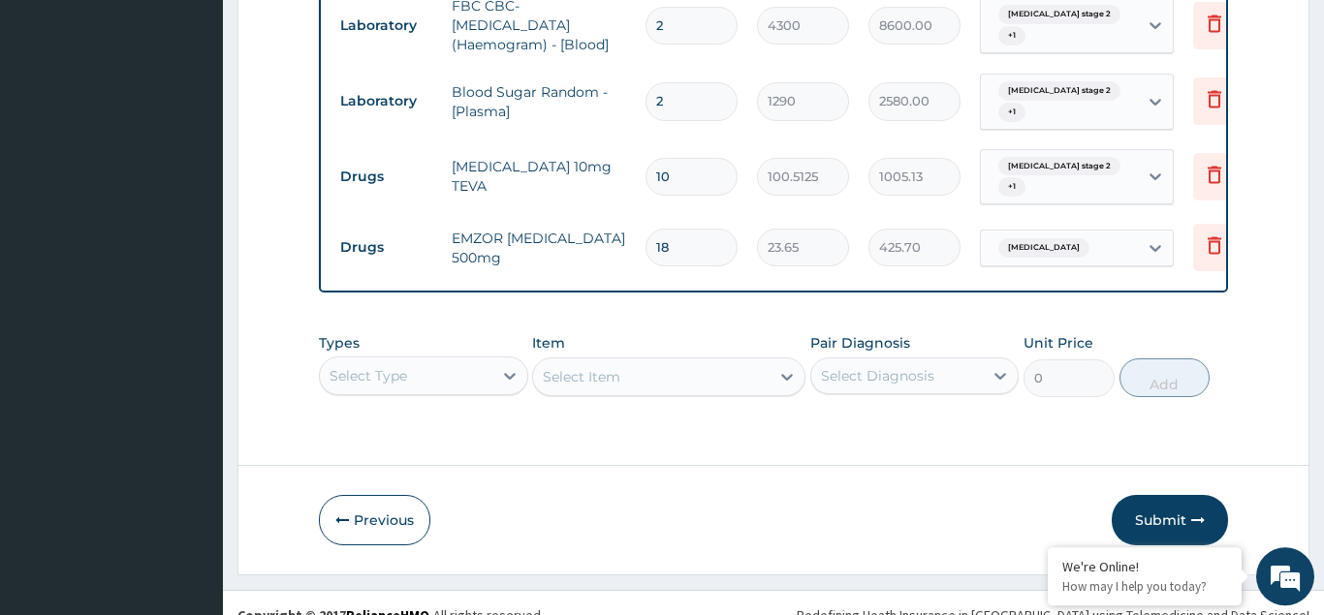
scroll to position [1103, 0]
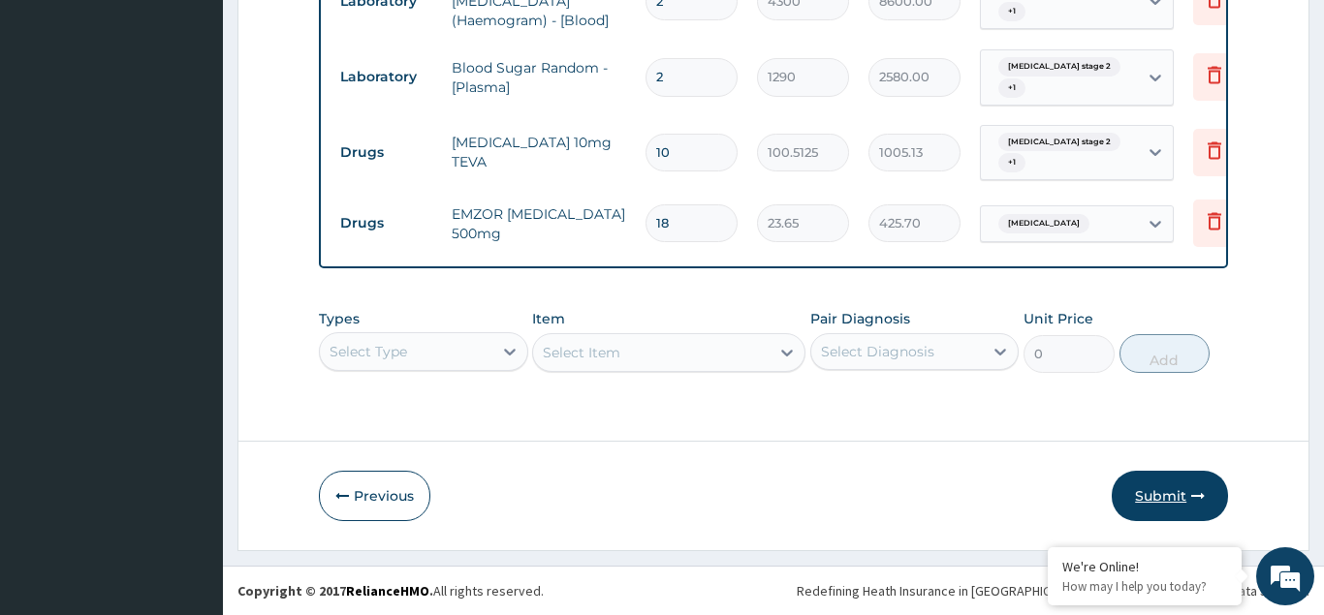
click at [1151, 503] on button "Submit" at bounding box center [1170, 496] width 116 height 50
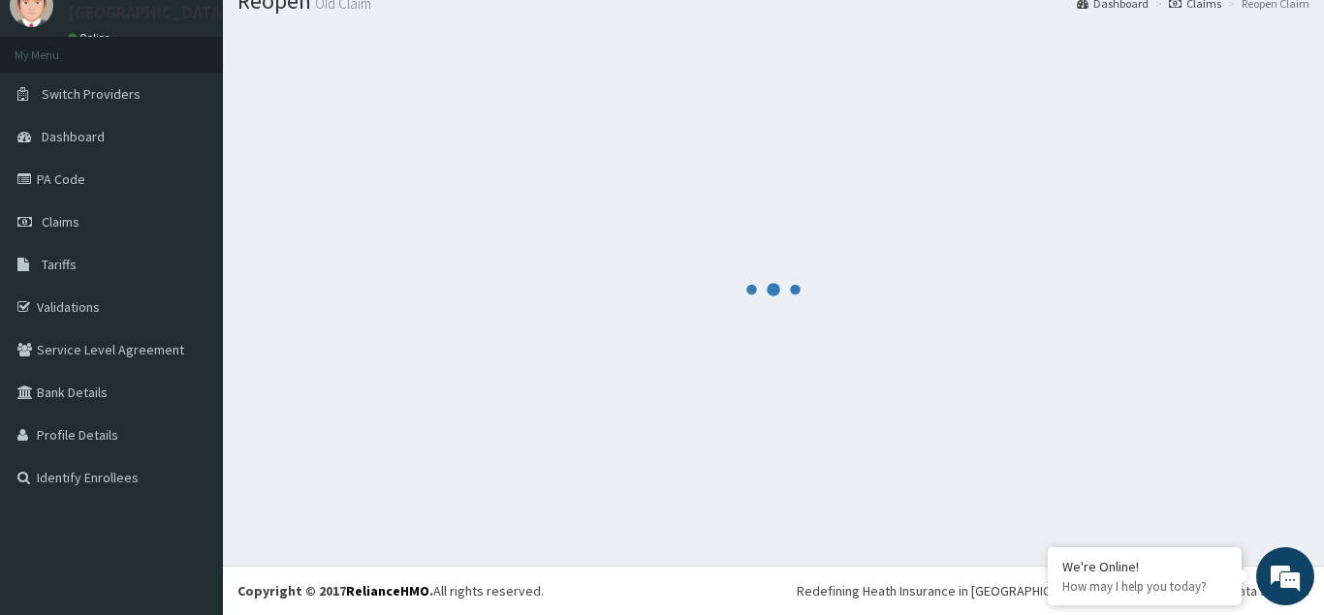
scroll to position [75, 0]
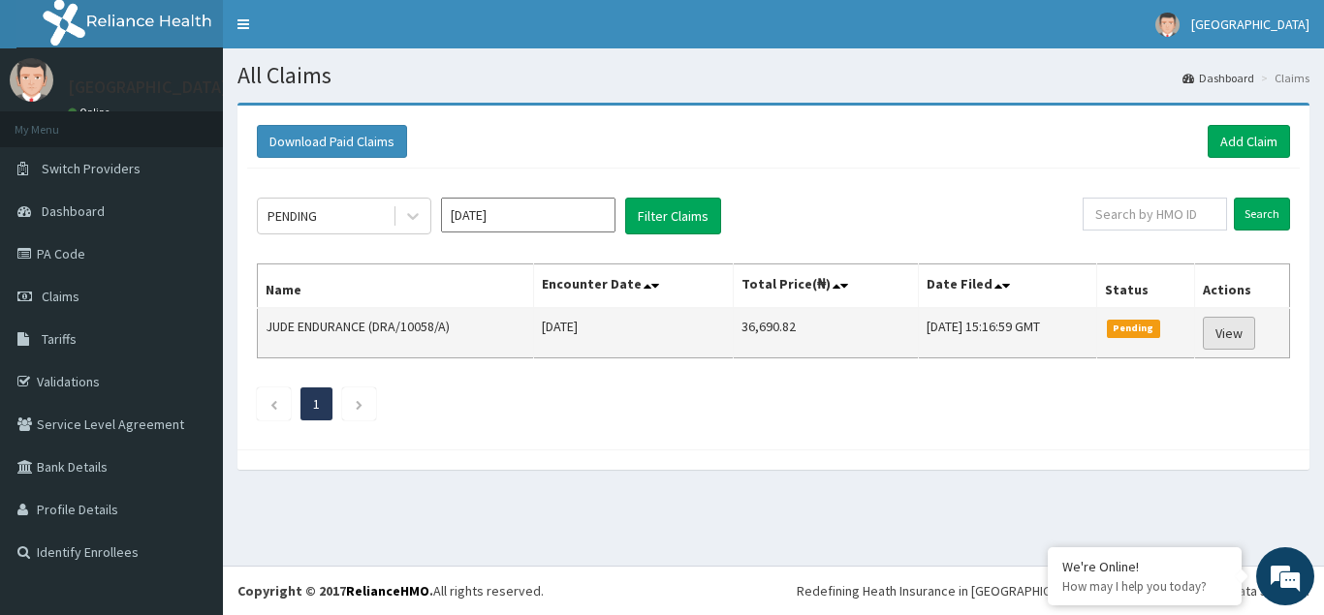
click at [1241, 329] on link "View" at bounding box center [1229, 333] width 52 height 33
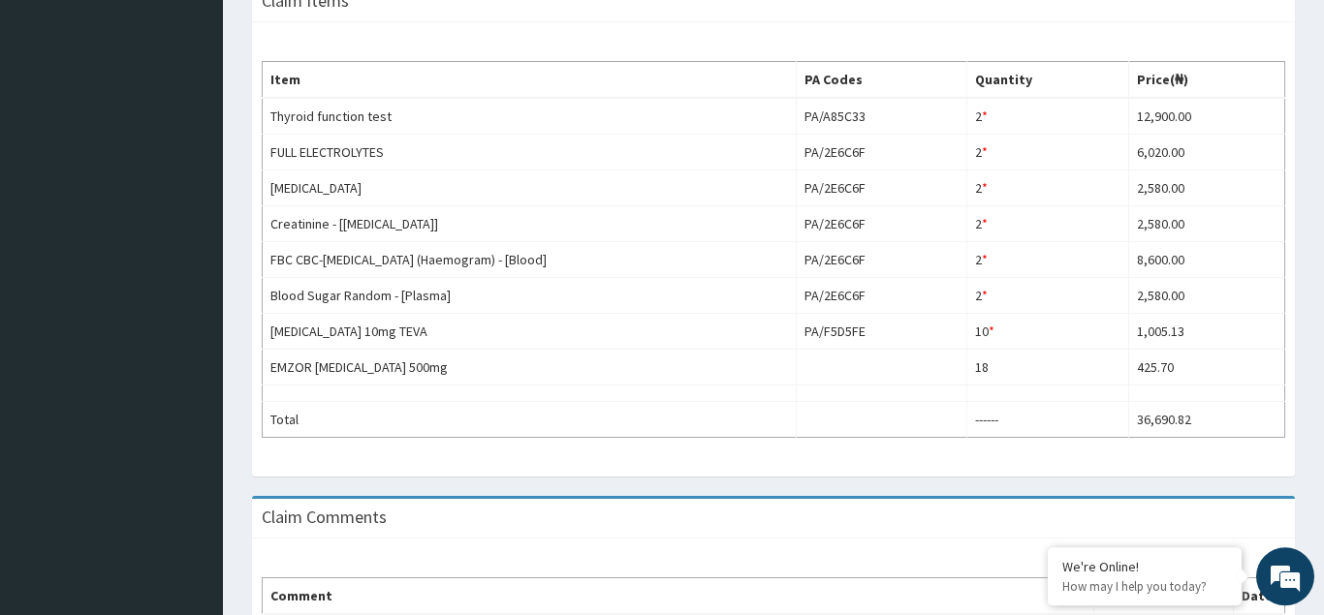
scroll to position [593, 0]
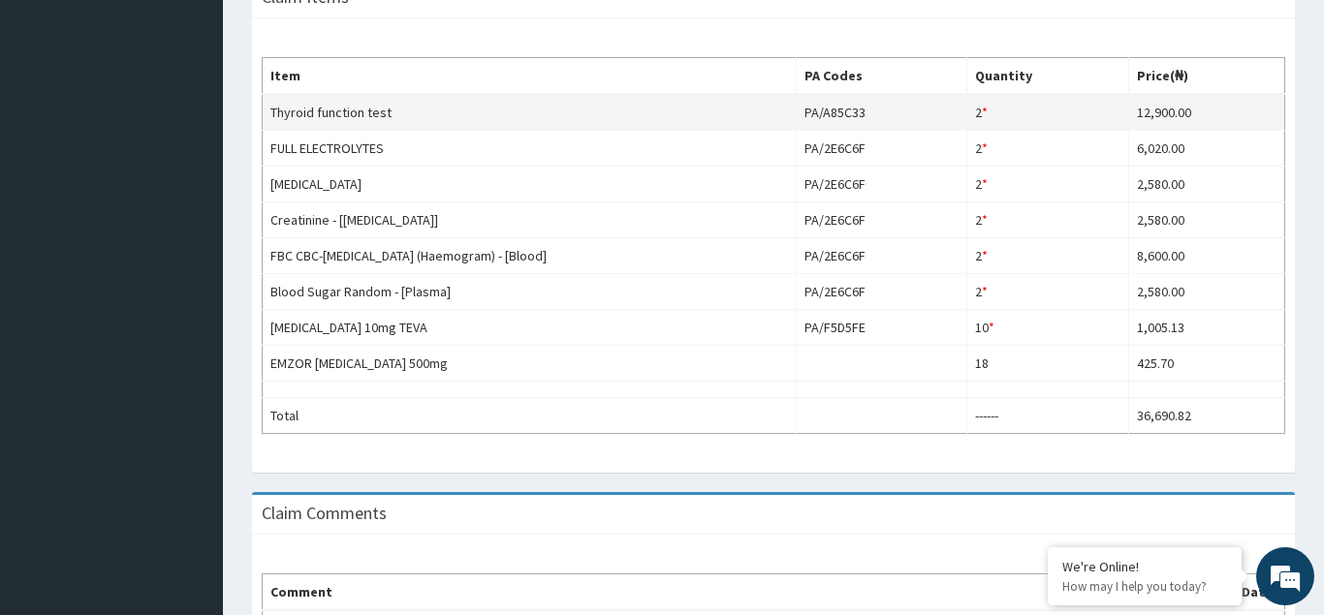
click at [1087, 110] on td "2 * Quantity has been changed" at bounding box center [1047, 112] width 162 height 37
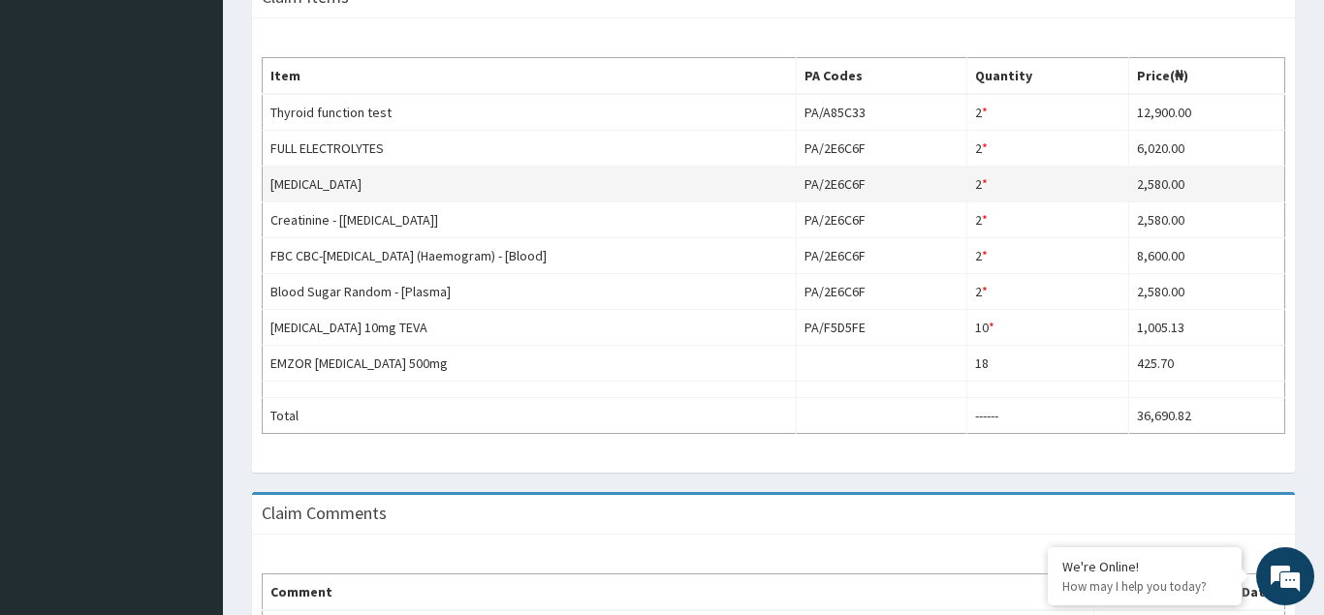
click at [623, 189] on td "UREA" at bounding box center [530, 185] width 534 height 36
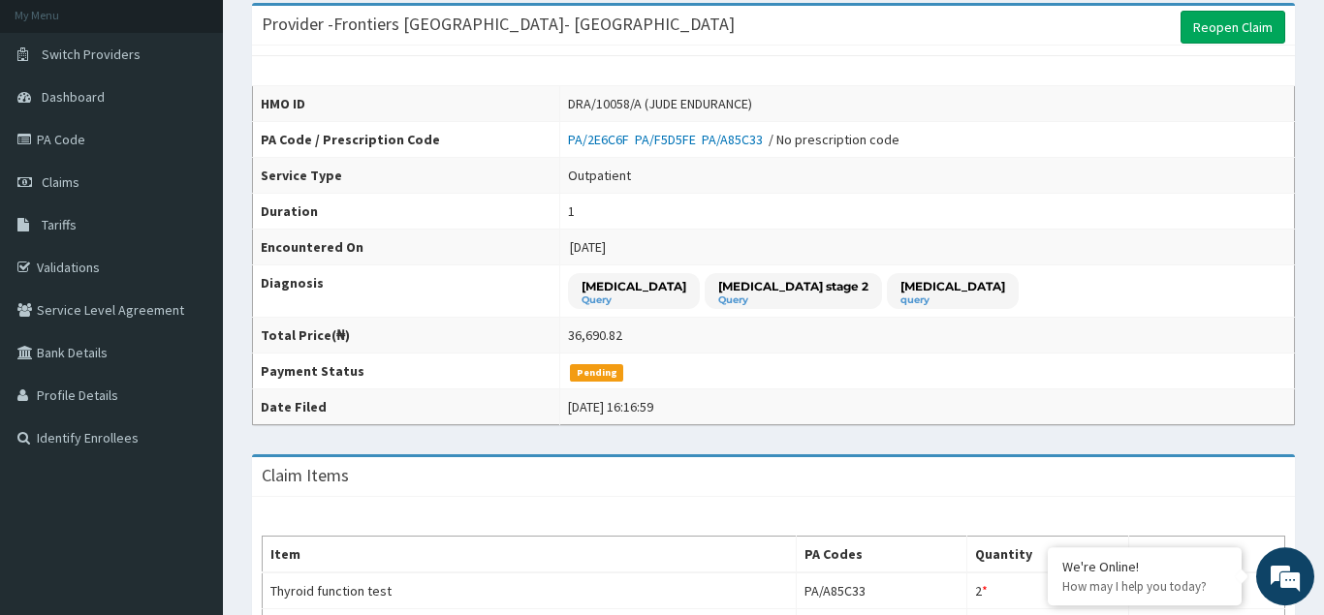
scroll to position [0, 0]
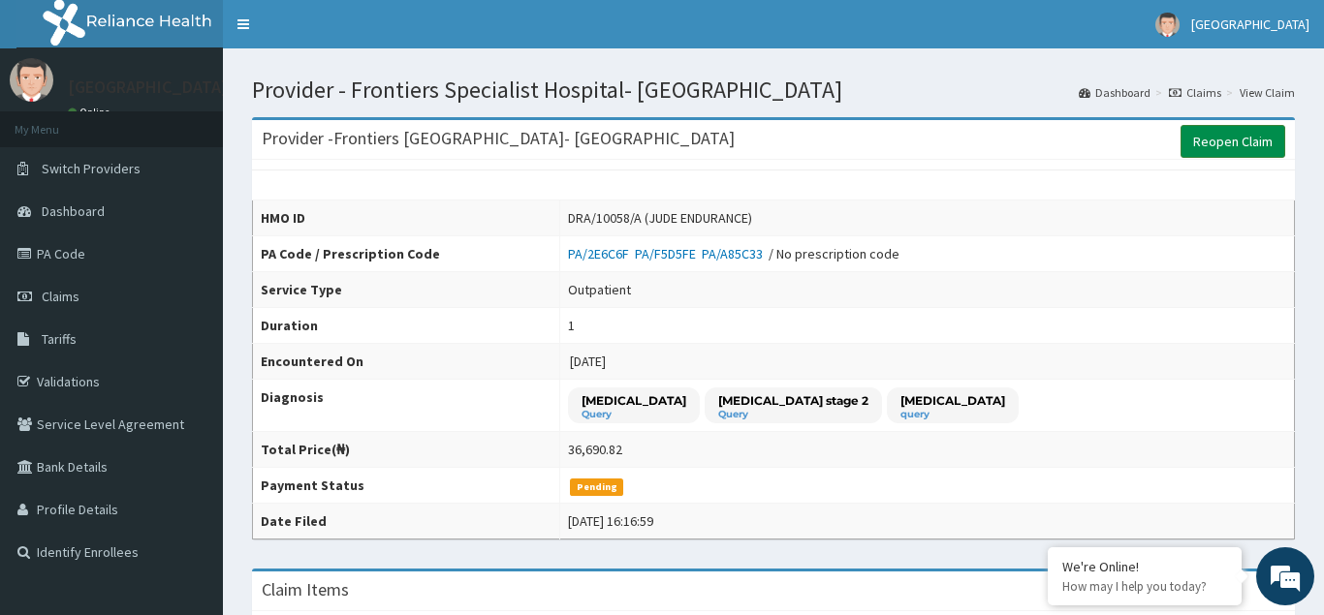
click at [1224, 138] on link "Reopen Claim" at bounding box center [1233, 141] width 105 height 33
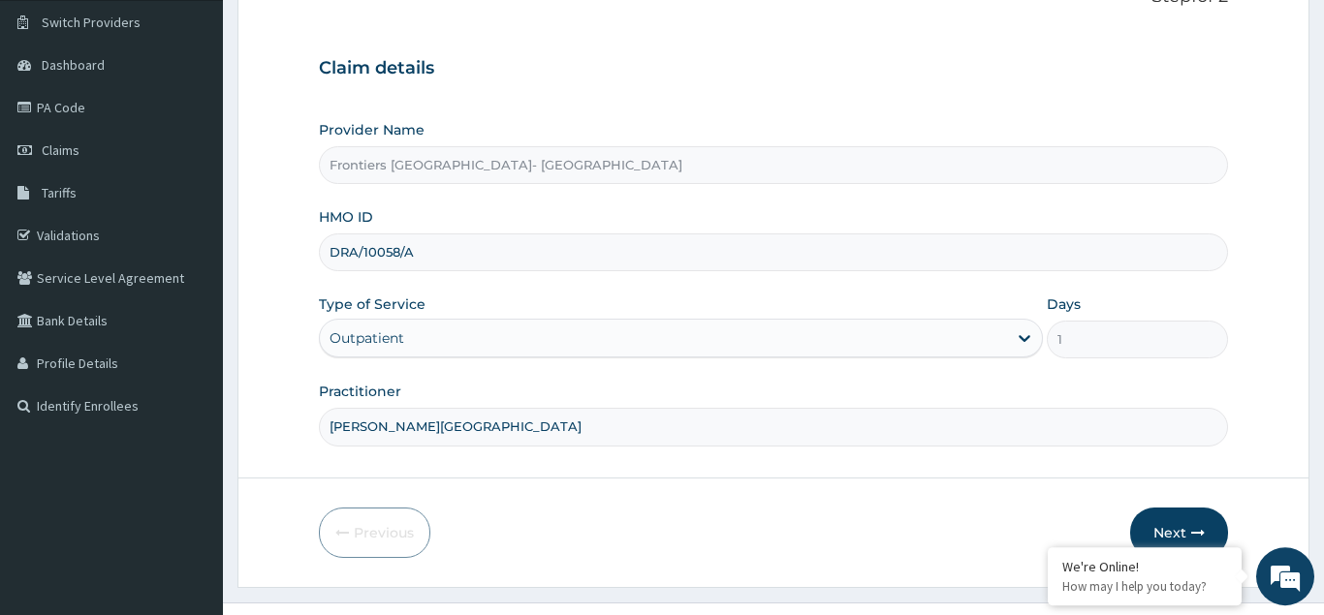
scroll to position [183, 0]
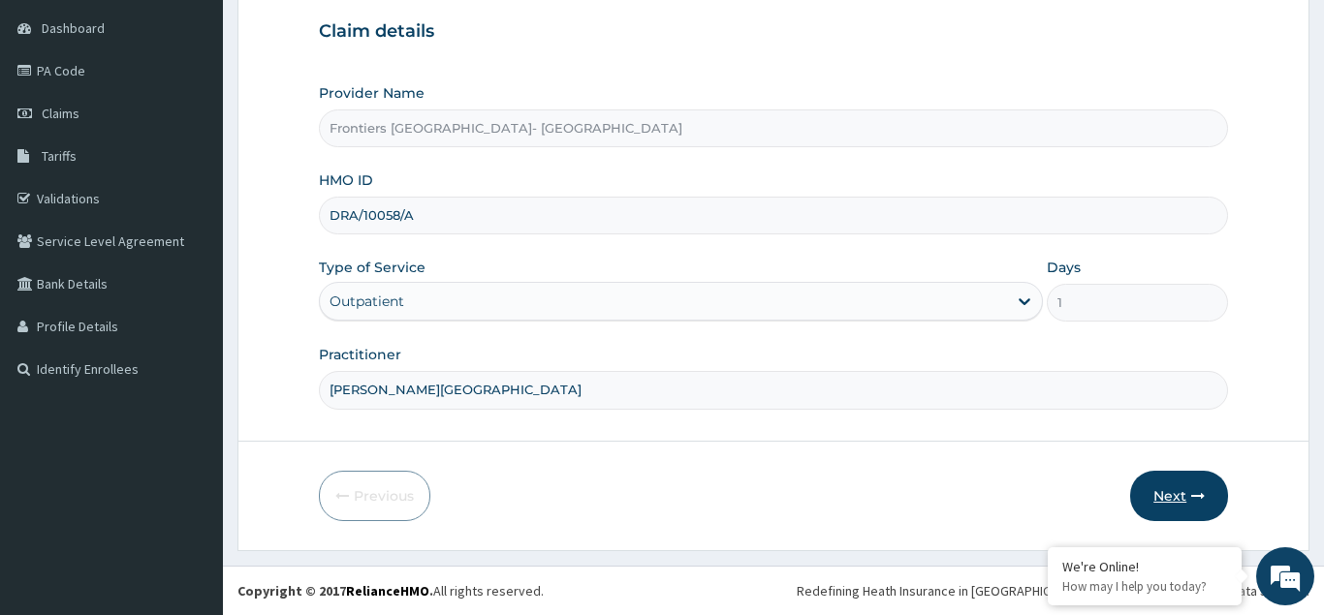
click at [1172, 504] on button "Next" at bounding box center [1179, 496] width 98 height 50
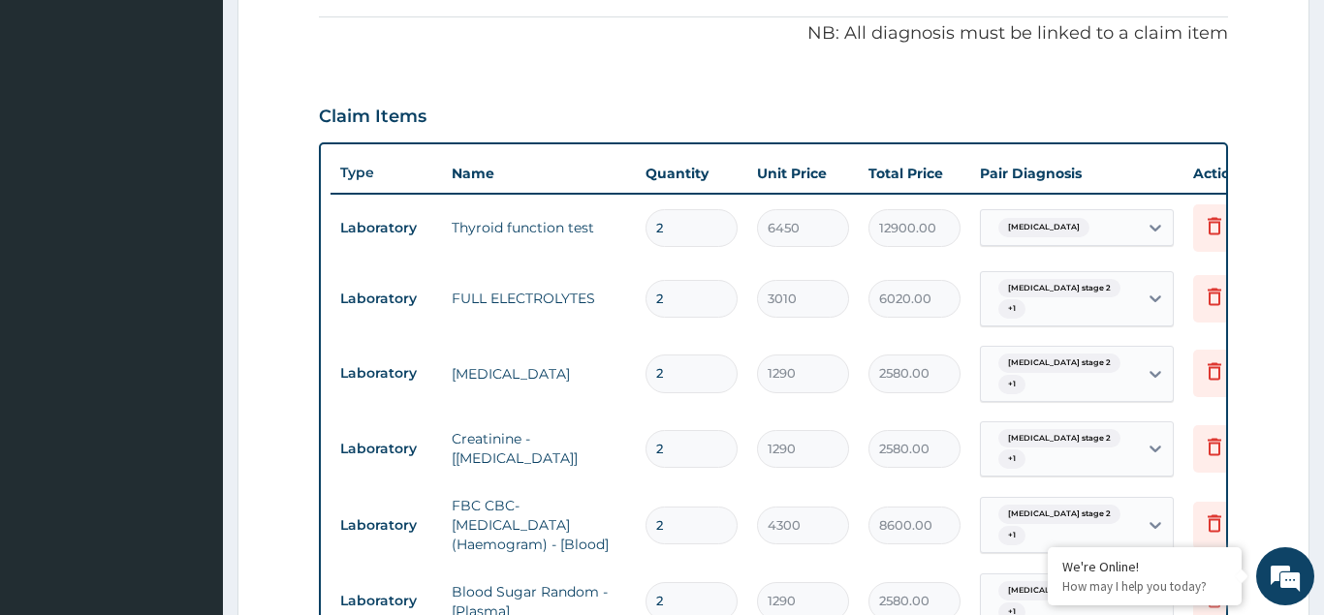
scroll to position [0, 0]
click at [697, 232] on input "2" at bounding box center [692, 228] width 92 height 38
type input "0.00"
type input "1"
type input "6450.00"
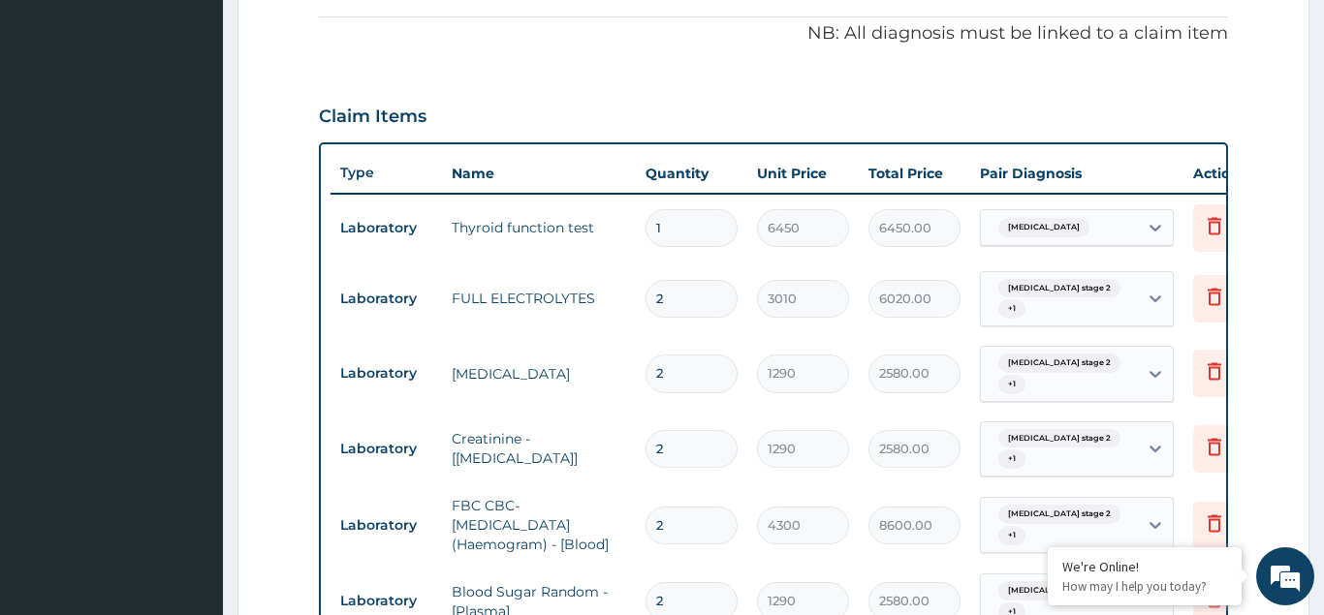
type input "1"
click at [697, 302] on input "2" at bounding box center [692, 299] width 92 height 38
type input "0.00"
type input "1"
type input "3010.00"
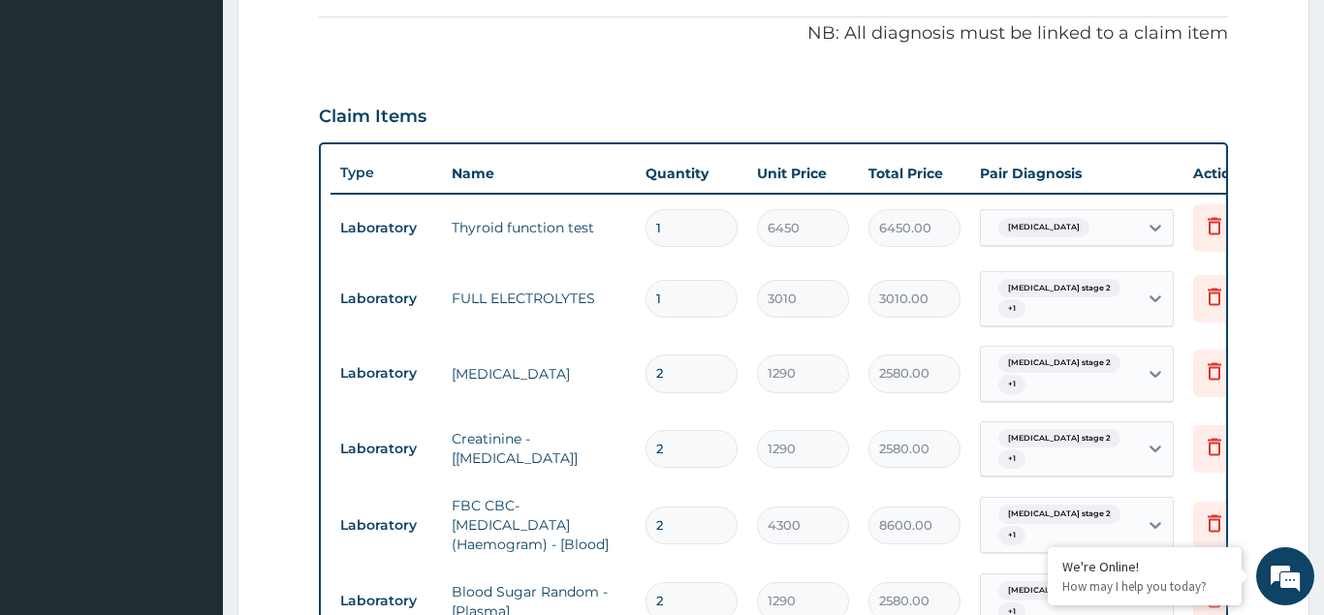
type input "1"
drag, startPoint x: 688, startPoint y: 372, endPoint x: 709, endPoint y: 404, distance: 38.4
click at [696, 387] on input "2" at bounding box center [692, 374] width 92 height 38
type input "0.00"
type input "1"
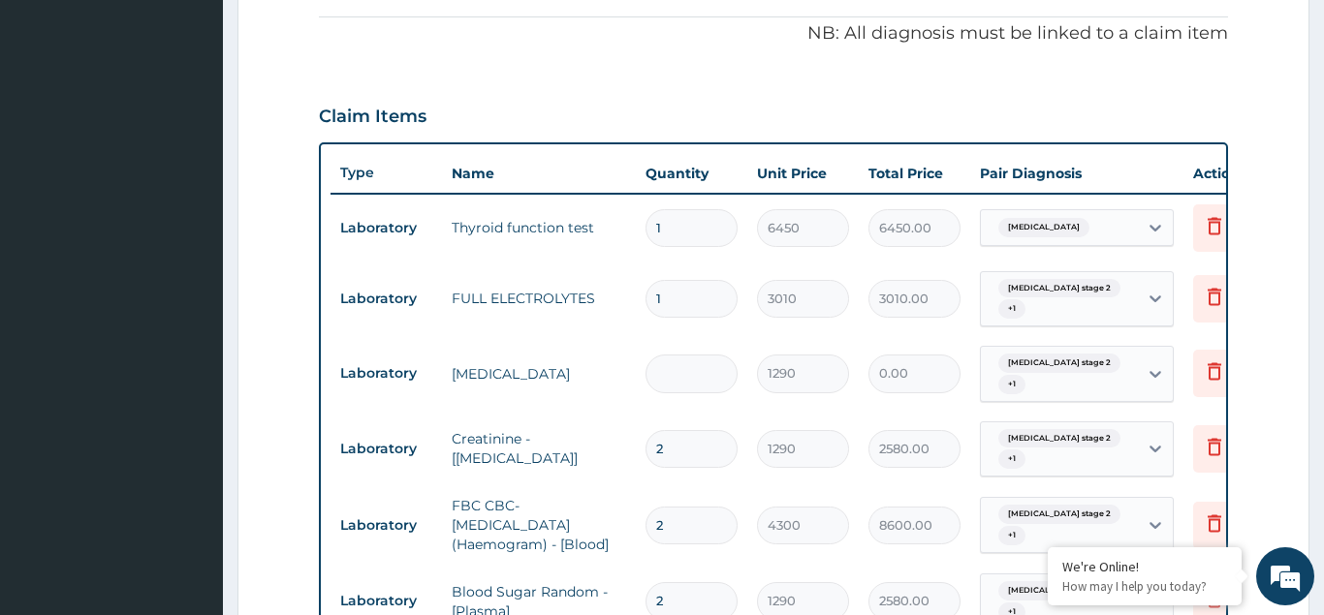
type input "1290.00"
type input "1"
click at [684, 447] on input "2" at bounding box center [692, 449] width 92 height 38
type input "0.00"
type input "1"
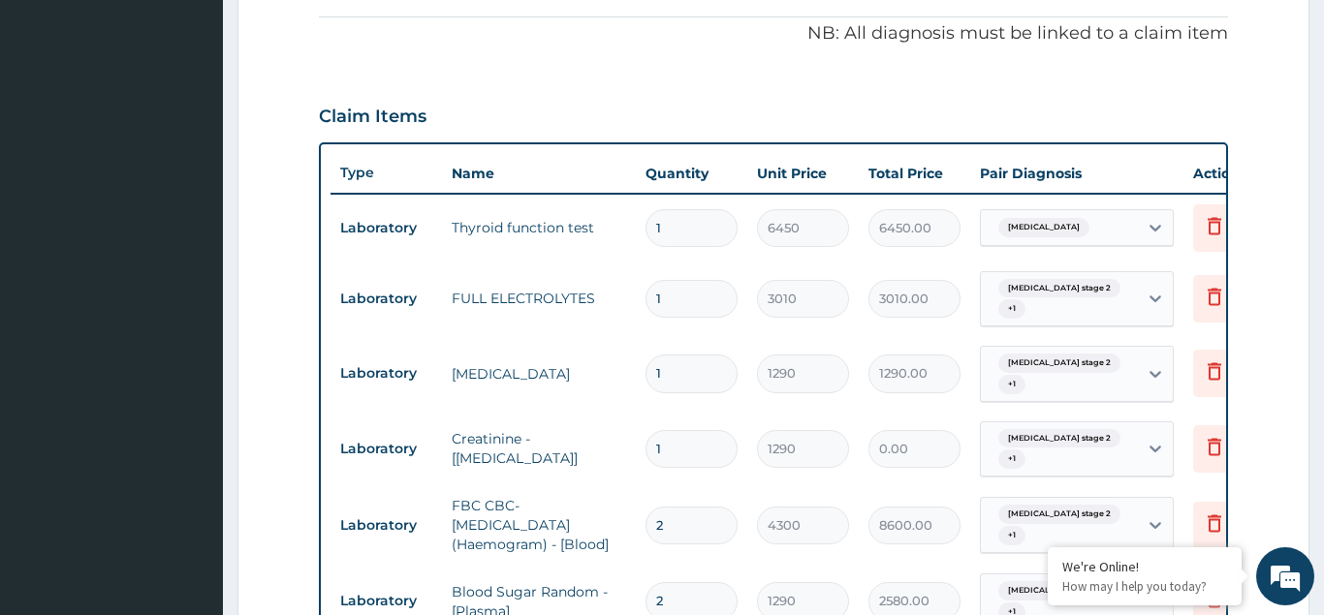
type input "1290.00"
type input "1"
click at [676, 524] on input "2" at bounding box center [692, 526] width 92 height 38
type input "0.00"
type input "1"
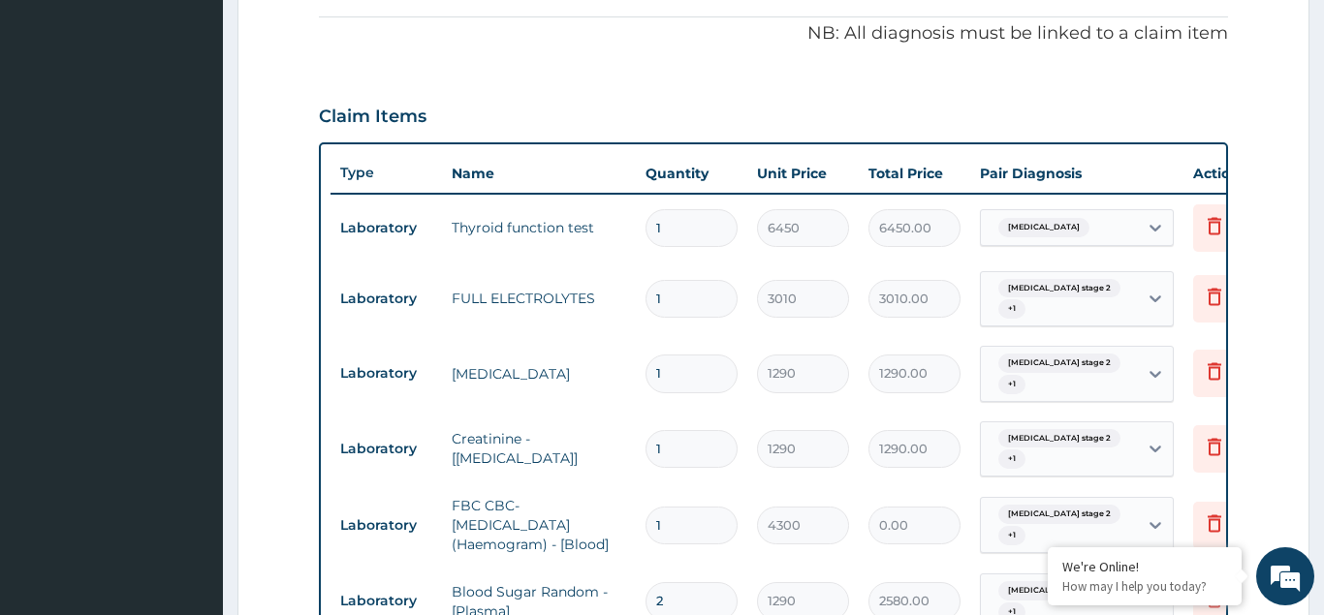
type input "4300.00"
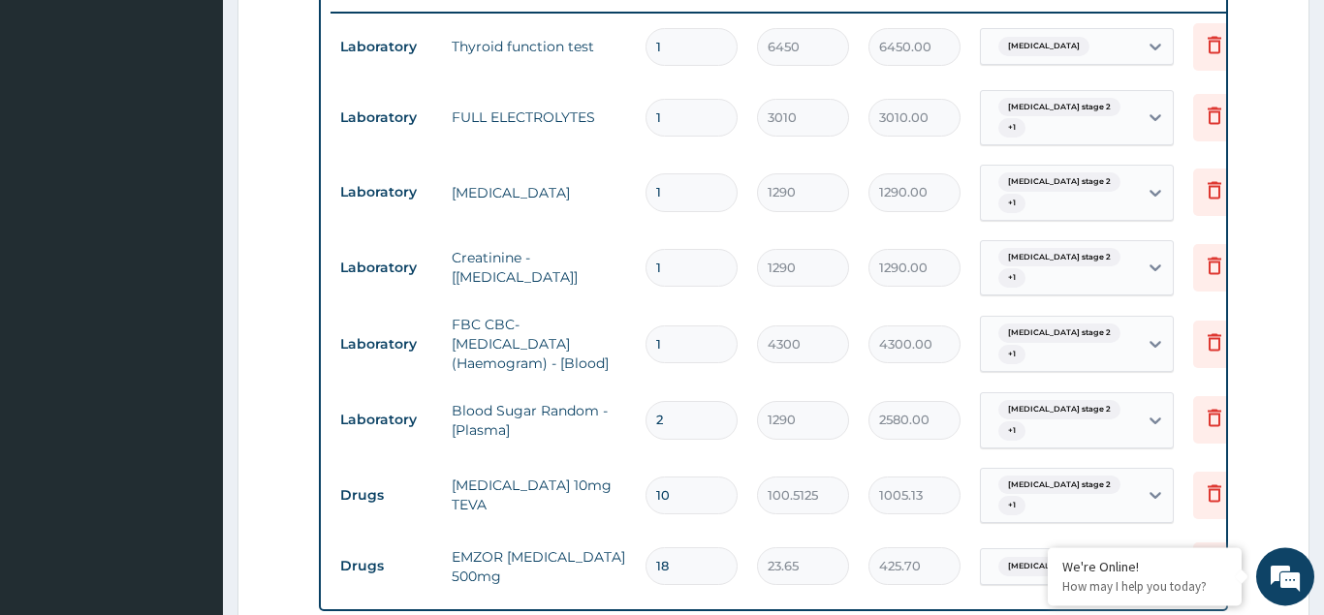
scroll to position [776, 0]
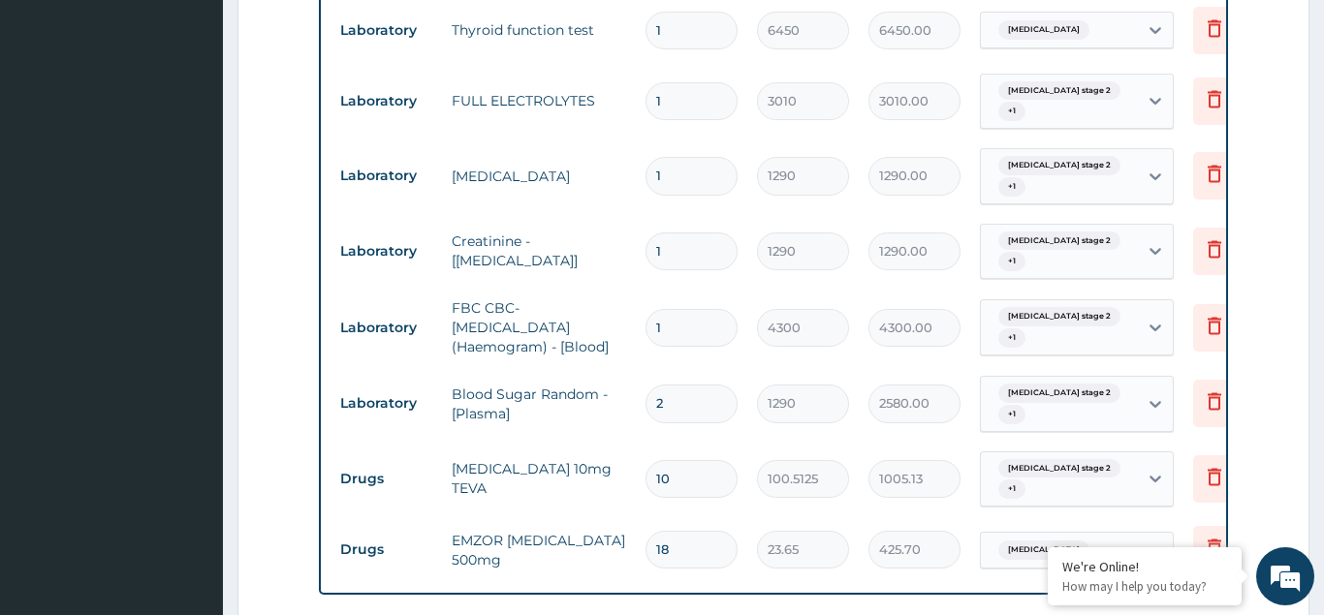
type input "1"
click at [687, 408] on input "2" at bounding box center [692, 404] width 92 height 38
type input "0.00"
type input "1"
type input "1290.00"
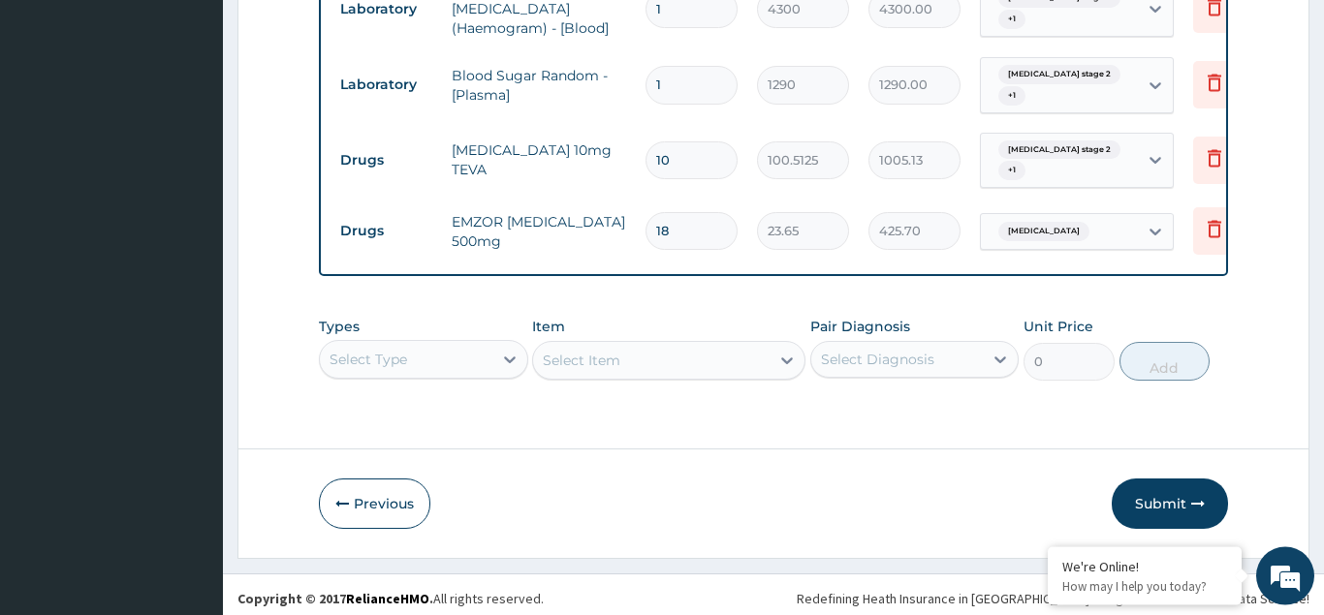
scroll to position [1103, 0]
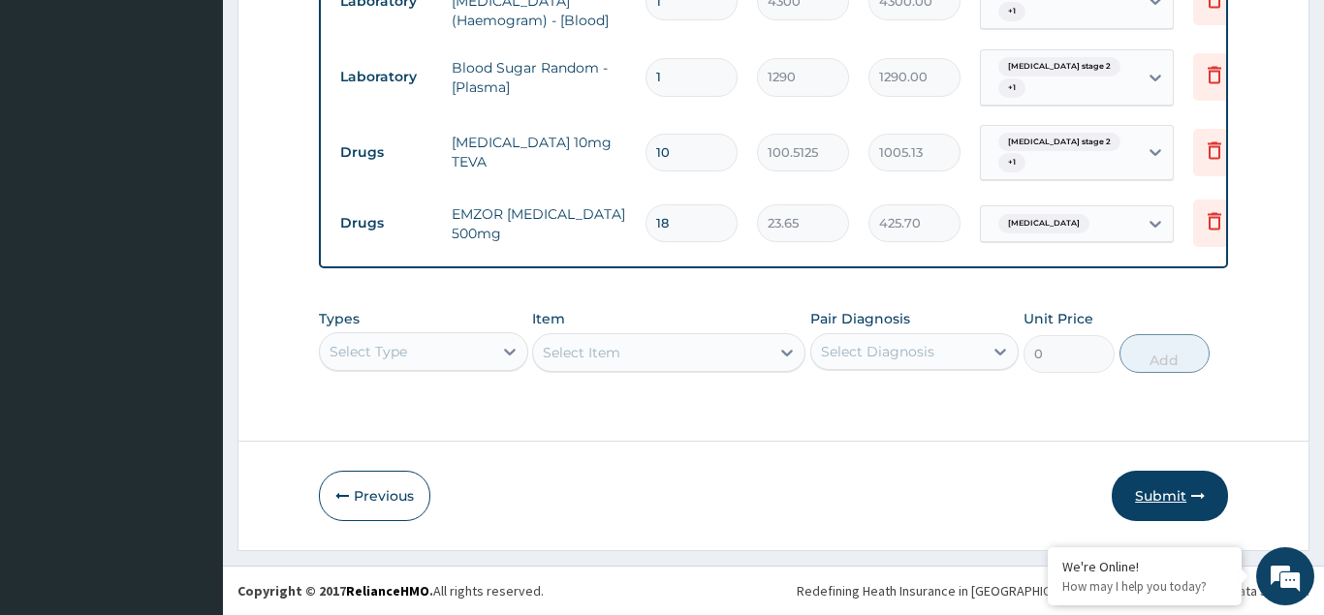
type input "1"
click at [1142, 504] on button "Submit" at bounding box center [1170, 496] width 116 height 50
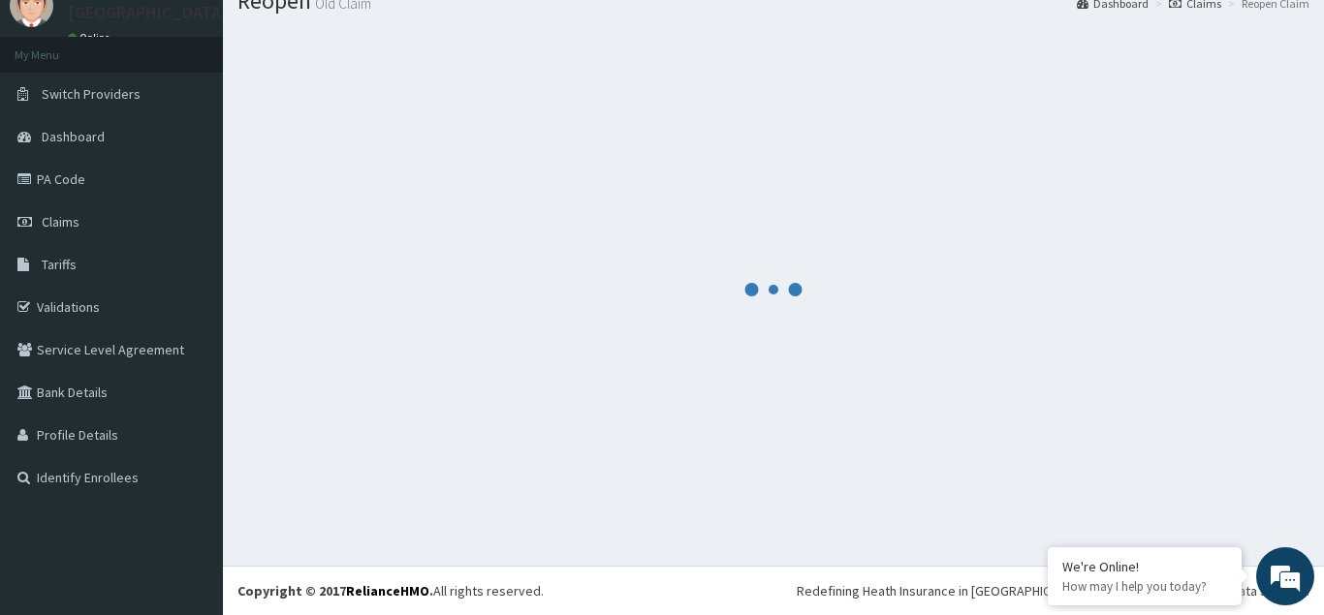
scroll to position [75, 0]
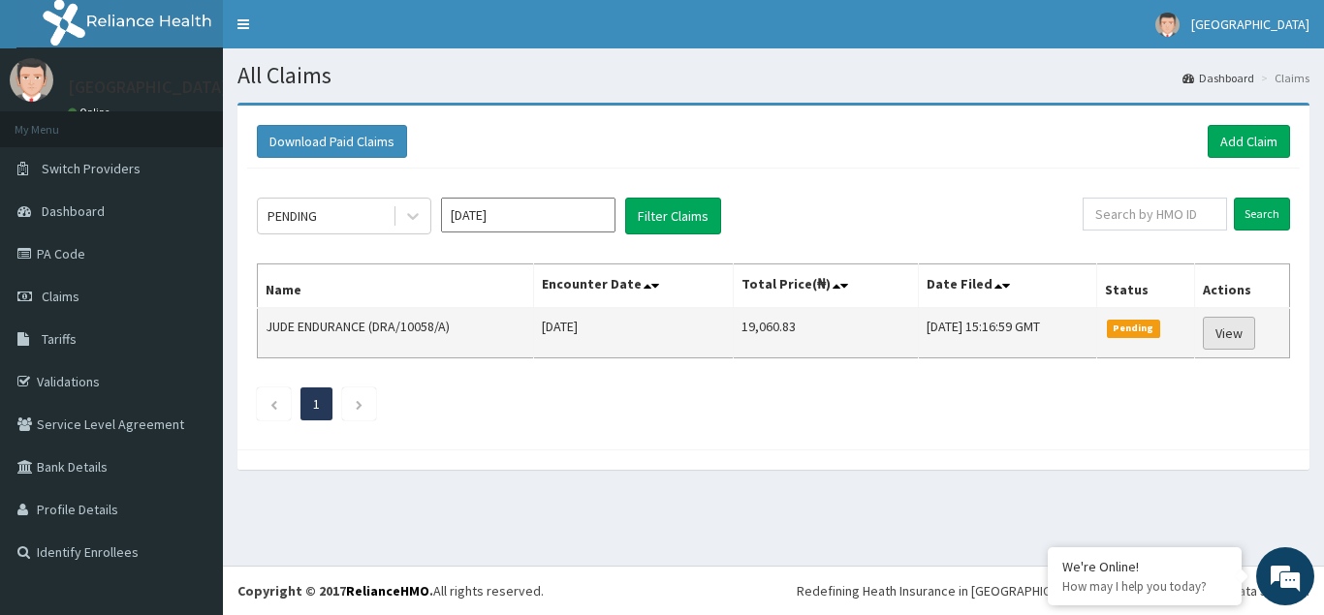
click at [1240, 327] on link "View" at bounding box center [1229, 333] width 52 height 33
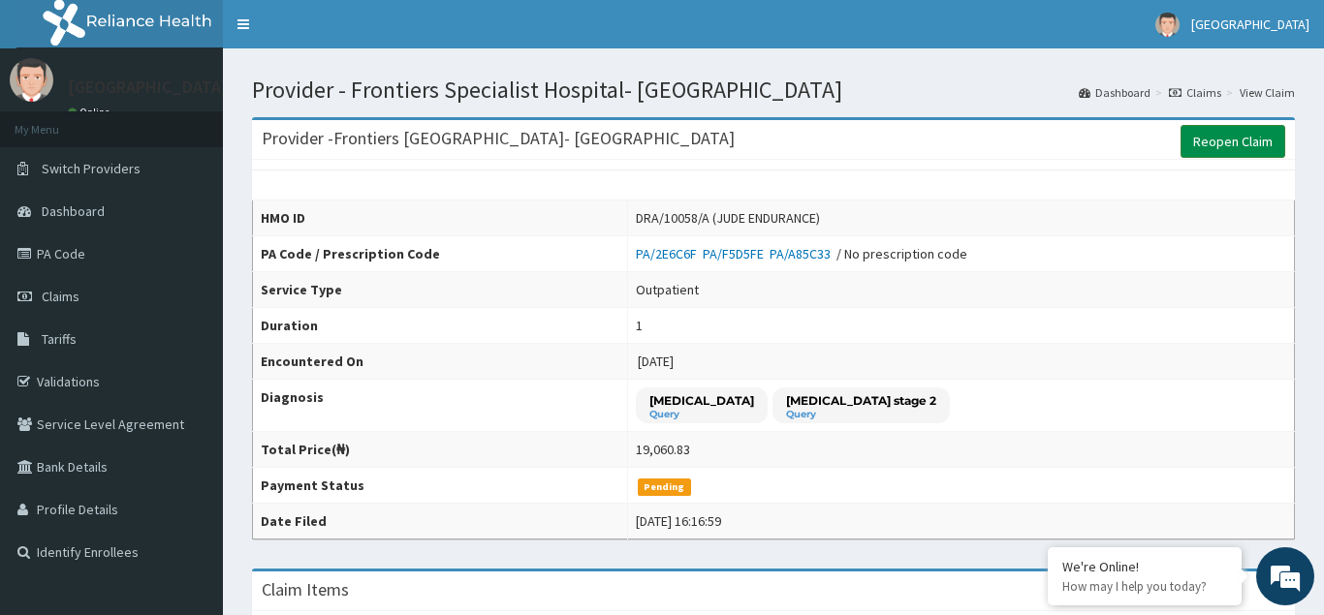
click at [1220, 135] on link "Reopen Claim" at bounding box center [1233, 141] width 105 height 33
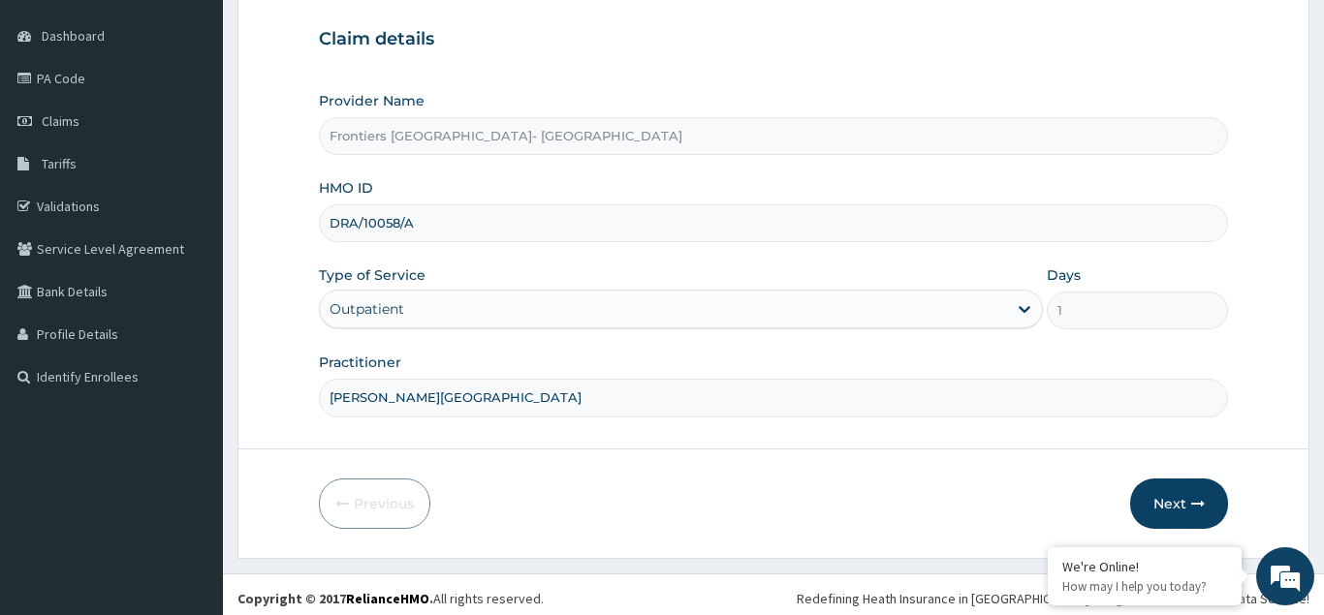
scroll to position [183, 0]
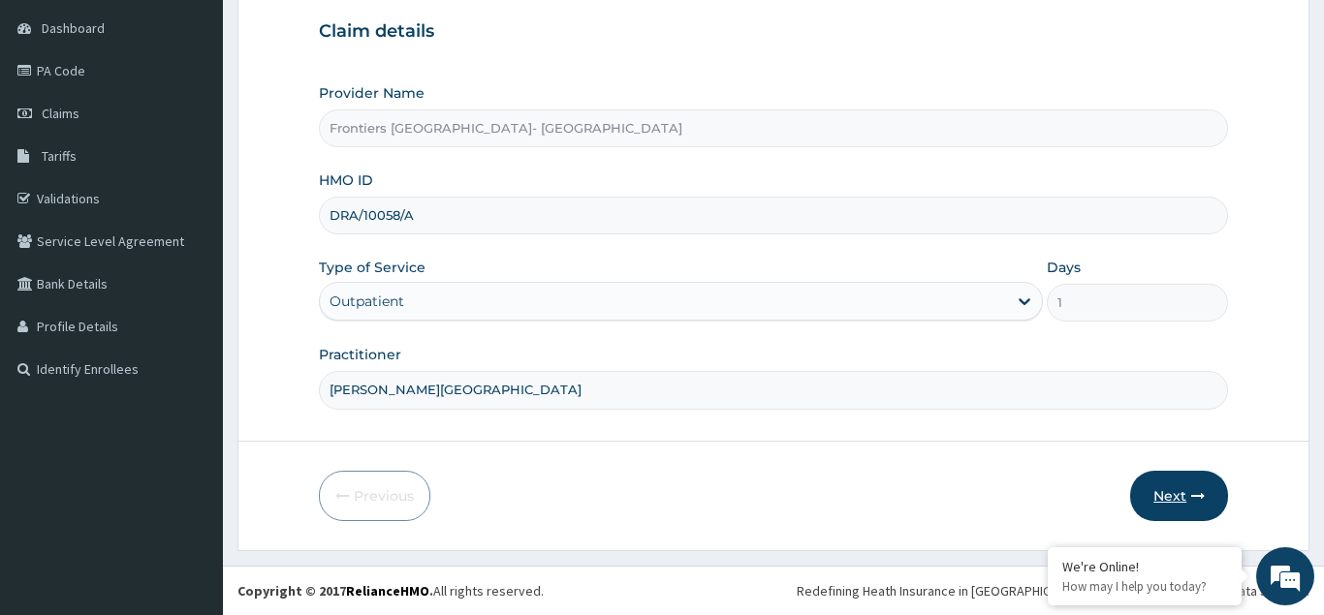
click at [1177, 494] on button "Next" at bounding box center [1179, 496] width 98 height 50
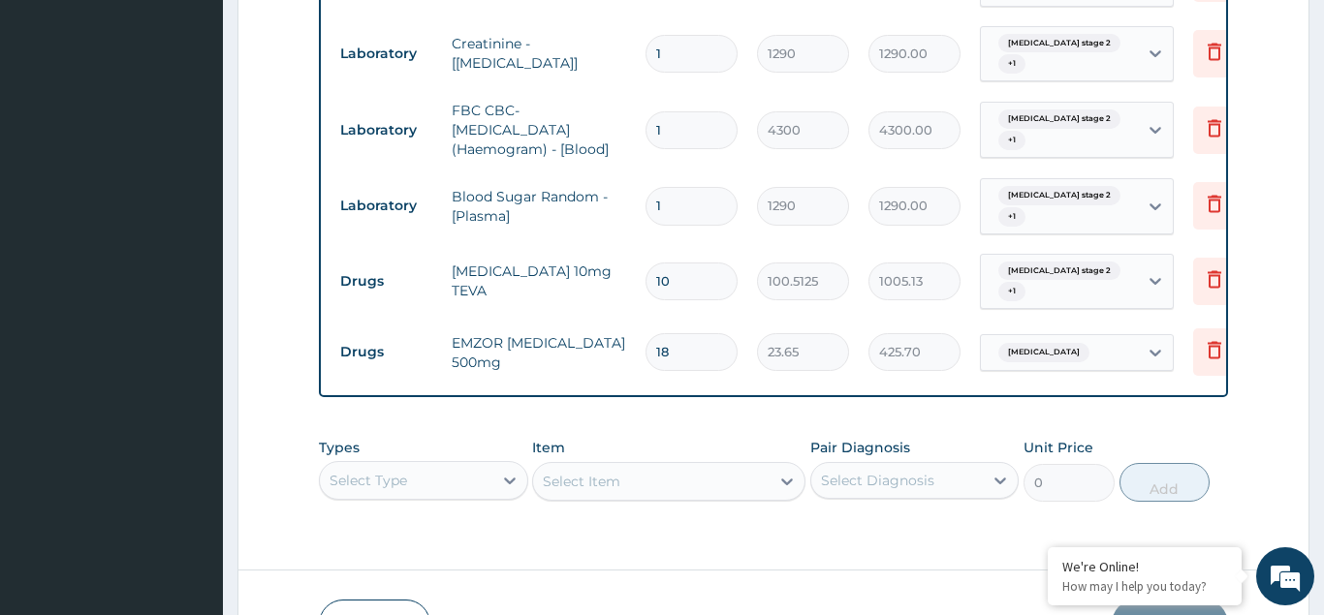
scroll to position [0, 0]
click at [702, 280] on input "10" at bounding box center [692, 282] width 92 height 38
type input "1"
type input "100.51"
type input "15"
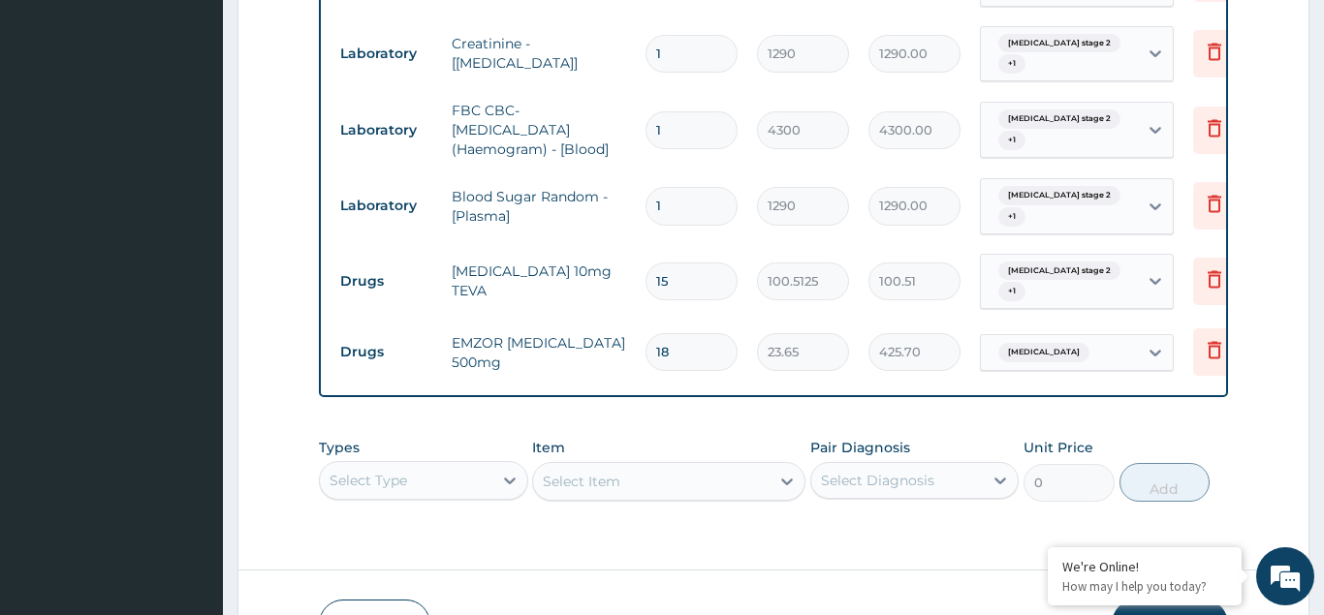
type input "1507.69"
type input "1"
type input "100.51"
type input "0.00"
type input "5"
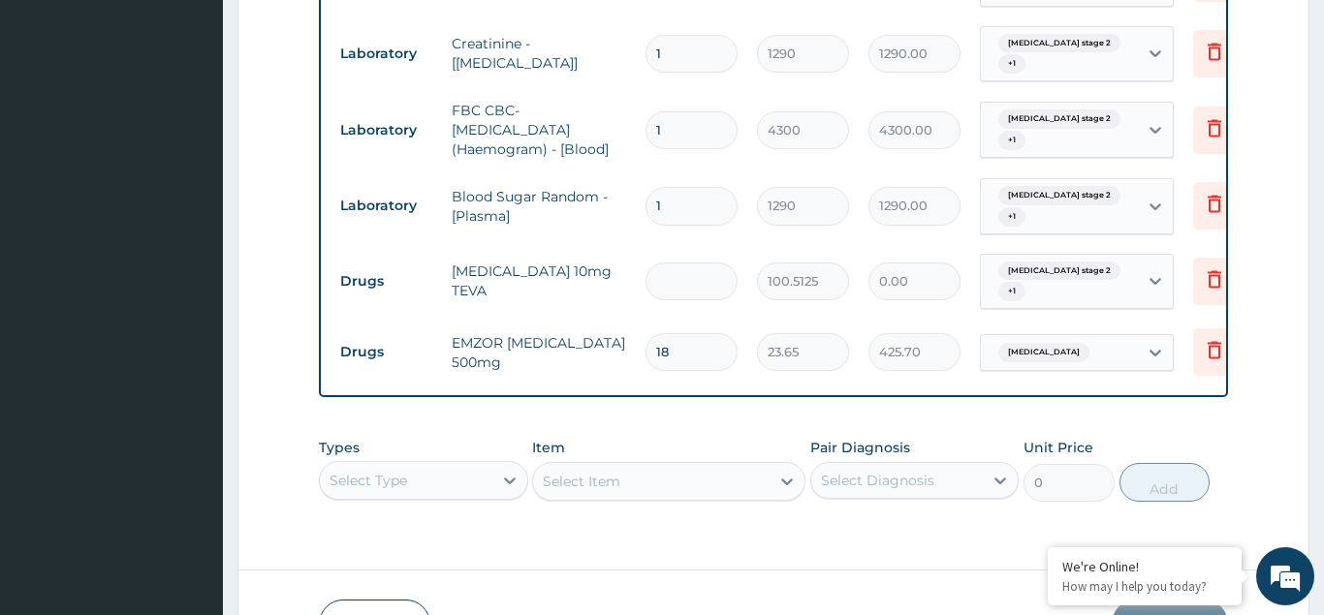
type input "502.56"
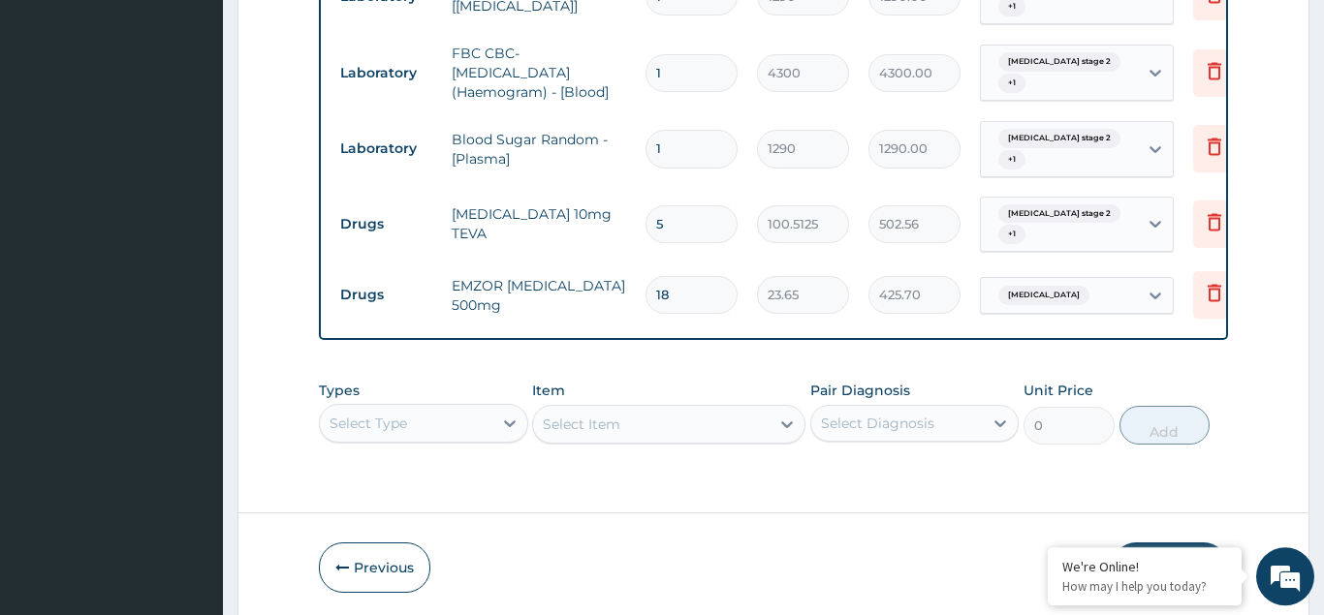
scroll to position [1103, 0]
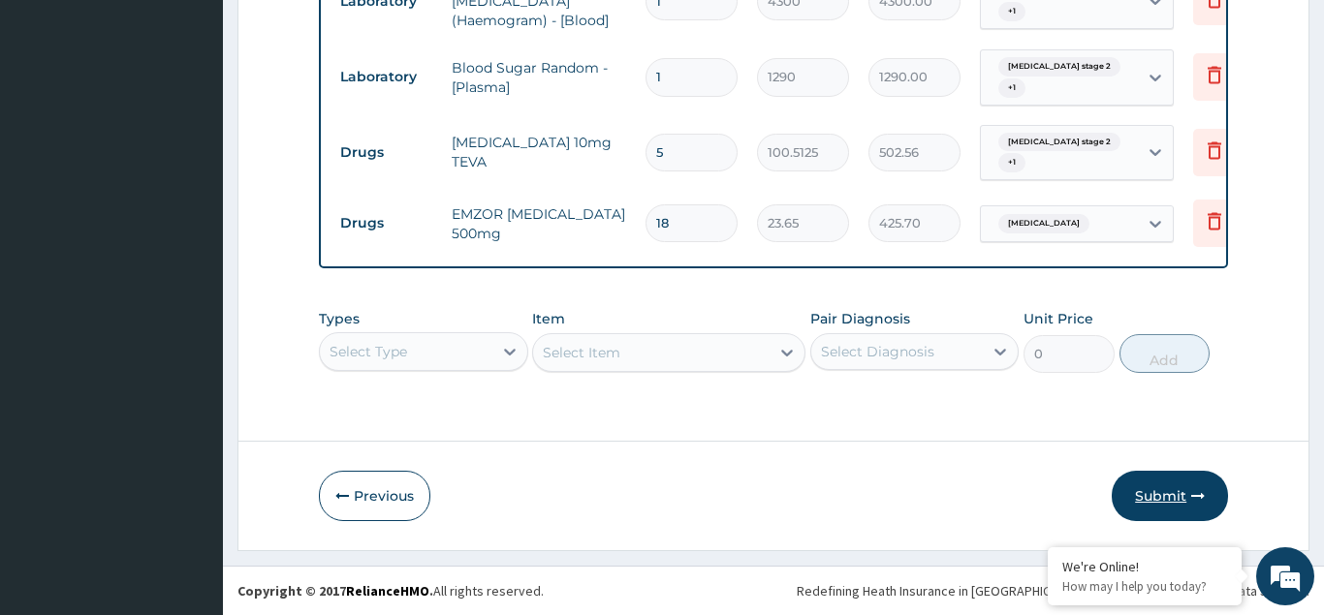
type input "5"
click at [1158, 495] on button "Submit" at bounding box center [1170, 496] width 116 height 50
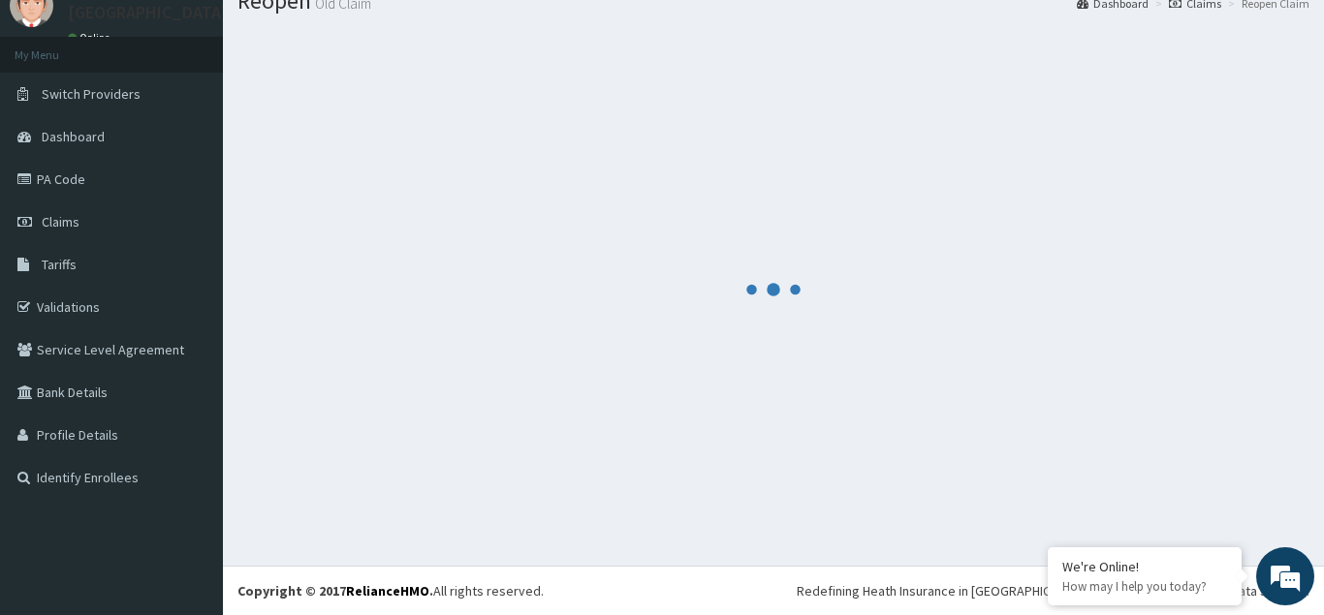
scroll to position [75, 0]
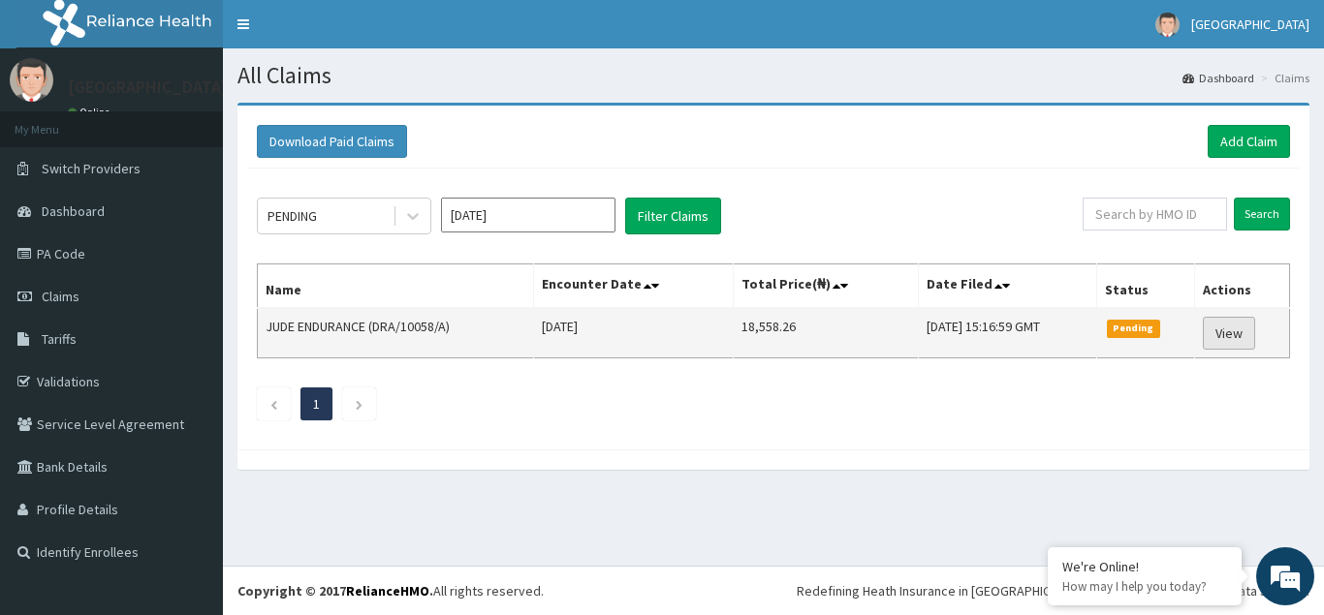
click at [1242, 334] on link "View" at bounding box center [1229, 333] width 52 height 33
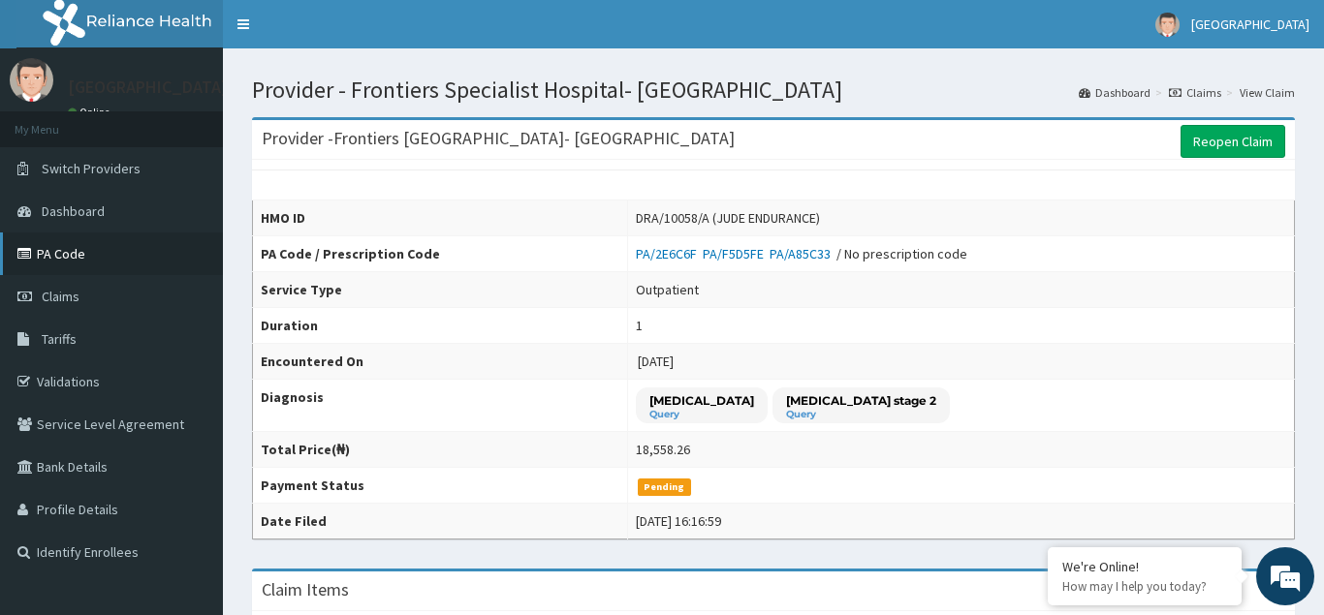
click at [86, 251] on link "PA Code" at bounding box center [111, 254] width 223 height 43
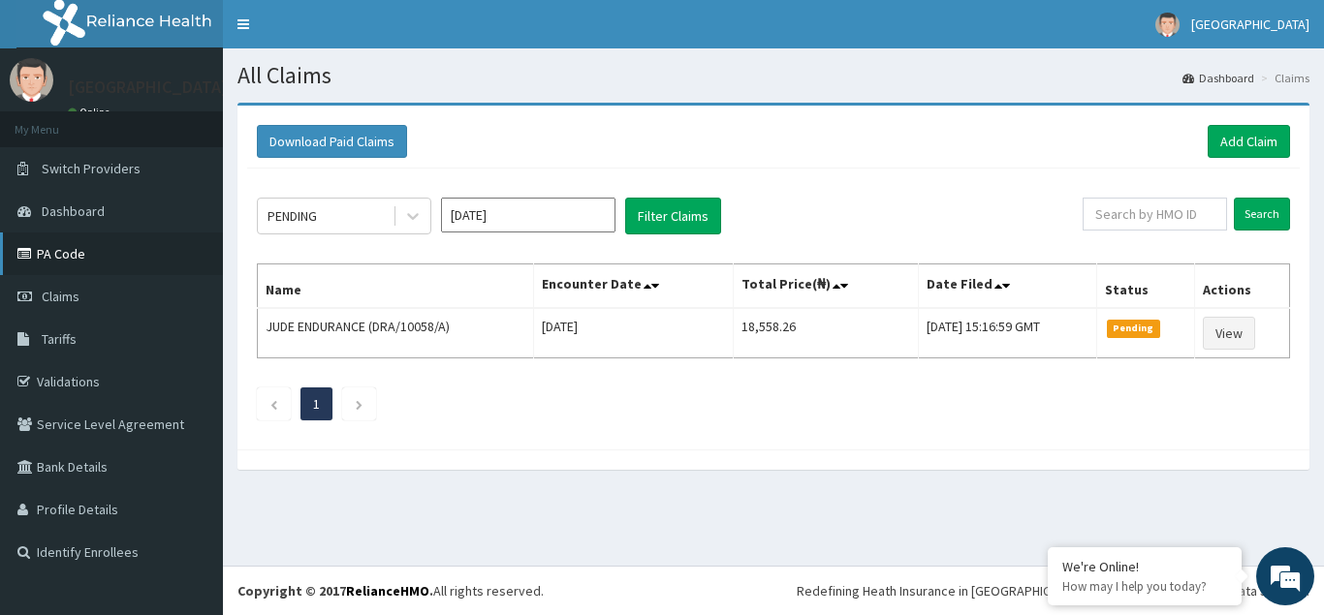
click at [143, 253] on link "PA Code" at bounding box center [111, 254] width 223 height 43
click at [95, 253] on link "PA Code" at bounding box center [111, 254] width 223 height 43
click at [79, 249] on link "PA Code" at bounding box center [111, 254] width 223 height 43
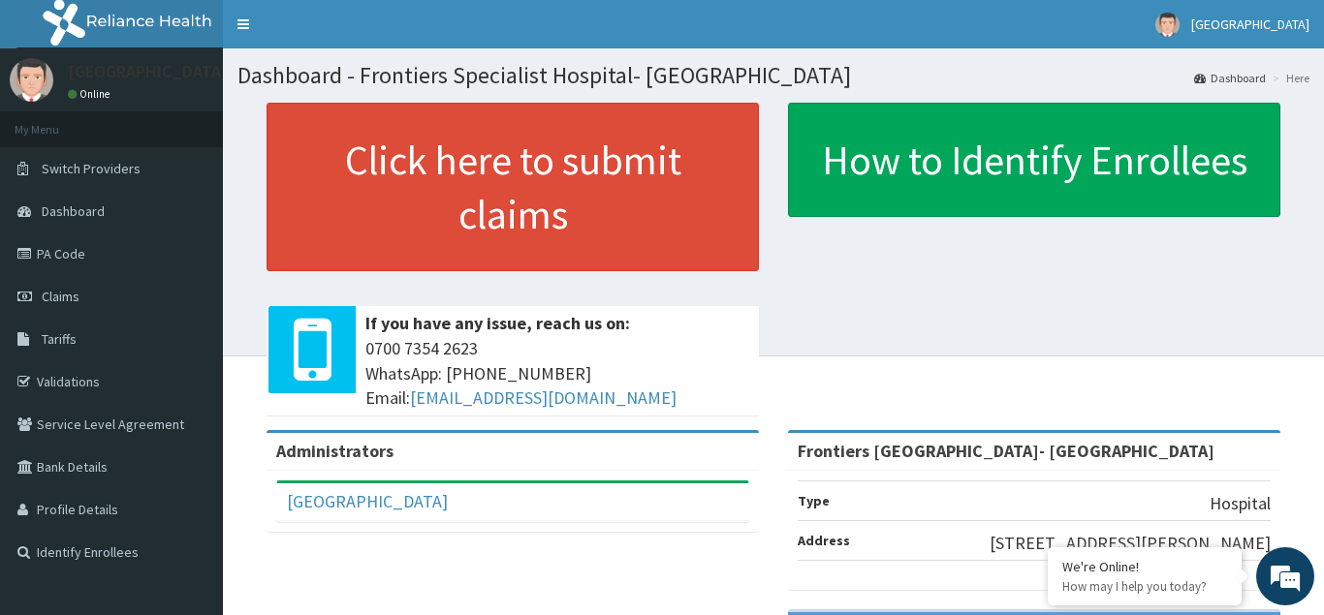
click at [596, 298] on div "Click here to submit claims If you have any issue, reach us on: [PHONE_NUMBER] …" at bounding box center [512, 267] width 521 height 328
click at [112, 256] on link "PA Code" at bounding box center [111, 254] width 223 height 43
click at [104, 296] on link "Claims" at bounding box center [111, 296] width 223 height 43
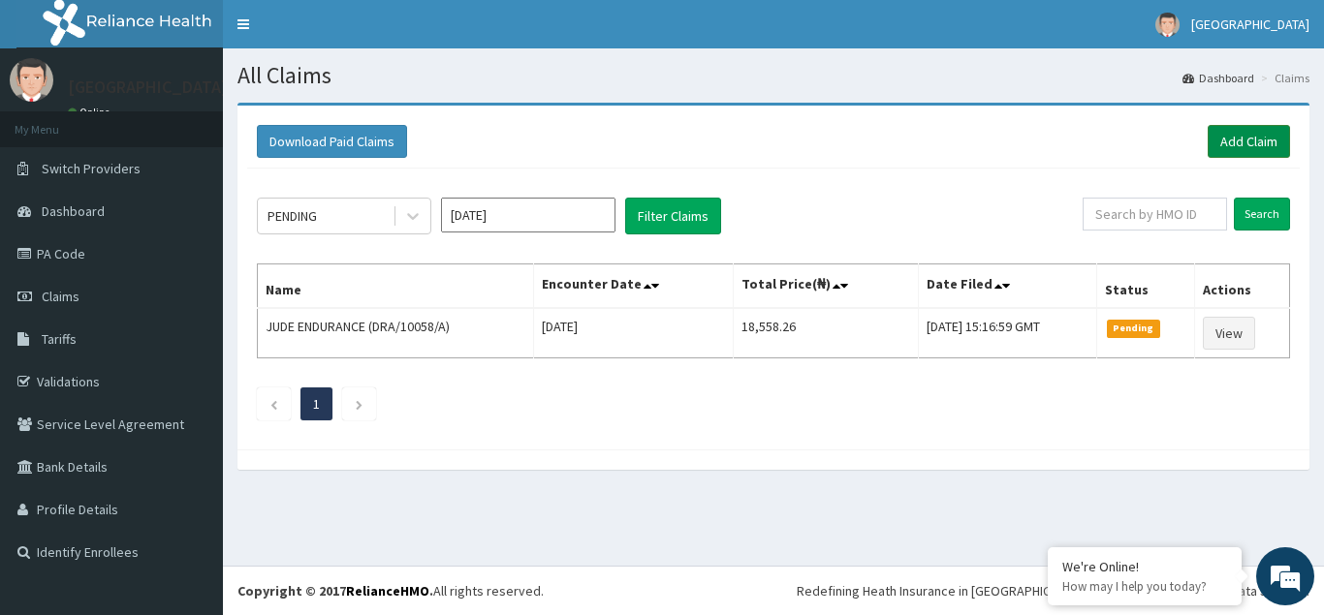
click at [1244, 134] on link "Add Claim" at bounding box center [1249, 141] width 82 height 33
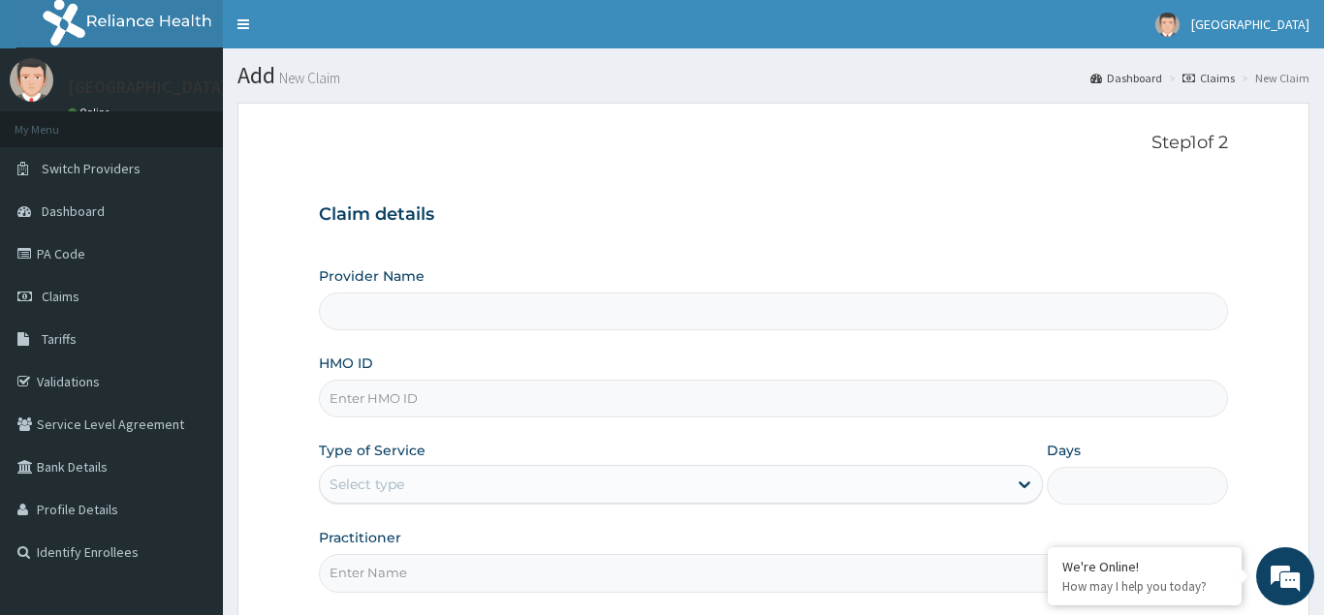
type input "Frontiers [GEOGRAPHIC_DATA]- [GEOGRAPHIC_DATA]"
click at [440, 400] on input "HMO ID" at bounding box center [773, 399] width 909 height 38
type input "OTV/10506/A"
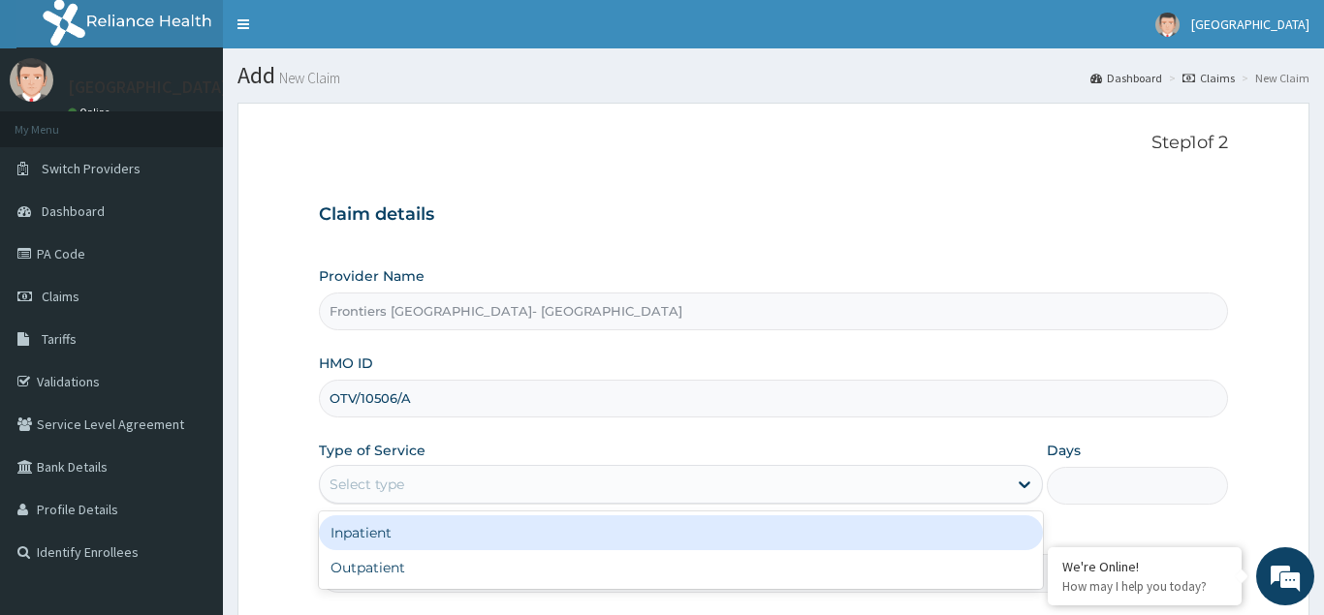
click at [415, 483] on div "Select type" at bounding box center [664, 484] width 688 height 31
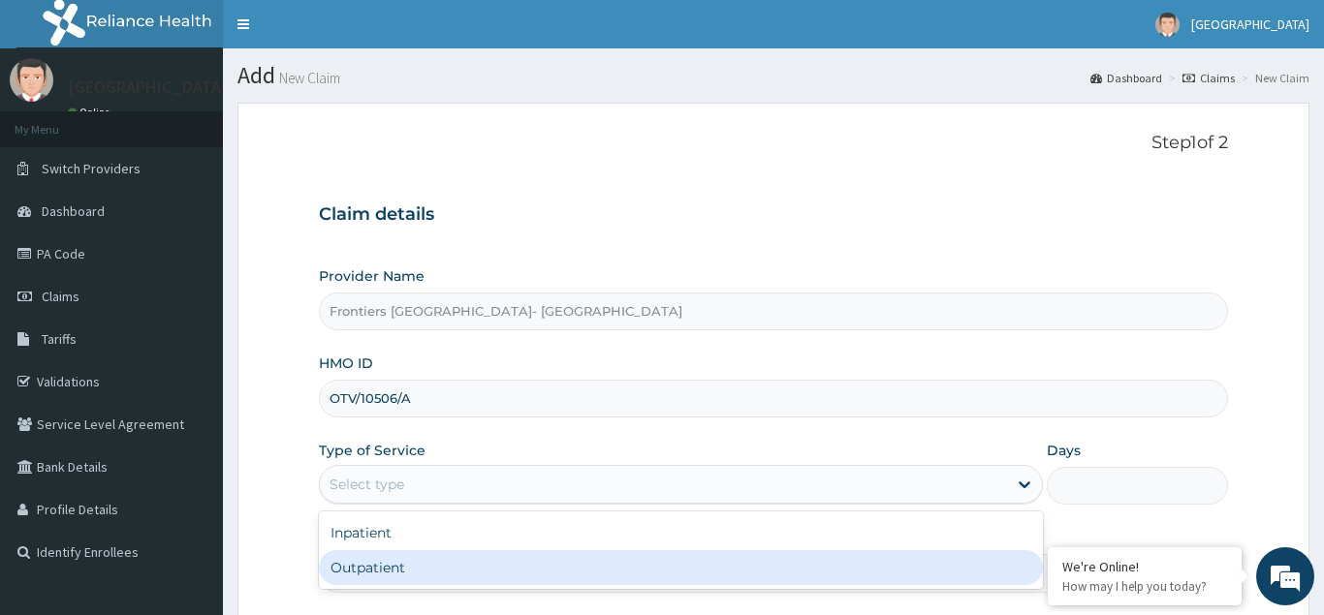
click at [412, 568] on div "Outpatient" at bounding box center [681, 568] width 725 height 35
type input "1"
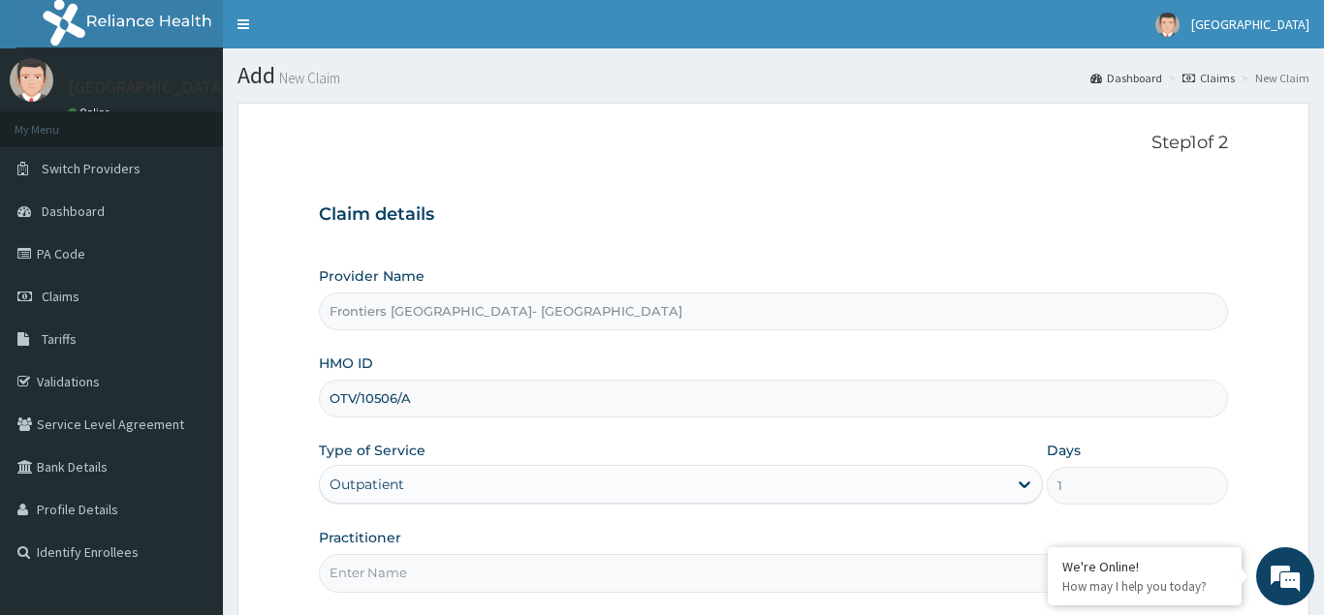
click at [409, 567] on input "Practitioner" at bounding box center [773, 573] width 909 height 38
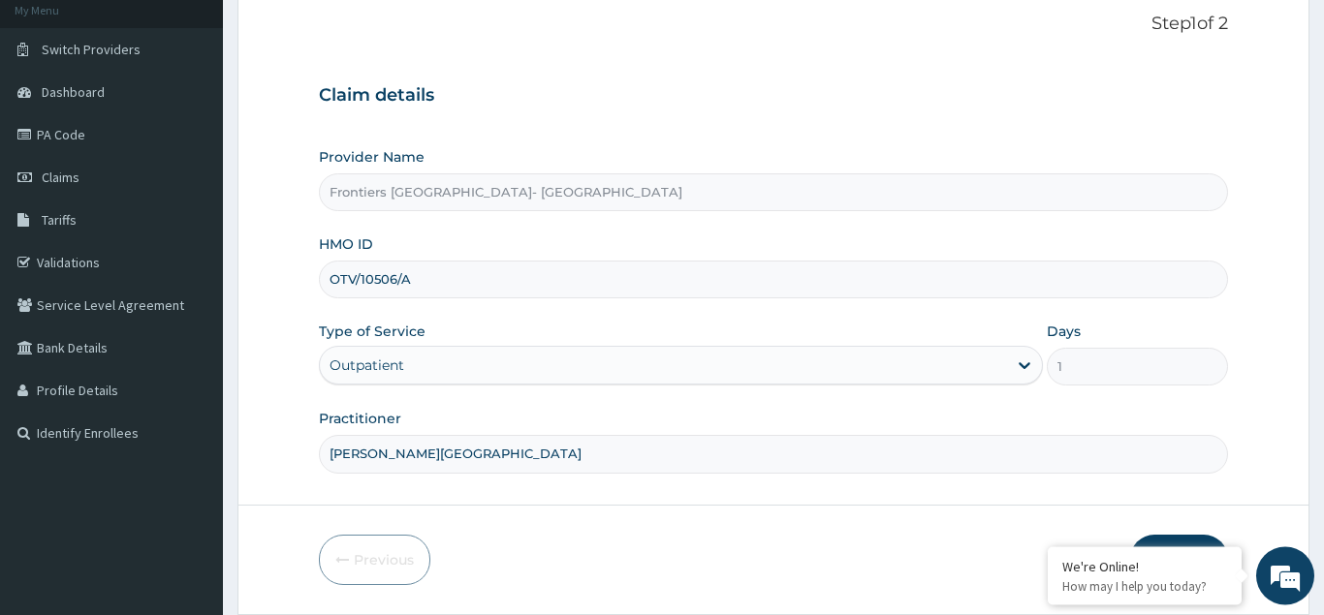
scroll to position [183, 0]
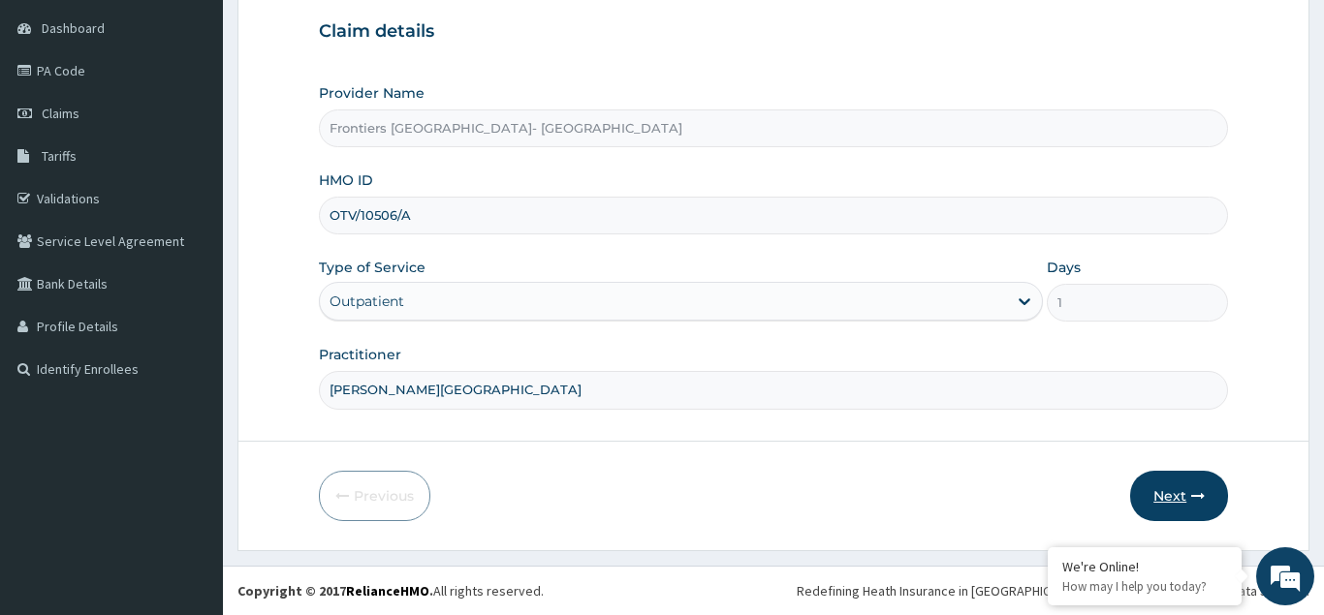
type input "DR. MBABA"
click at [1155, 495] on button "Next" at bounding box center [1179, 496] width 98 height 50
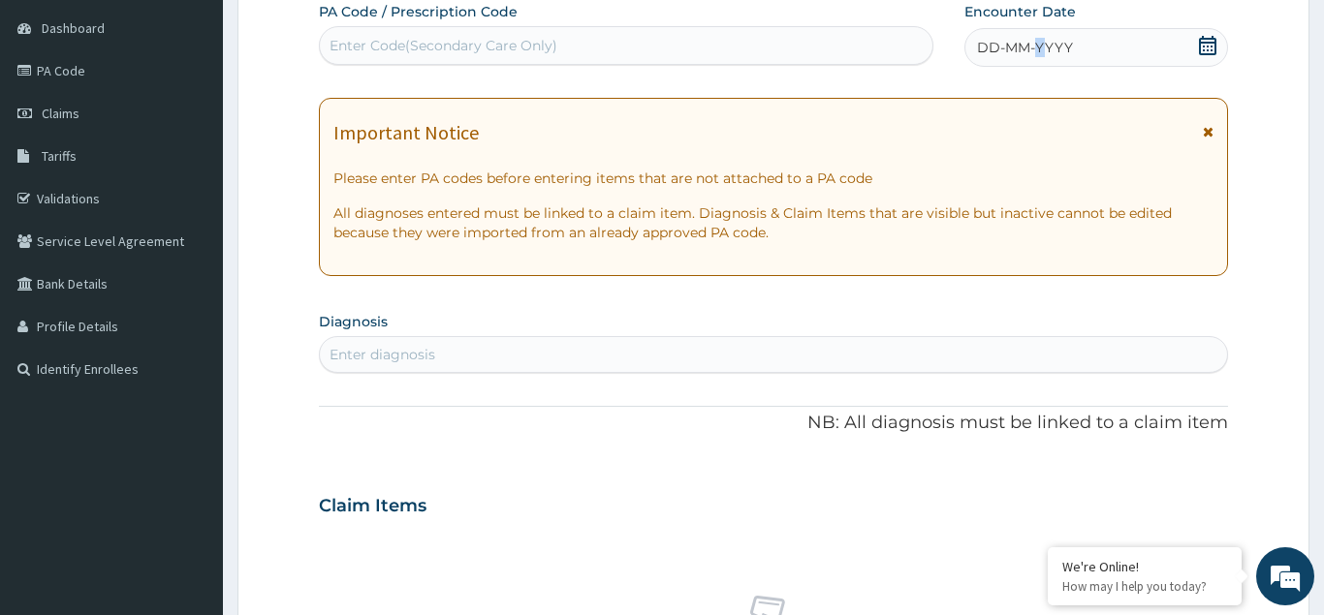
click at [1041, 45] on span "DD-MM-YYYY" at bounding box center [1025, 47] width 96 height 19
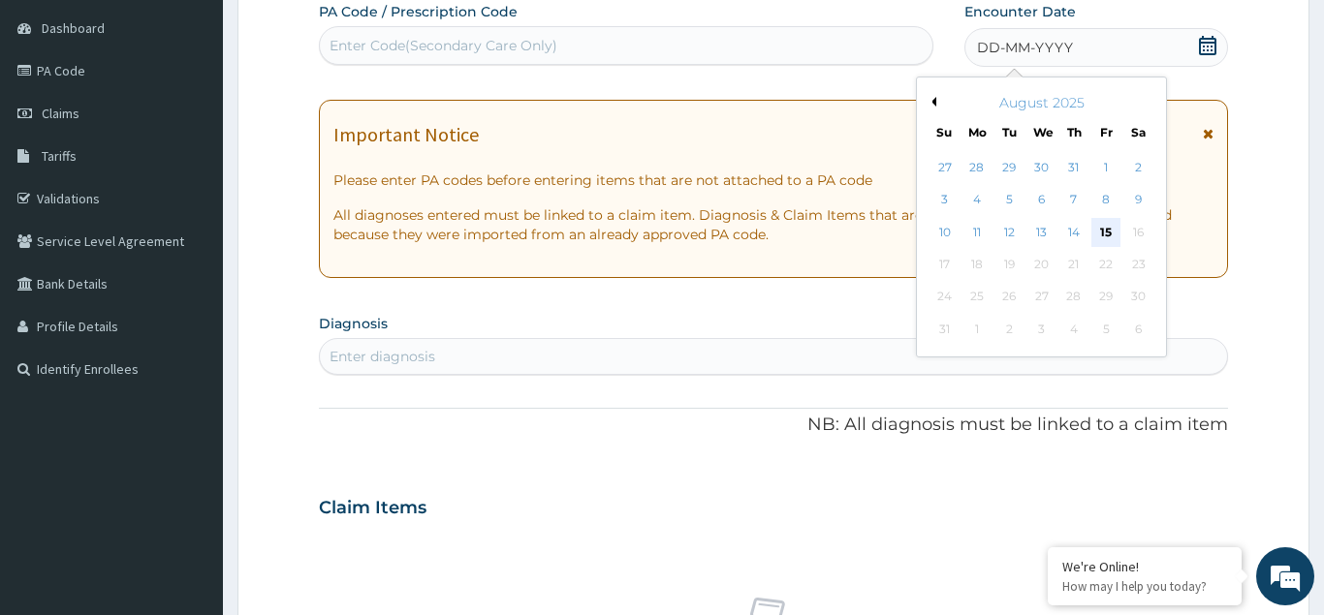
click at [1103, 233] on div "15" at bounding box center [1105, 232] width 29 height 29
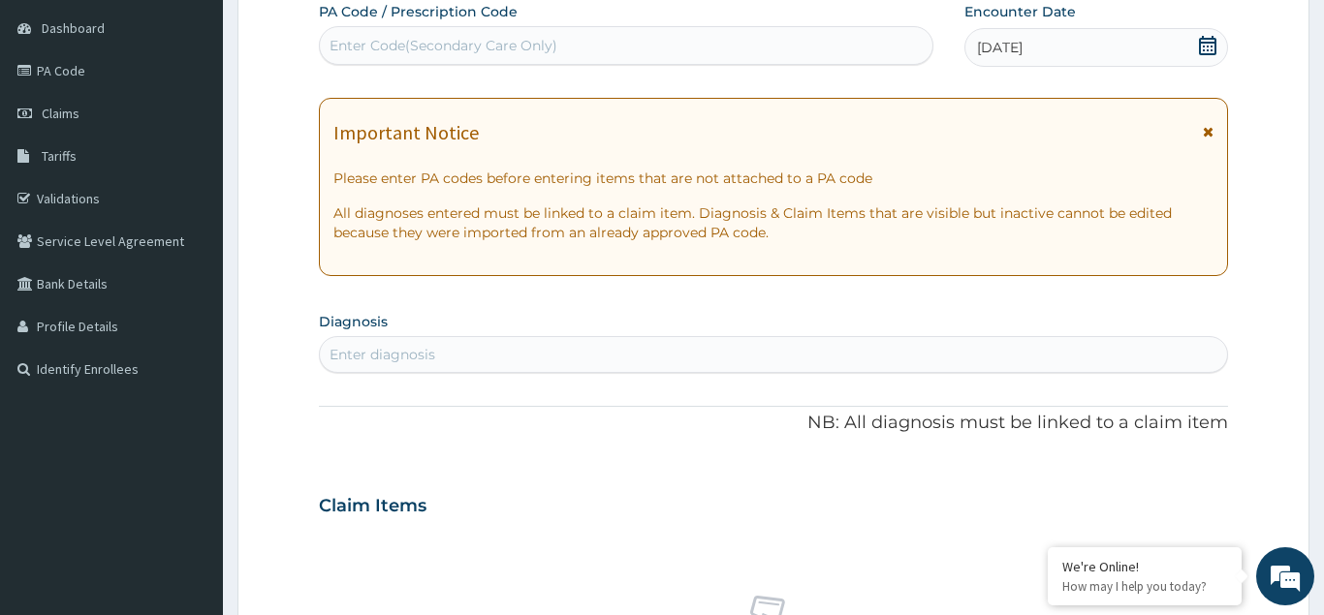
click at [394, 43] on div "Enter Code(Secondary Care Only)" at bounding box center [444, 45] width 228 height 19
click at [118, 63] on link "PA Code" at bounding box center [111, 70] width 223 height 43
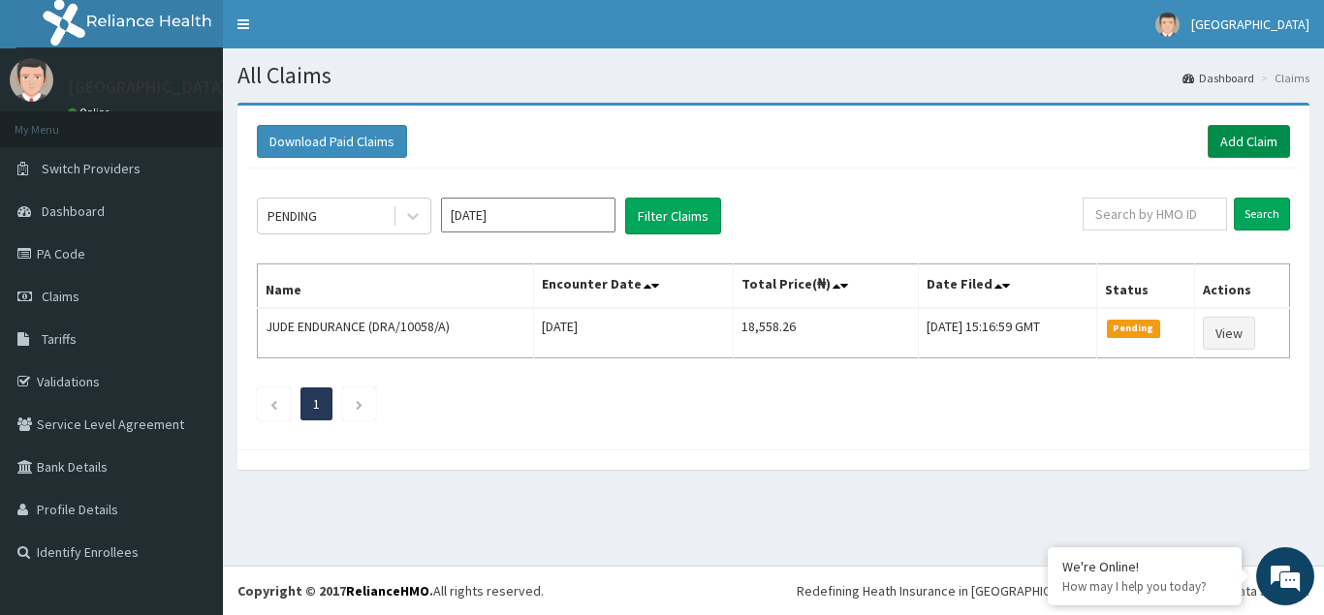
click at [1239, 139] on link "Add Claim" at bounding box center [1249, 141] width 82 height 33
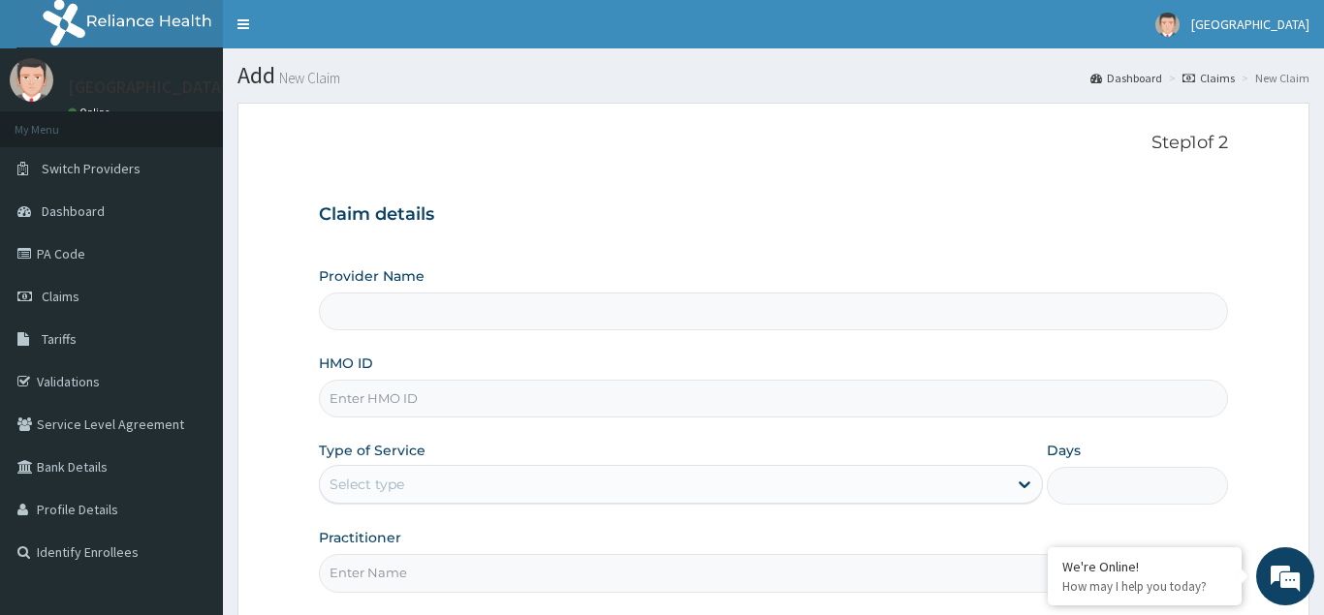
drag, startPoint x: 0, startPoint y: 0, endPoint x: 434, endPoint y: 311, distance: 534.2
click at [434, 311] on input "Provider Name" at bounding box center [773, 312] width 909 height 38
type input "Frontiers Specialist Hospital- Port Harcourt"
click at [419, 403] on input "HMO ID" at bounding box center [773, 399] width 909 height 38
type input "OTV/10506/A"
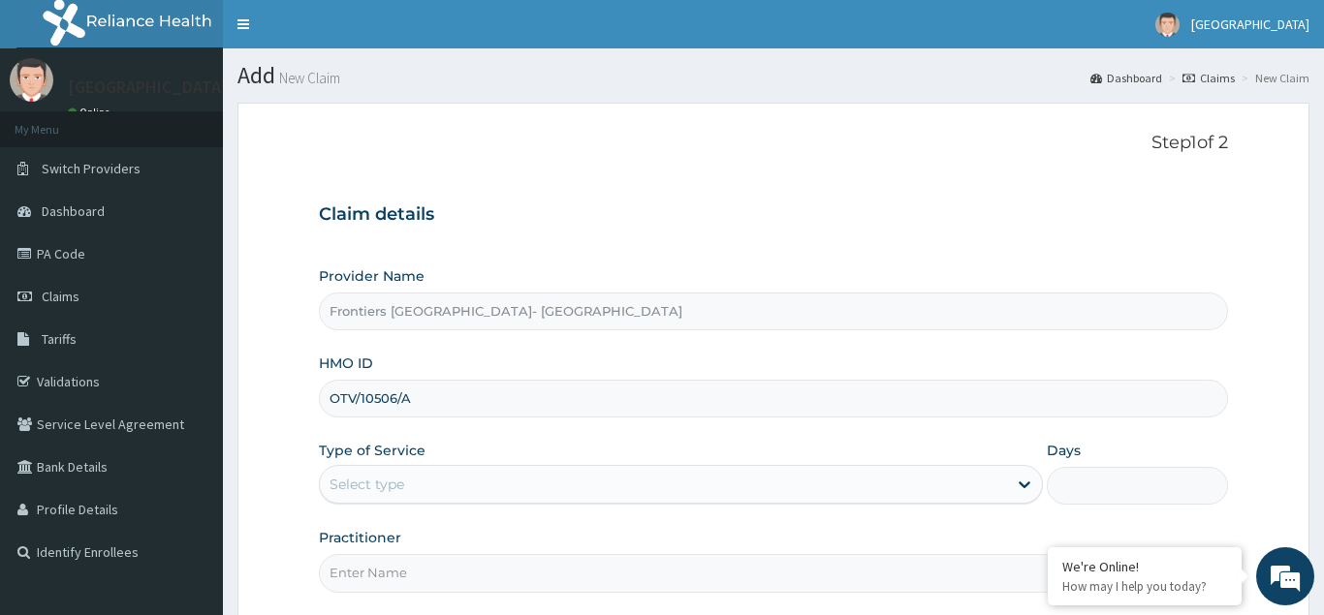
click at [427, 481] on div "Select type" at bounding box center [664, 484] width 688 height 31
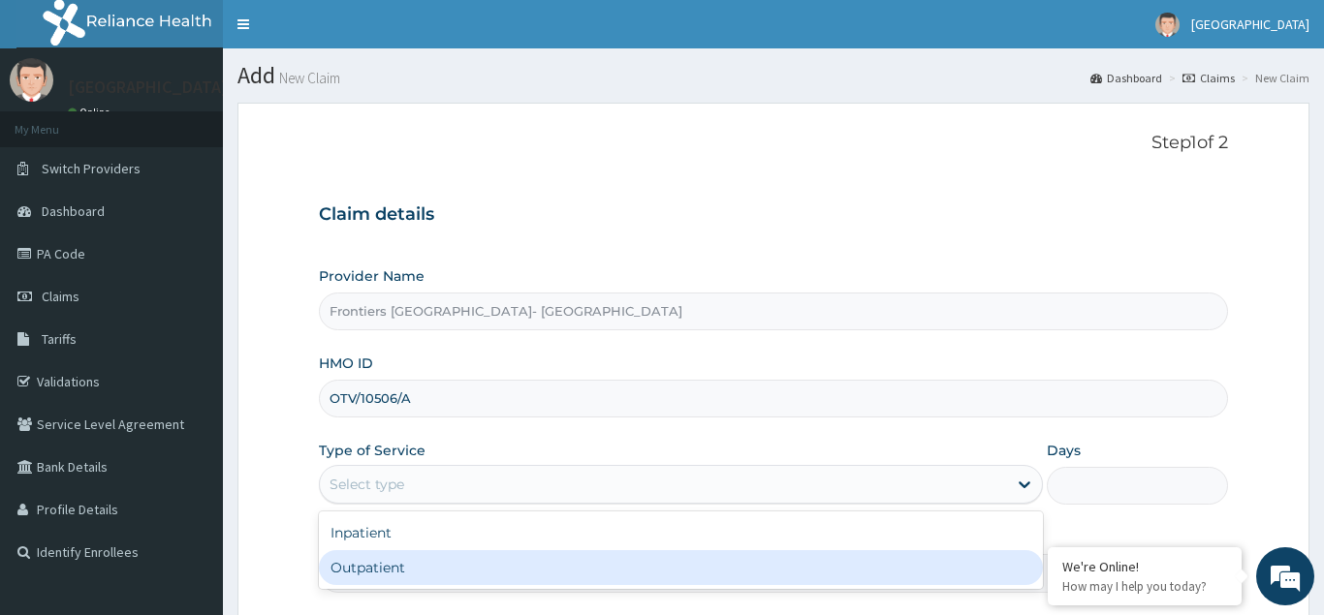
click at [375, 575] on div "Outpatient" at bounding box center [681, 568] width 725 height 35
type input "1"
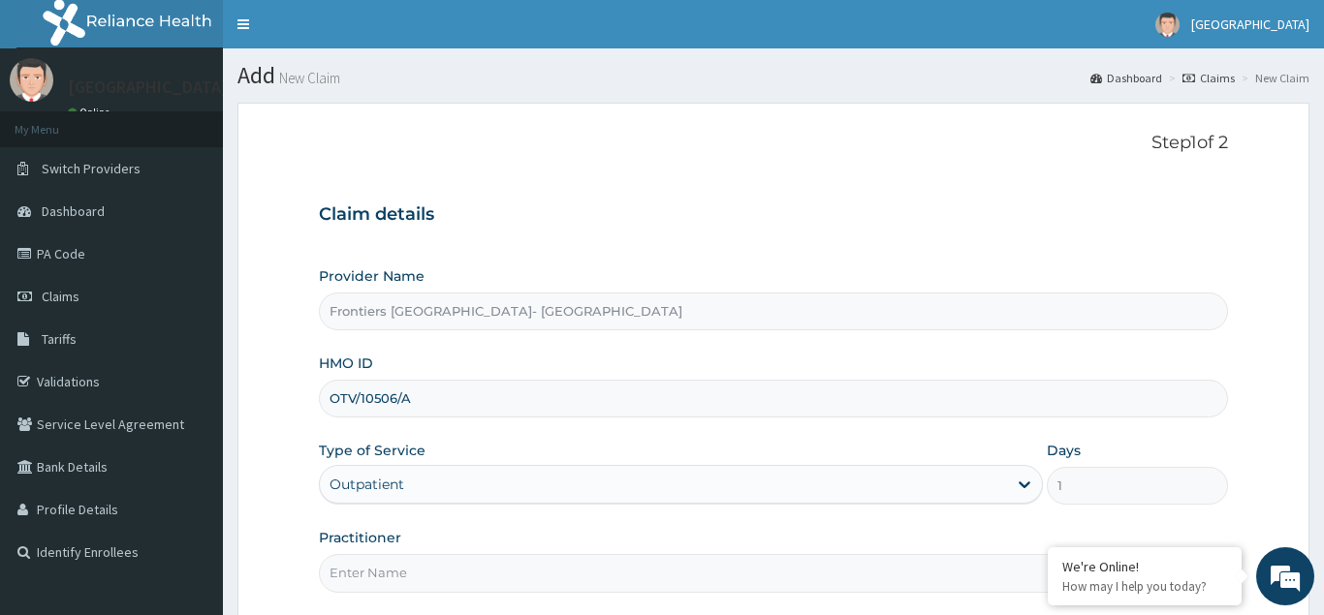
click at [386, 577] on input "Practitioner" at bounding box center [773, 573] width 909 height 38
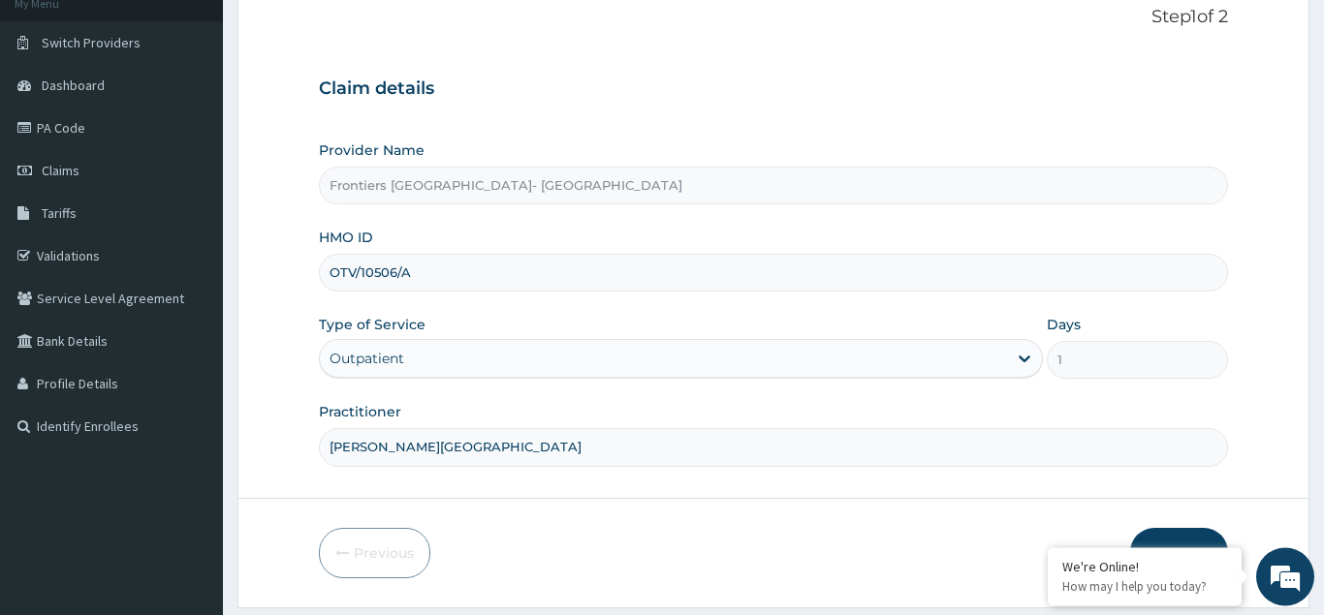
scroll to position [183, 0]
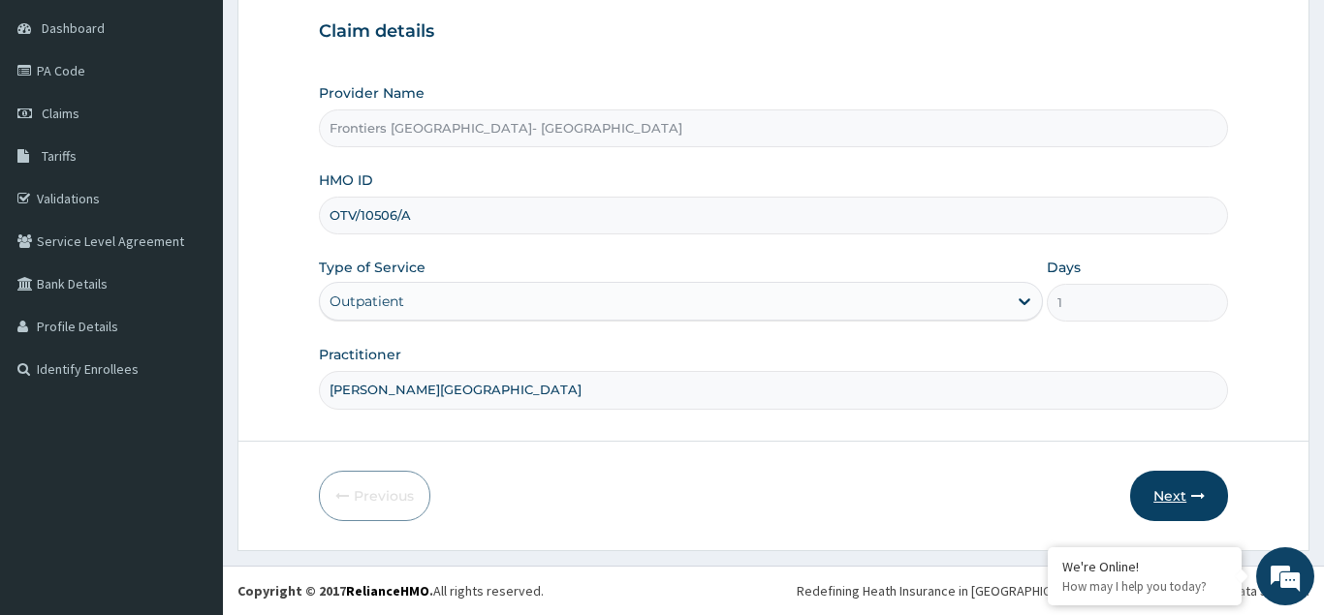
type input "DR. MBABA"
click at [1164, 516] on button "Next" at bounding box center [1179, 496] width 98 height 50
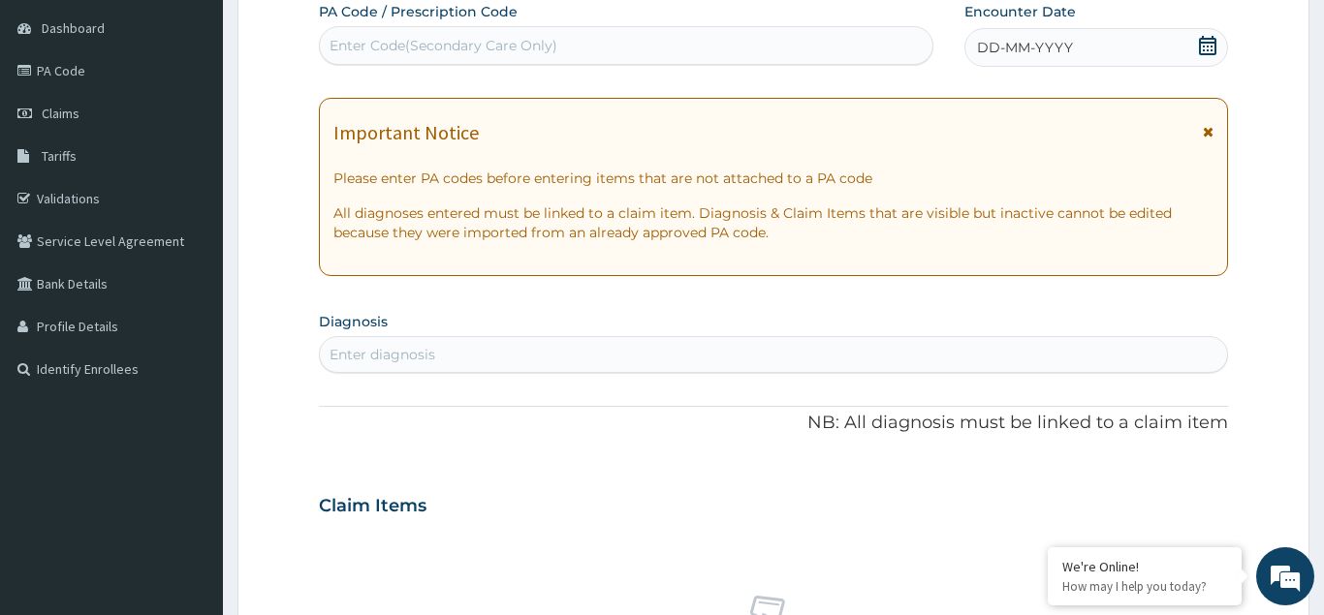
click at [441, 42] on div "Enter Code(Secondary Care Only)" at bounding box center [444, 45] width 228 height 19
type input "PA/D01CC7"
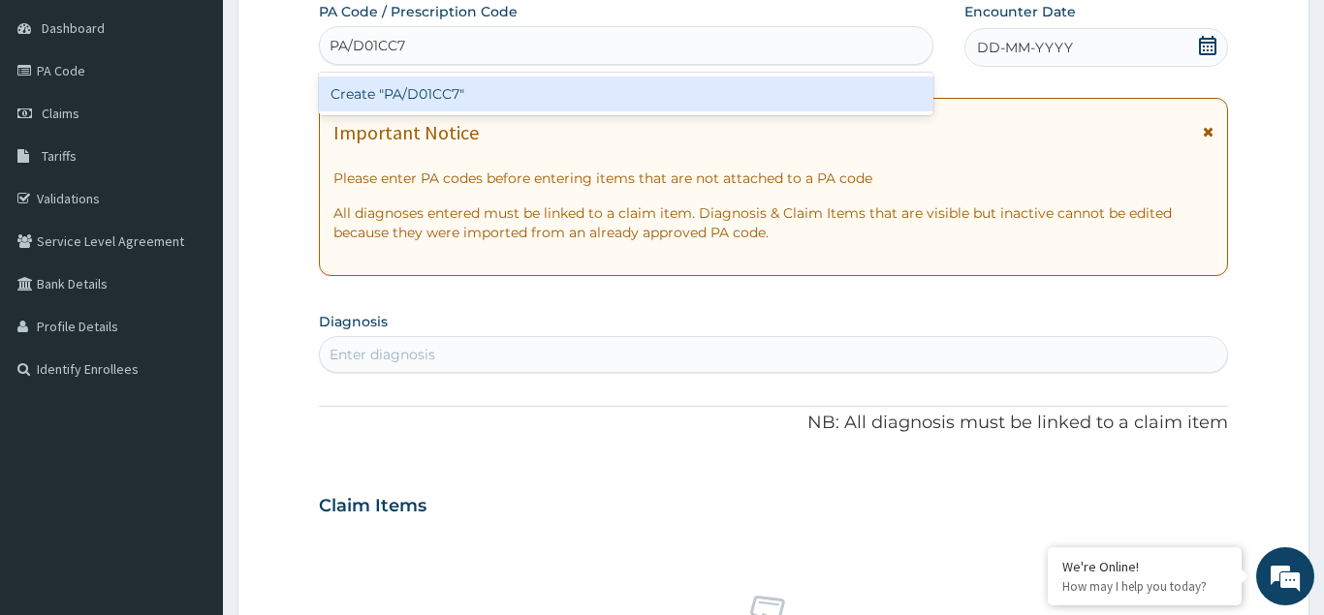
click at [433, 89] on div "Create "PA/D01CC7"" at bounding box center [626, 94] width 614 height 35
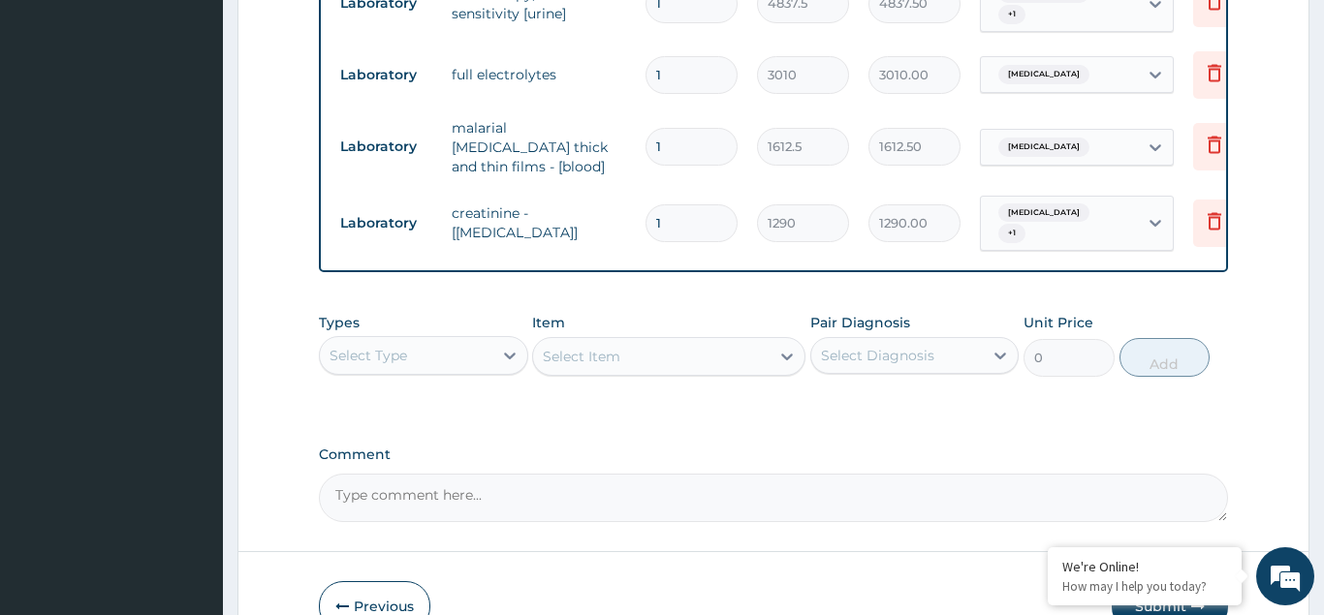
scroll to position [1303, 0]
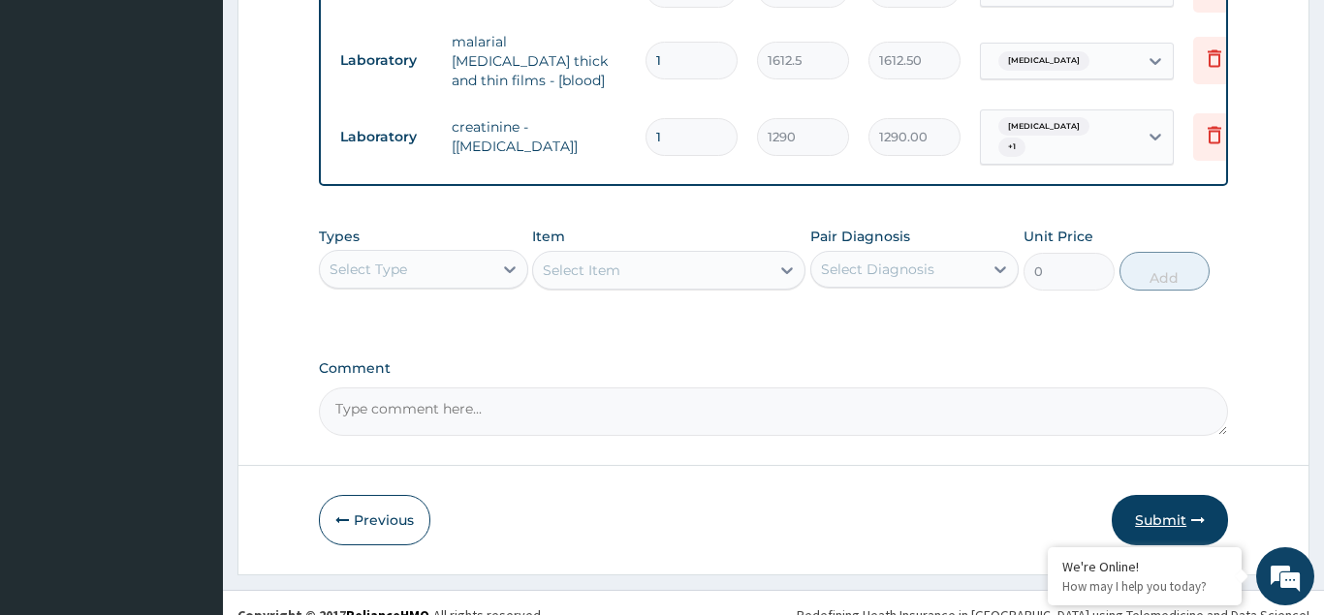
click at [1176, 495] on button "Submit" at bounding box center [1170, 520] width 116 height 50
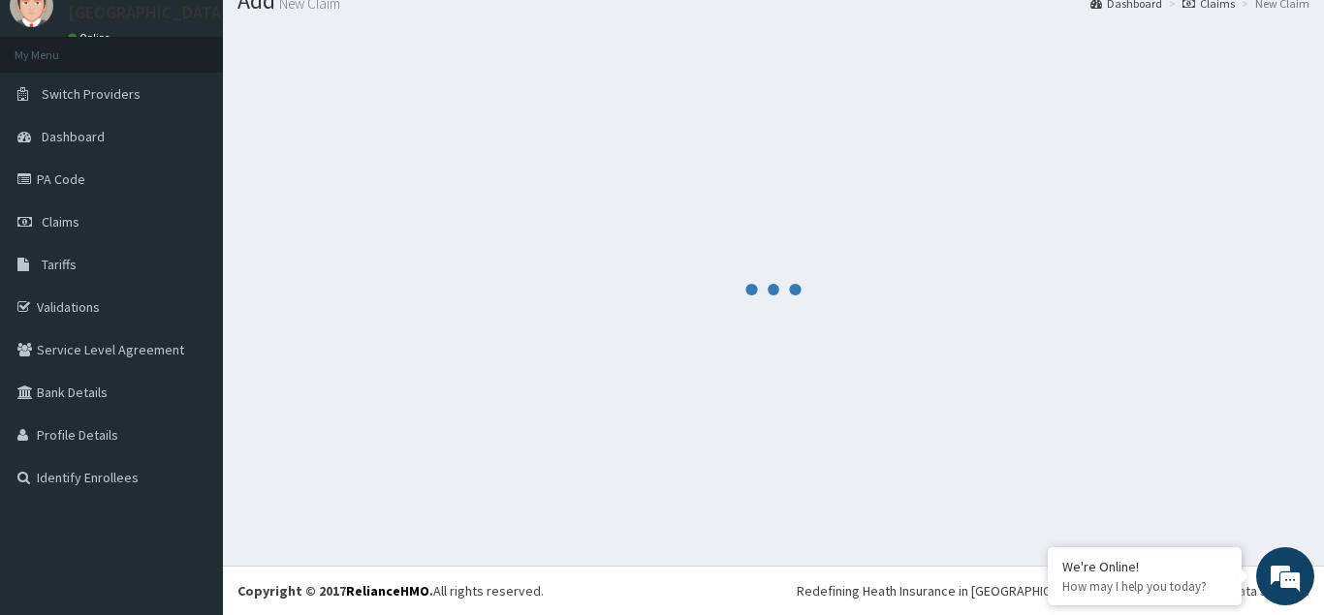
scroll to position [75, 0]
